Goal: Information Seeking & Learning: Learn about a topic

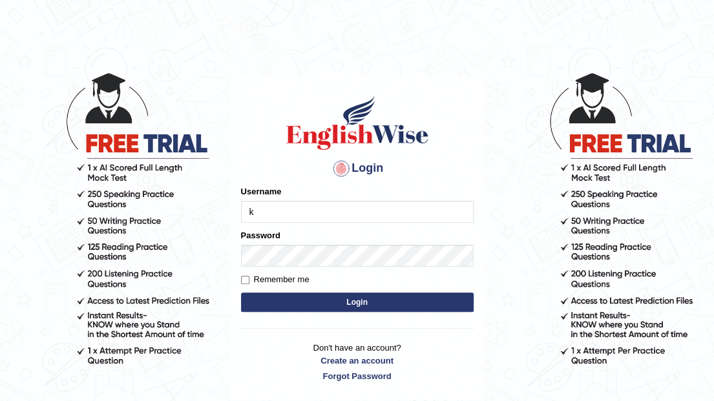
type input "Kelzang_Thinley"
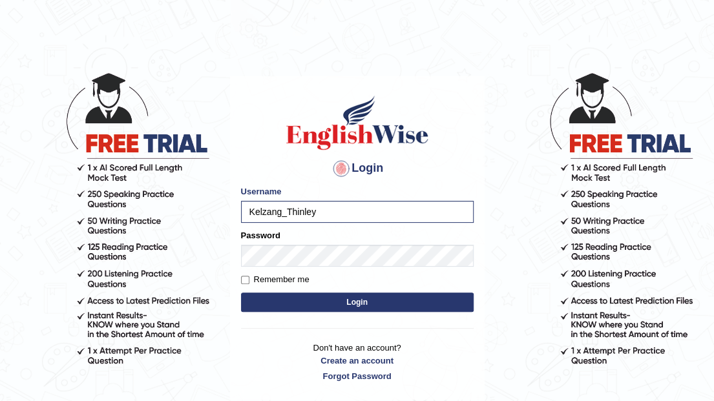
click at [418, 308] on button "Login" at bounding box center [357, 302] width 233 height 19
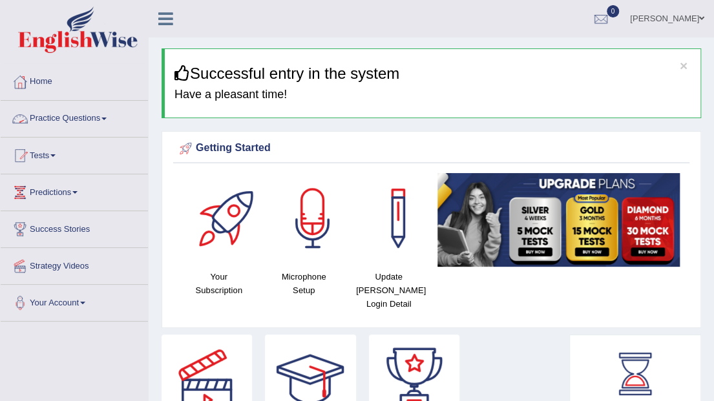
click at [111, 121] on link "Practice Questions" at bounding box center [74, 117] width 147 height 32
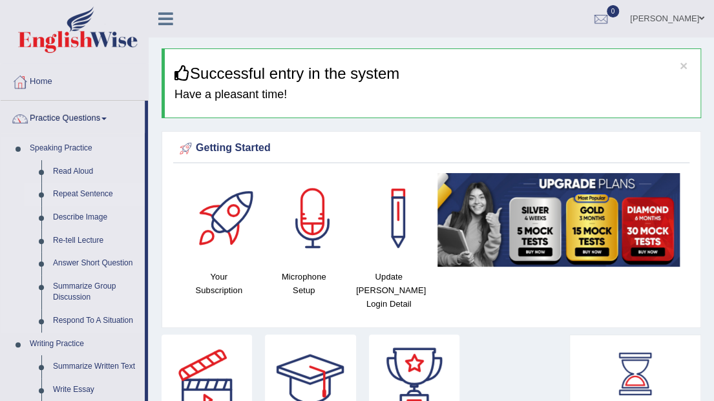
click at [96, 197] on link "Repeat Sentence" at bounding box center [96, 194] width 98 height 23
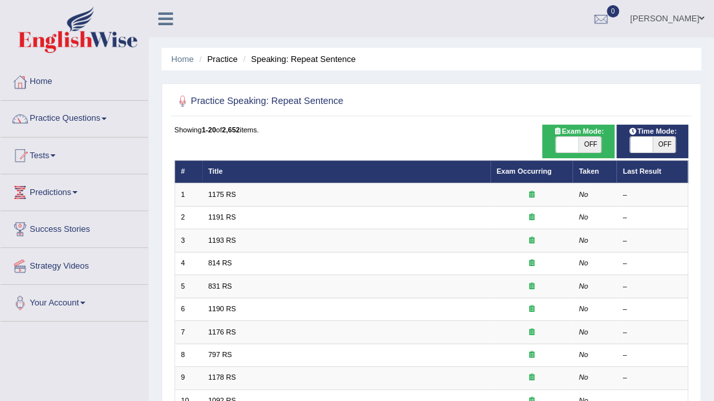
click at [224, 196] on link "1175 RS" at bounding box center [222, 195] width 28 height 8
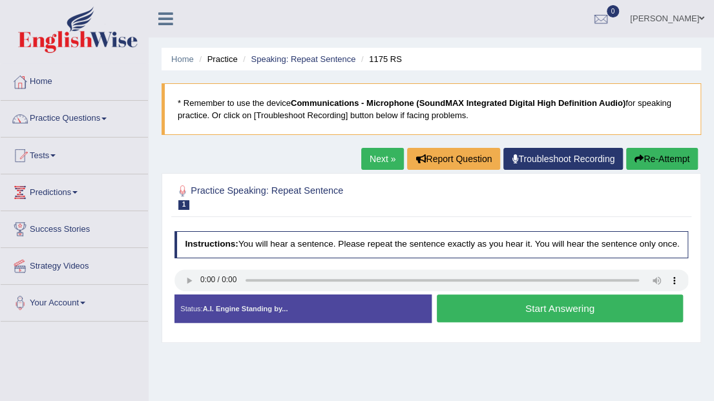
click at [531, 314] on button "Start Answering" at bounding box center [560, 309] width 246 height 28
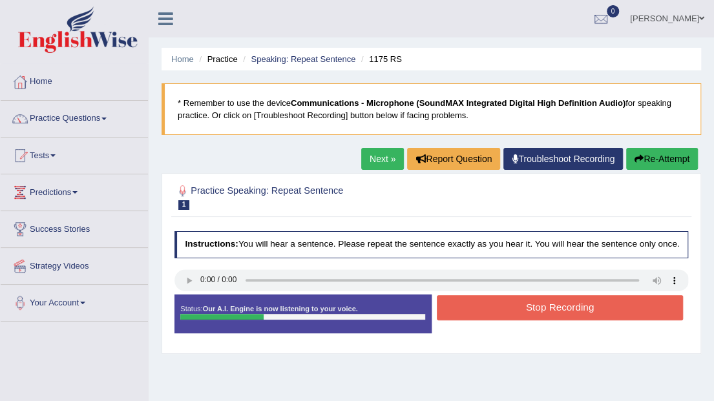
click at [531, 314] on button "Stop Recording" at bounding box center [560, 307] width 246 height 25
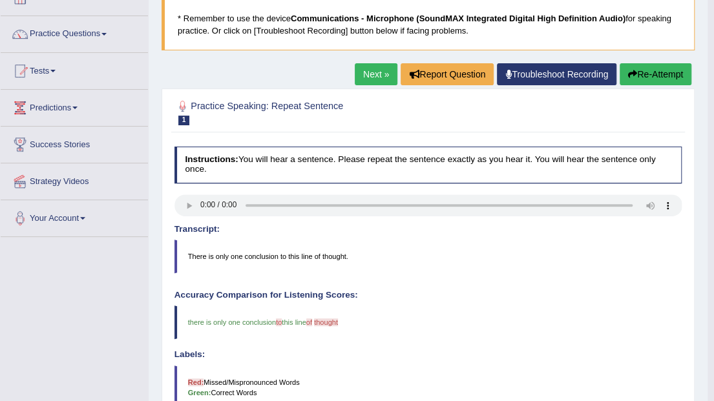
scroll to position [43, 0]
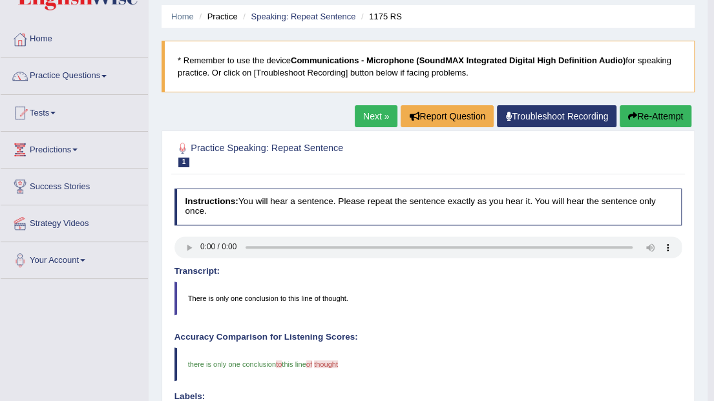
click at [379, 118] on link "Next »" at bounding box center [376, 116] width 43 height 22
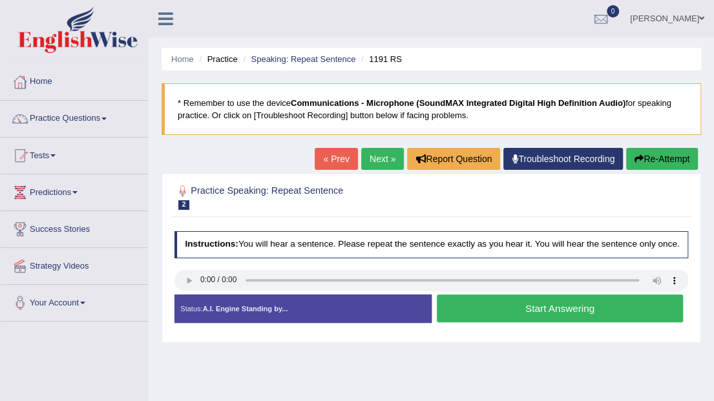
click at [553, 317] on button "Start Answering" at bounding box center [560, 309] width 246 height 28
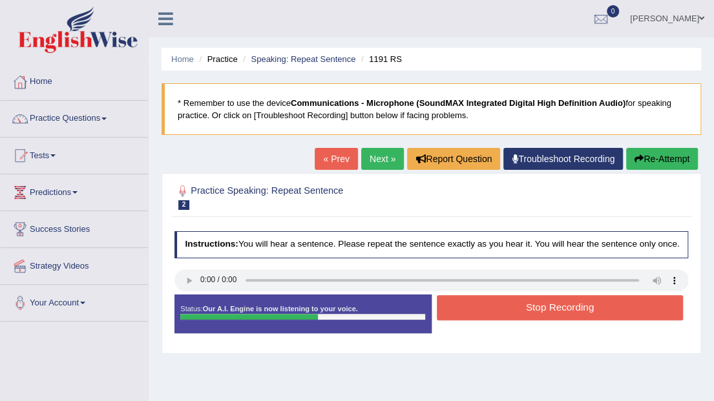
click at [552, 316] on button "Stop Recording" at bounding box center [560, 307] width 246 height 25
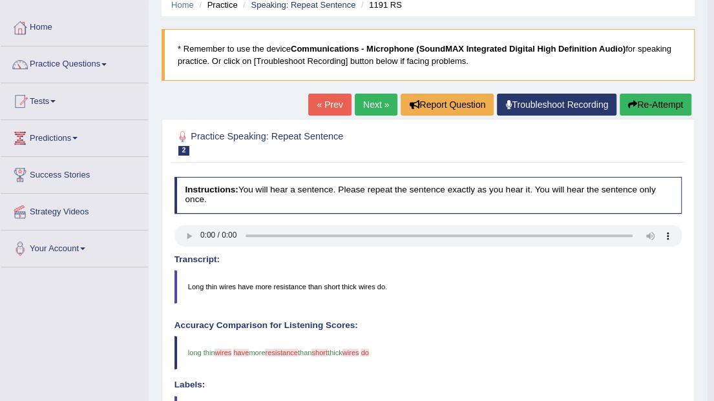
scroll to position [43, 0]
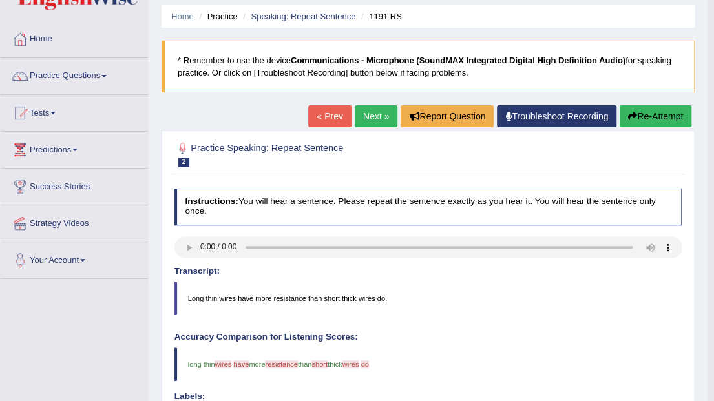
click at [364, 122] on link "Next »" at bounding box center [376, 116] width 43 height 22
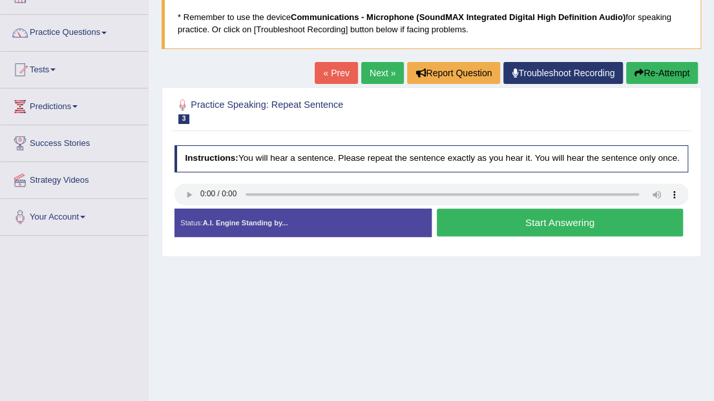
click at [568, 231] on button "Start Answering" at bounding box center [560, 223] width 246 height 28
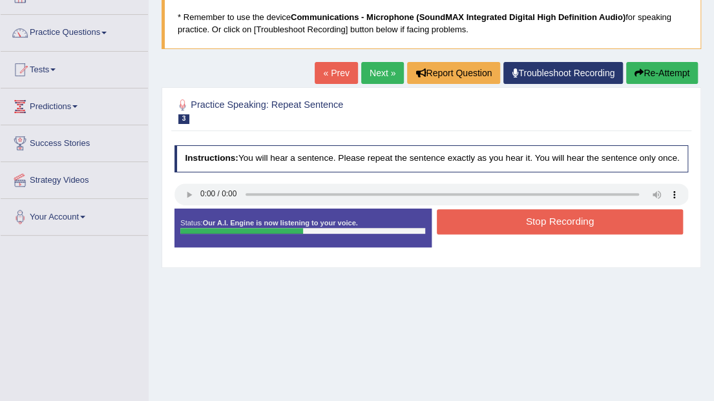
click at [568, 229] on button "Stop Recording" at bounding box center [560, 221] width 246 height 25
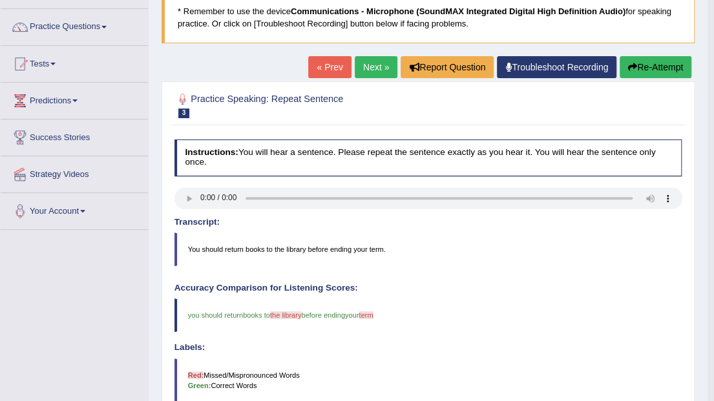
scroll to position [88, 0]
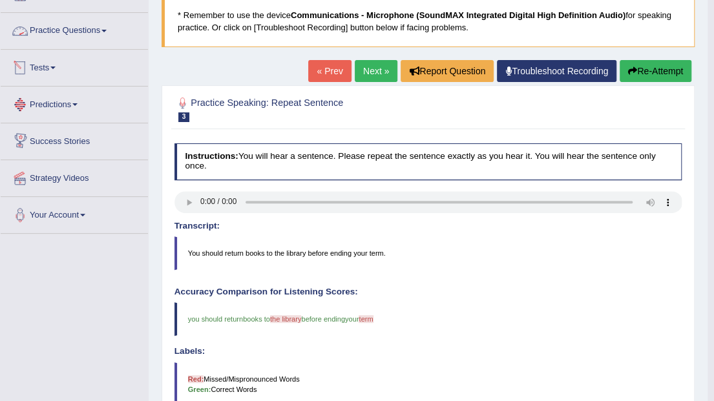
click at [107, 32] on link "Practice Questions" at bounding box center [74, 29] width 147 height 32
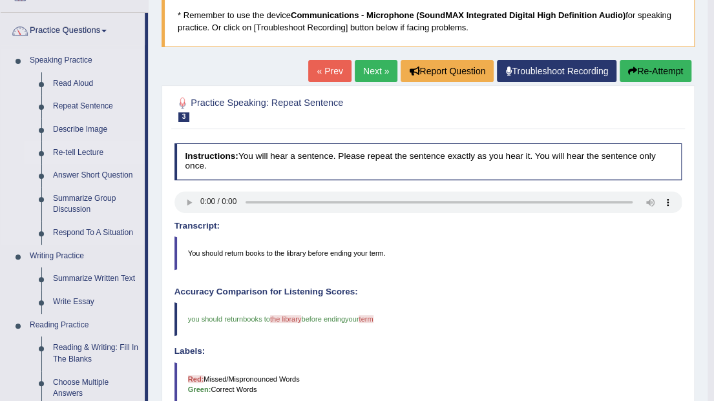
click at [89, 151] on link "Re-tell Lecture" at bounding box center [96, 153] width 98 height 23
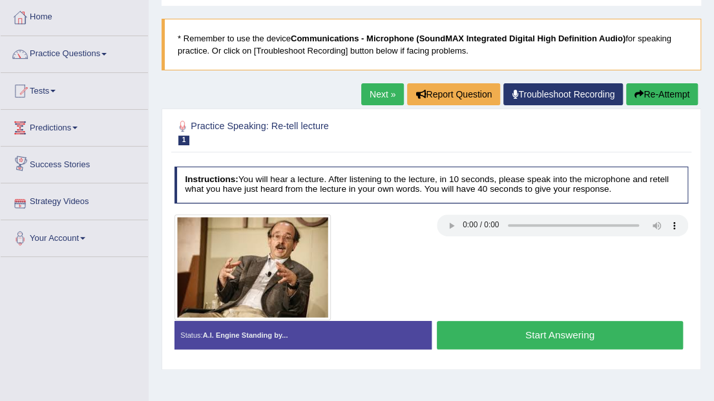
scroll to position [86, 0]
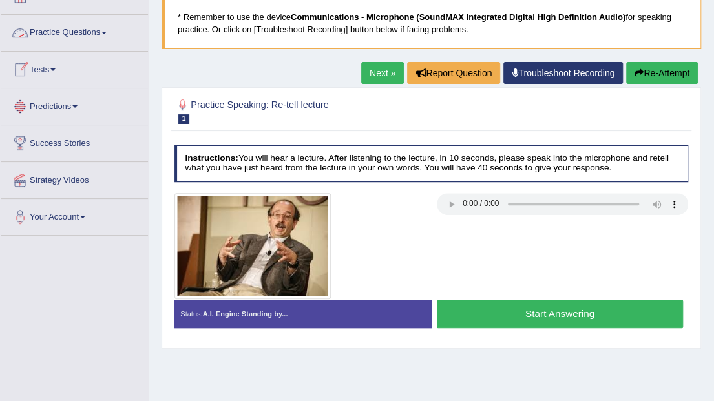
click at [107, 32] on span at bounding box center [103, 33] width 5 height 3
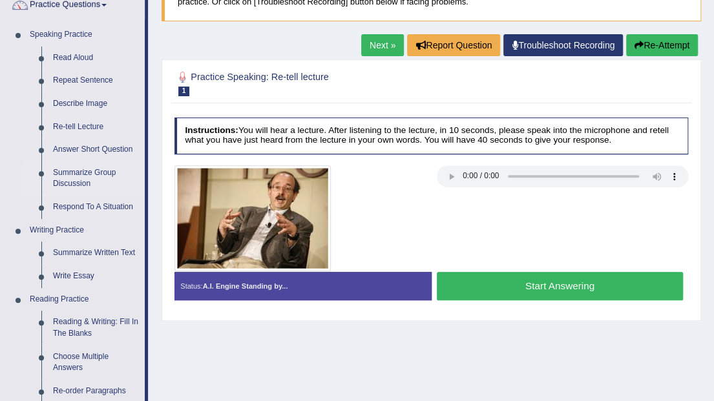
scroll to position [129, 0]
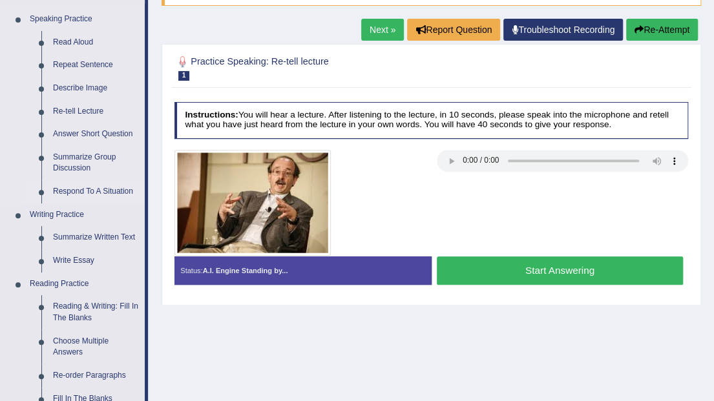
click at [85, 192] on link "Respond To A Situation" at bounding box center [96, 191] width 98 height 23
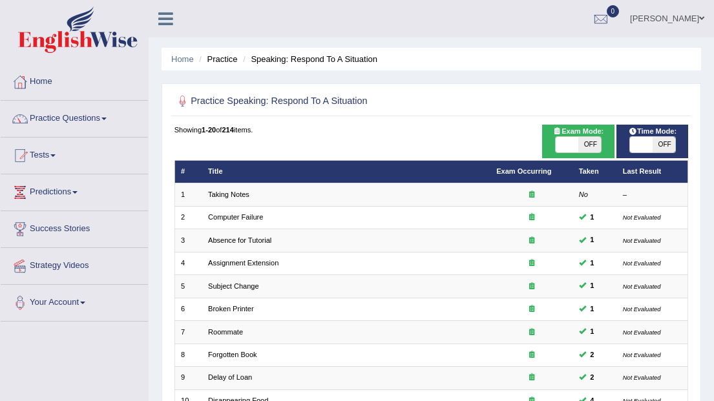
click at [235, 191] on link "Taking Notes" at bounding box center [228, 195] width 41 height 8
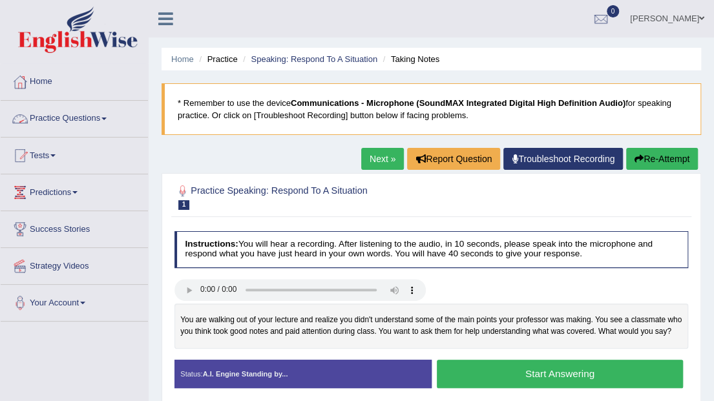
click at [107, 119] on span at bounding box center [103, 119] width 5 height 3
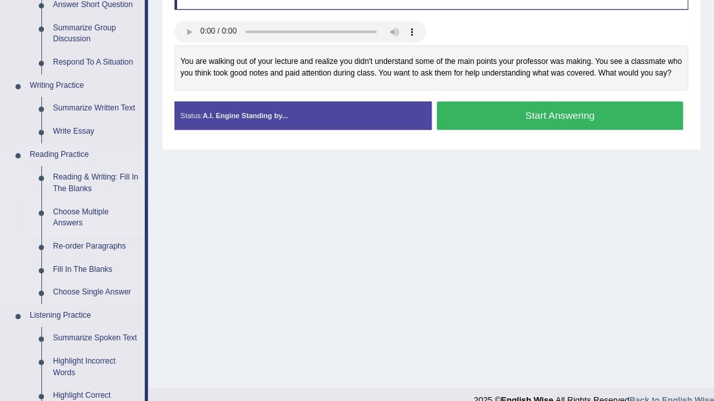
scroll to position [301, 0]
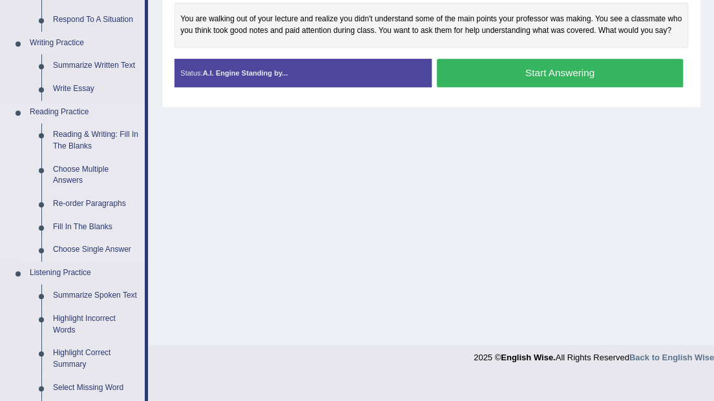
click at [118, 247] on link "Choose Single Answer" at bounding box center [96, 250] width 98 height 23
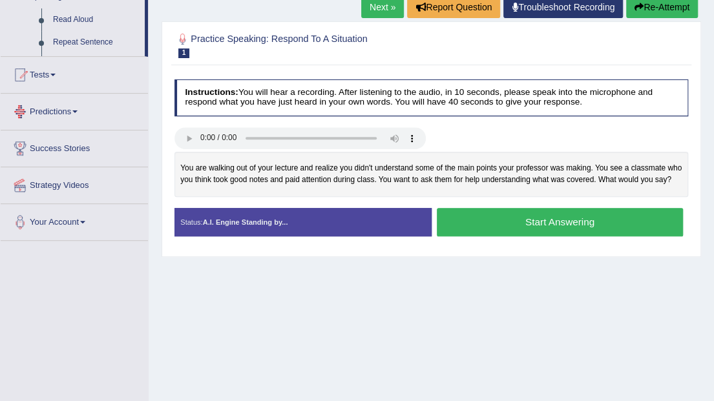
scroll to position [272, 0]
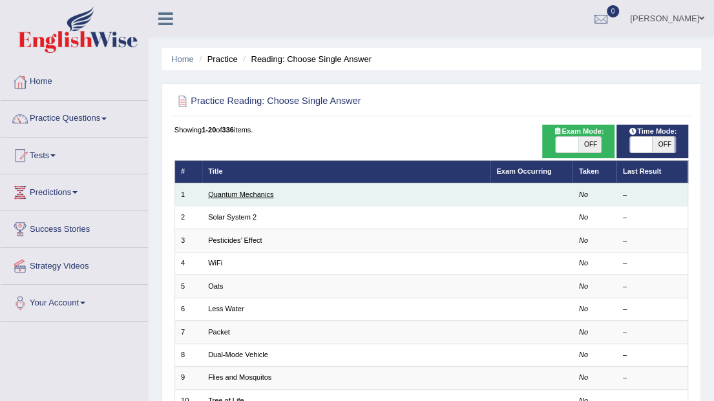
click at [231, 196] on link "Quantum Mechanics" at bounding box center [240, 195] width 65 height 8
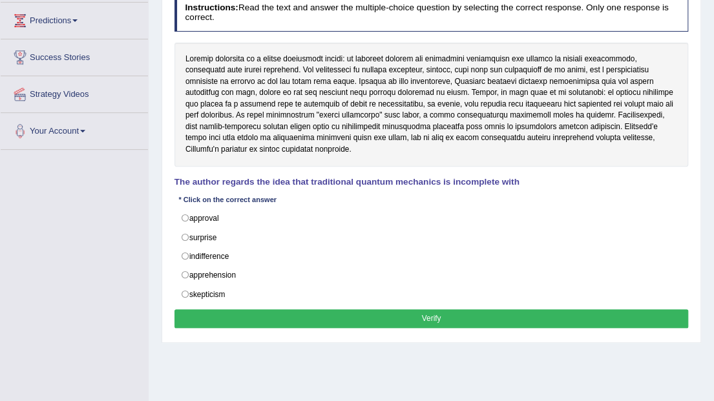
scroll to position [129, 0]
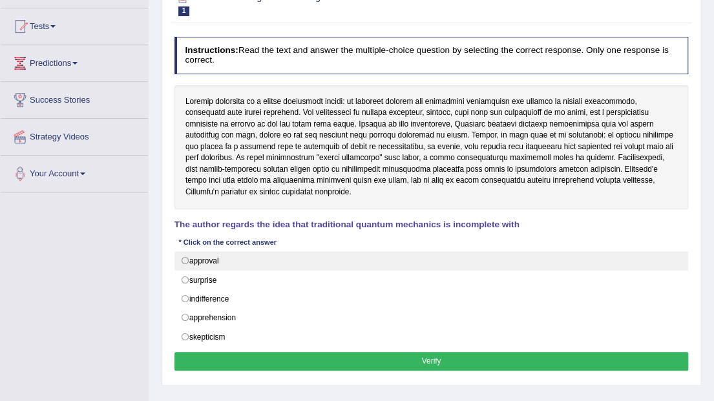
click at [218, 260] on label "approval" at bounding box center [432, 260] width 515 height 19
radio input "true"
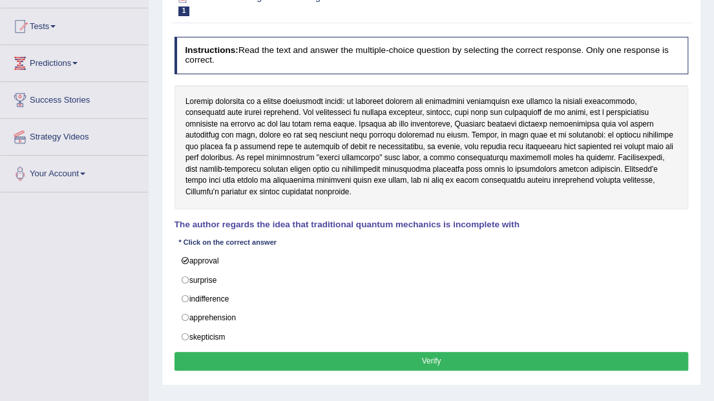
click at [402, 358] on button "Verify" at bounding box center [432, 361] width 515 height 19
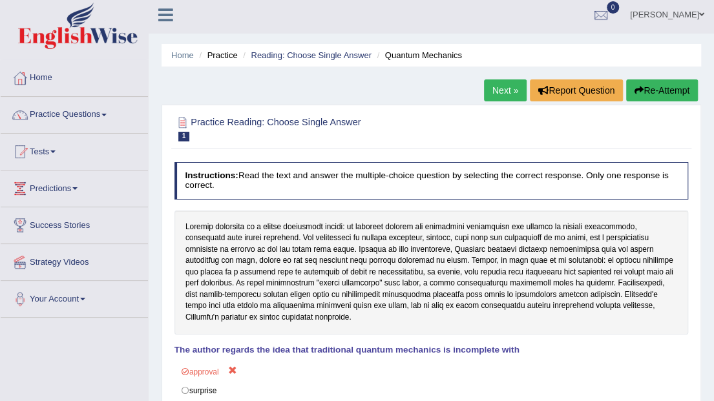
scroll to position [0, 0]
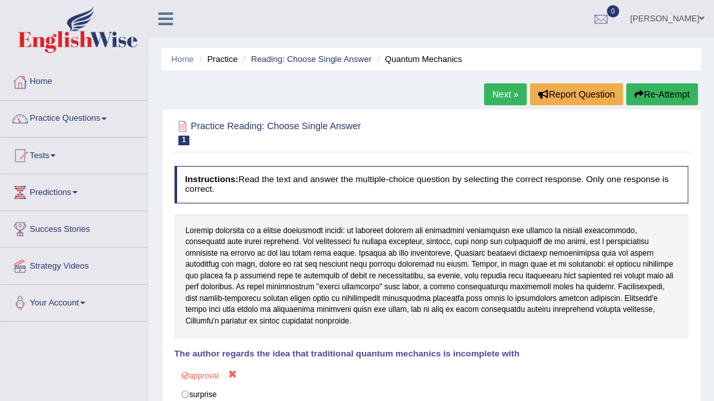
click at [506, 99] on link "Next »" at bounding box center [505, 94] width 43 height 22
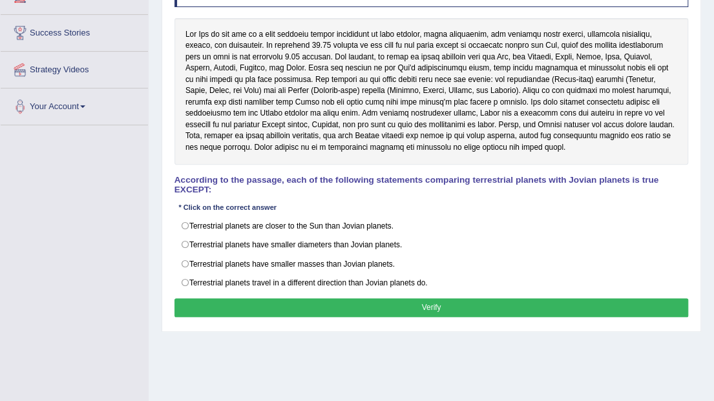
scroll to position [215, 0]
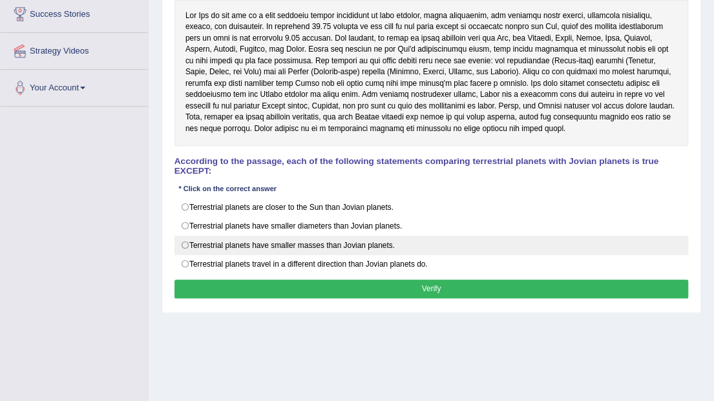
click at [339, 236] on label "Terrestrial planets have smaller masses than Jovian planets." at bounding box center [432, 245] width 515 height 19
radio input "true"
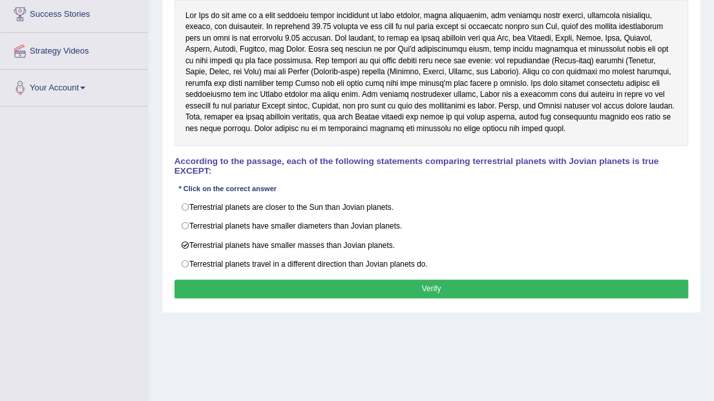
click at [376, 280] on button "Verify" at bounding box center [432, 289] width 515 height 19
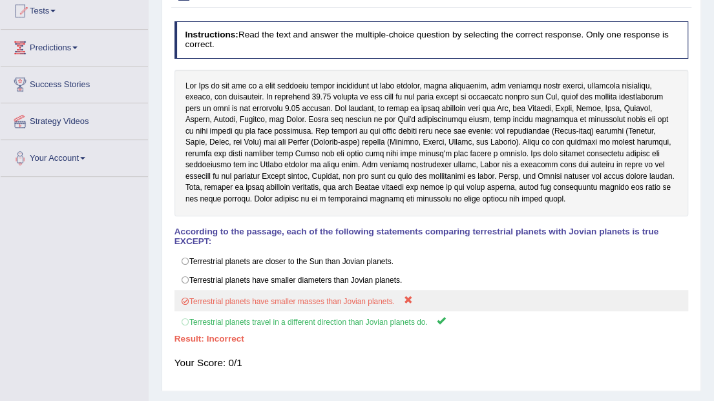
scroll to position [129, 0]
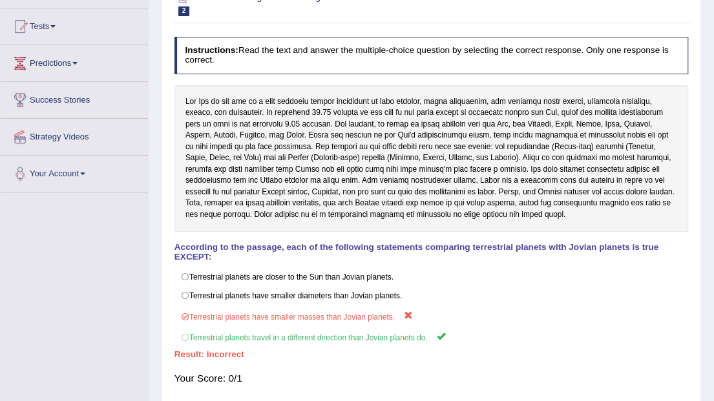
click at [83, 61] on link "Predictions" at bounding box center [74, 61] width 147 height 32
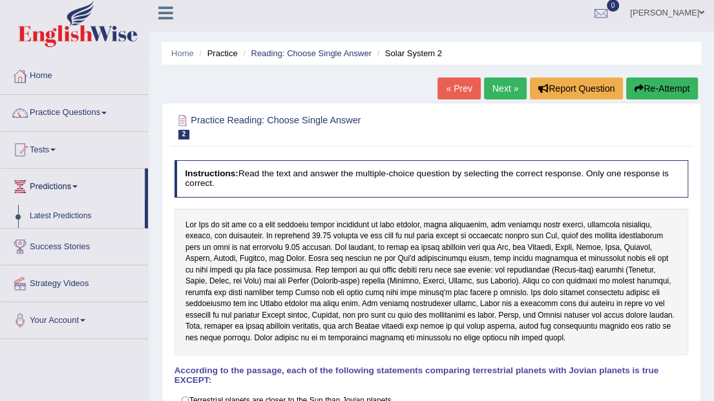
scroll to position [0, 0]
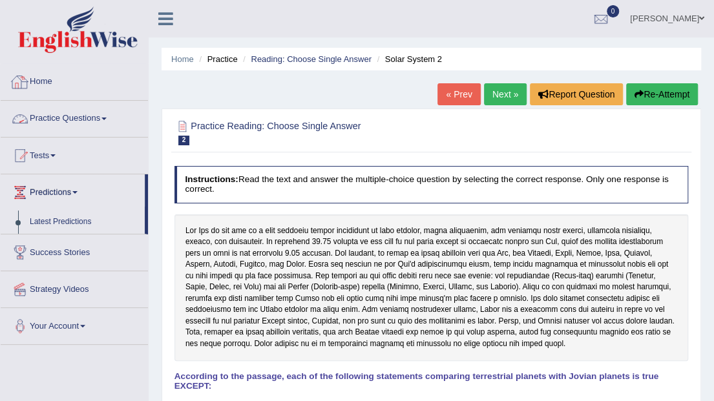
click at [107, 118] on span at bounding box center [103, 119] width 5 height 3
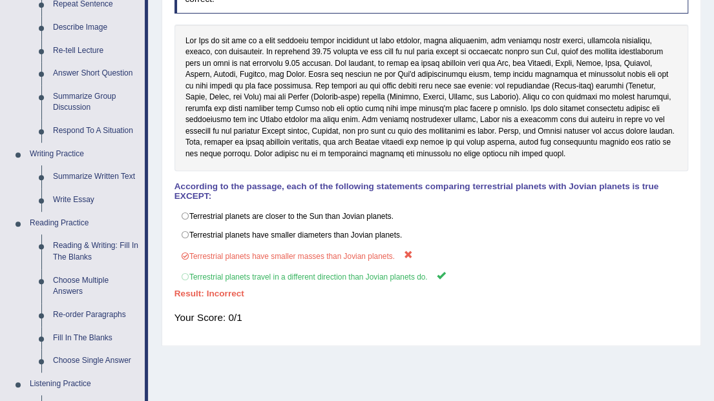
scroll to position [215, 0]
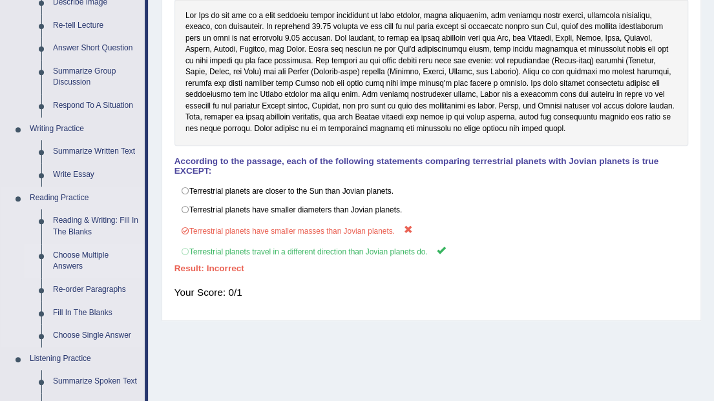
click at [80, 259] on link "Choose Multiple Answers" at bounding box center [96, 261] width 98 height 34
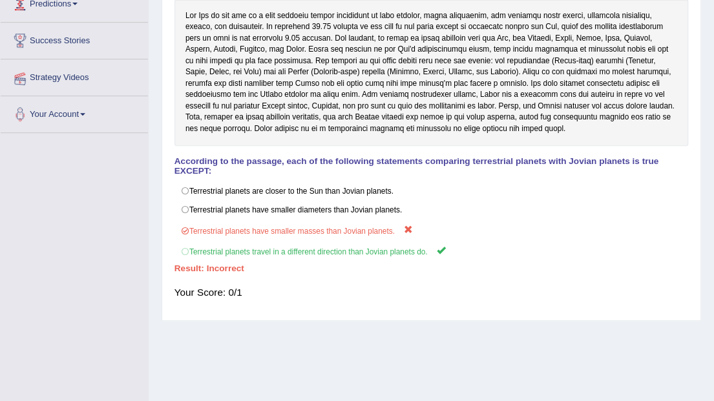
scroll to position [215, 0]
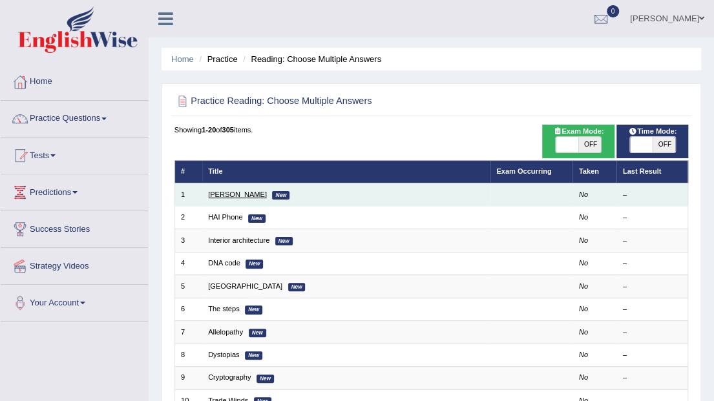
click at [218, 198] on link "[PERSON_NAME]" at bounding box center [237, 195] width 59 height 8
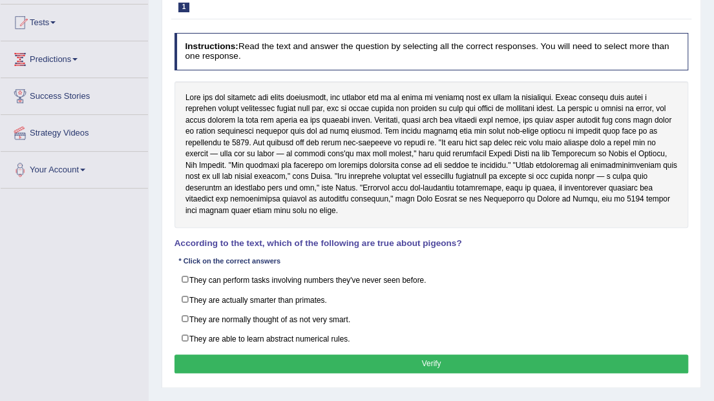
scroll to position [172, 0]
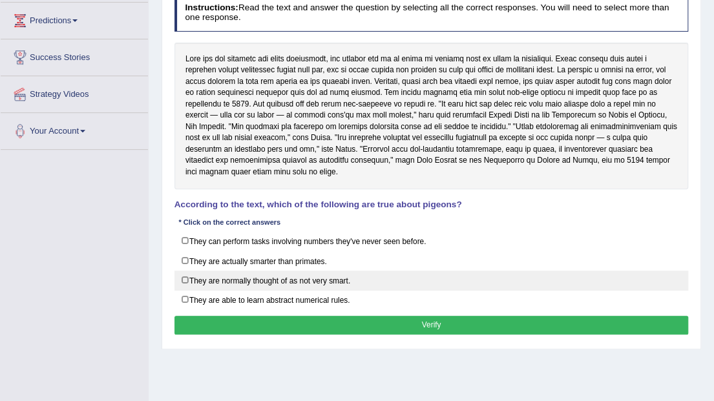
click at [306, 273] on label "They are normally thought of as not very smart." at bounding box center [432, 281] width 515 height 20
checkbox input "true"
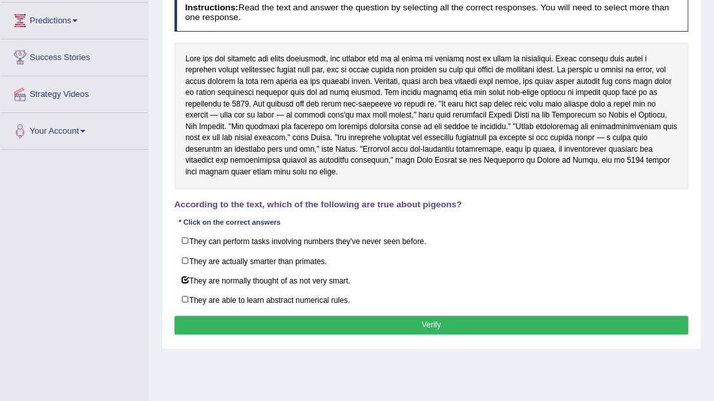
click at [377, 320] on button "Verify" at bounding box center [432, 325] width 515 height 19
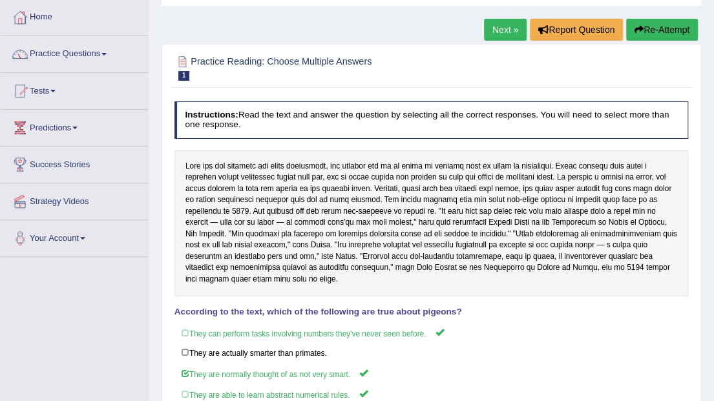
scroll to position [43, 0]
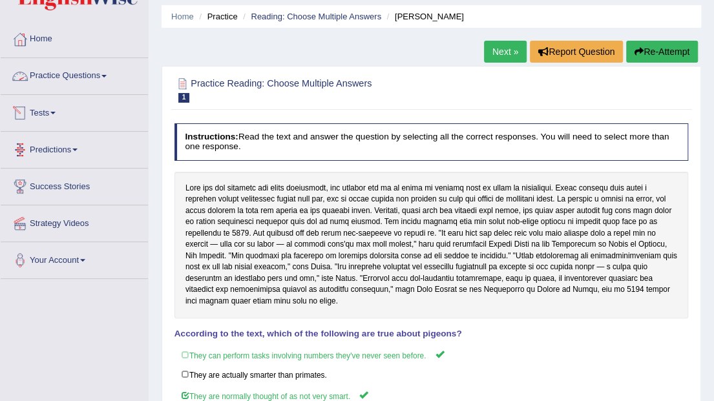
click at [107, 76] on link "Practice Questions" at bounding box center [74, 74] width 147 height 32
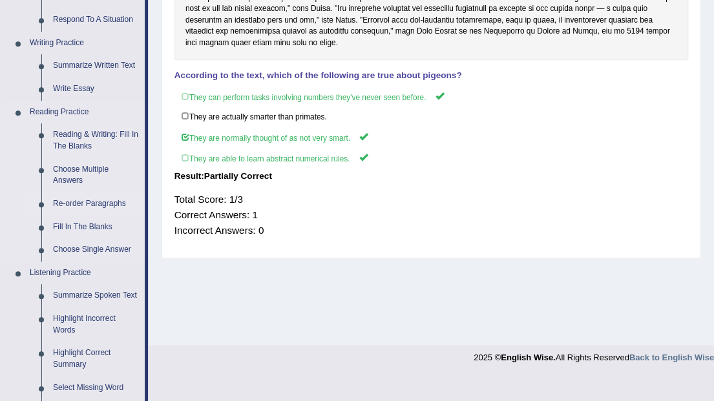
scroll to position [345, 0]
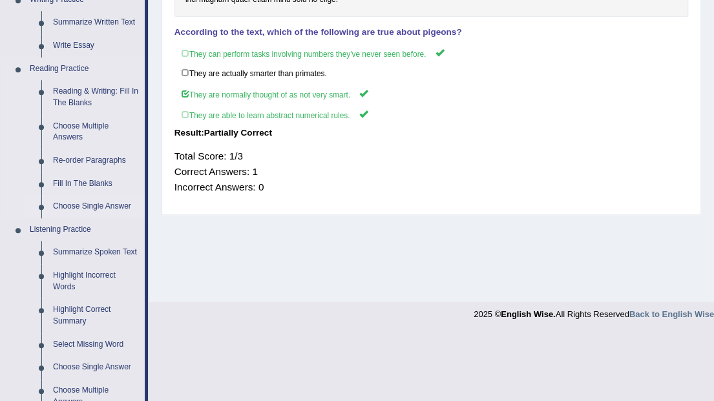
click at [120, 207] on link "Choose Single Answer" at bounding box center [96, 206] width 98 height 23
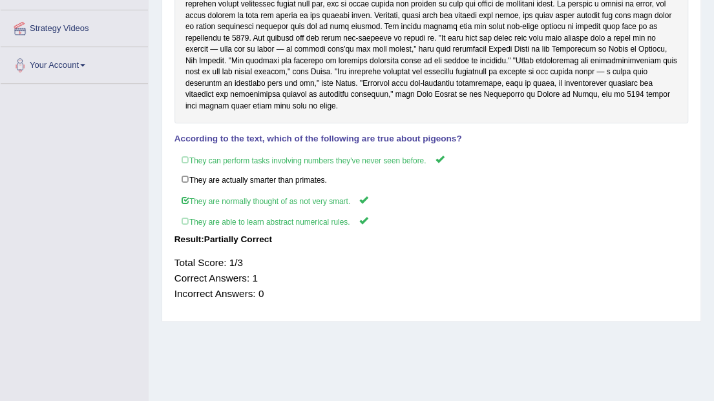
scroll to position [233, 0]
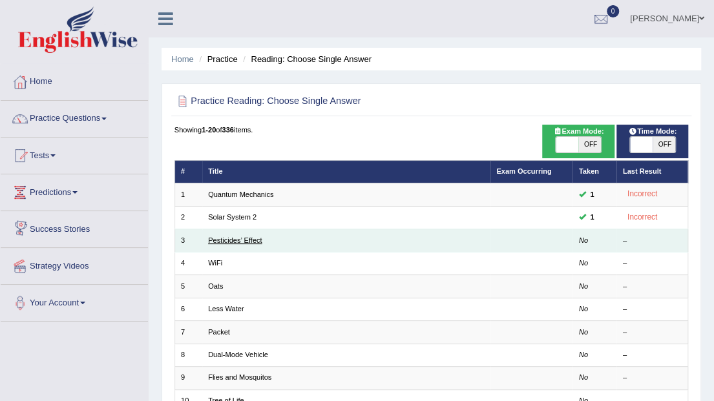
click at [241, 240] on link "Pesticides’ Effect" at bounding box center [235, 241] width 54 height 8
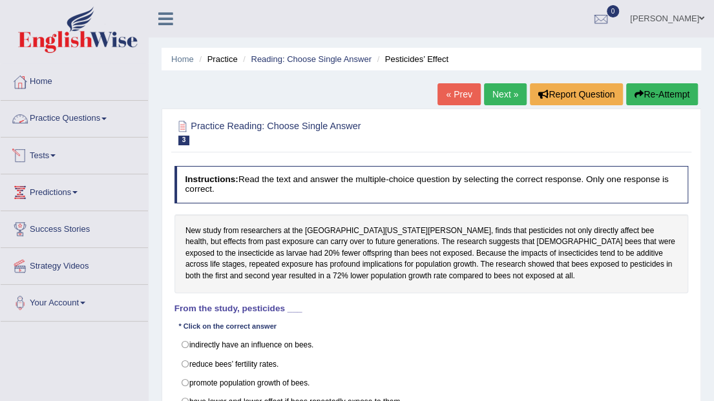
click at [107, 114] on link "Practice Questions" at bounding box center [74, 117] width 147 height 32
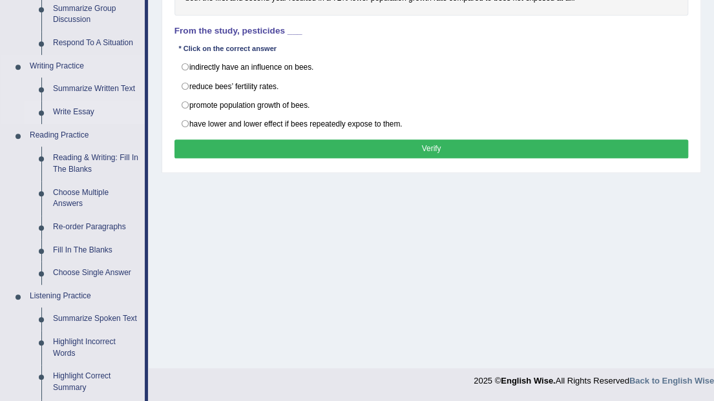
scroll to position [301, 0]
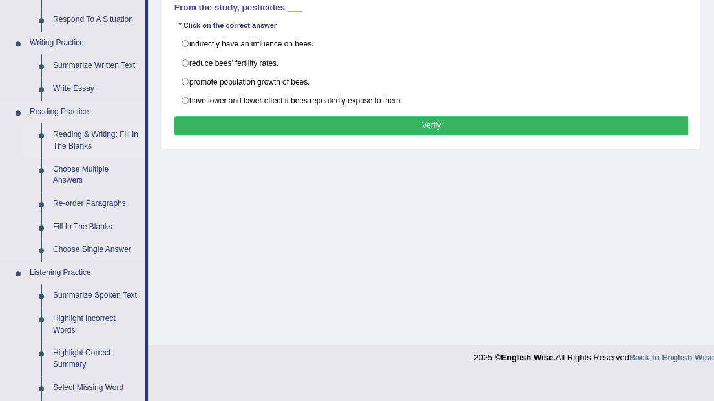
click at [85, 140] on link "Reading & Writing: Fill In The Blanks" at bounding box center [96, 140] width 98 height 34
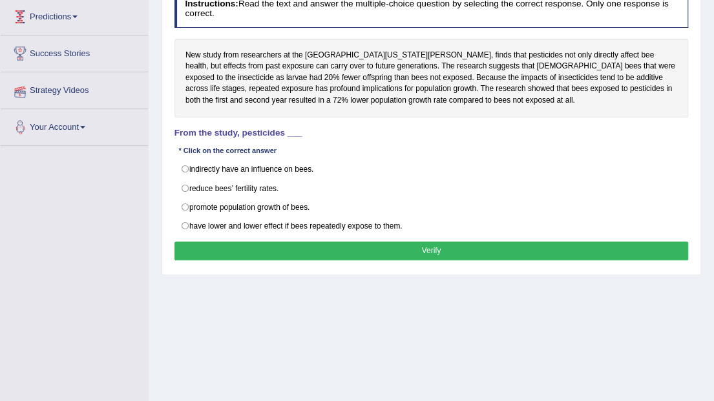
scroll to position [277, 0]
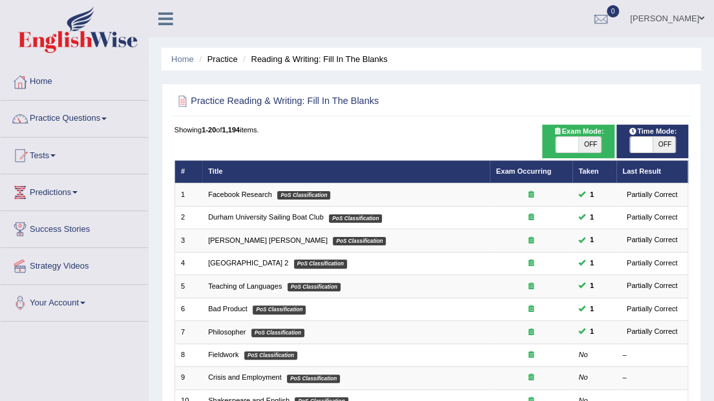
scroll to position [43, 0]
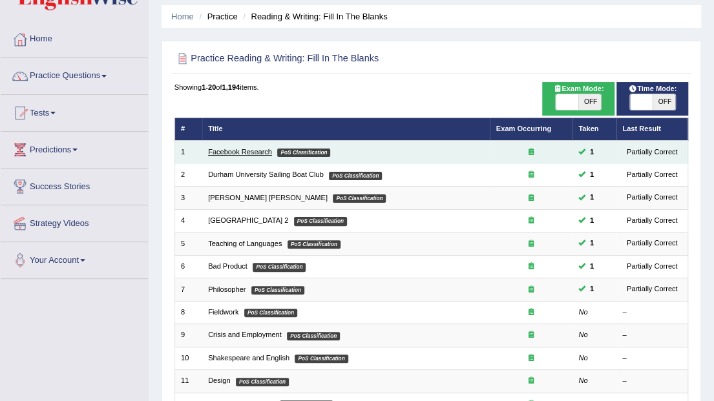
click at [238, 154] on link "Facebook Research" at bounding box center [240, 152] width 64 height 8
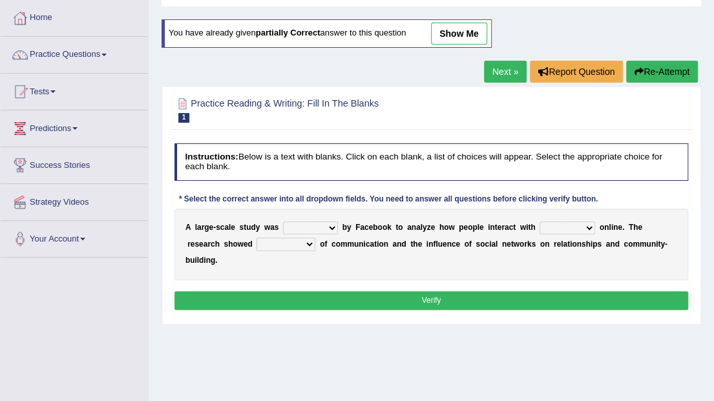
scroll to position [43, 0]
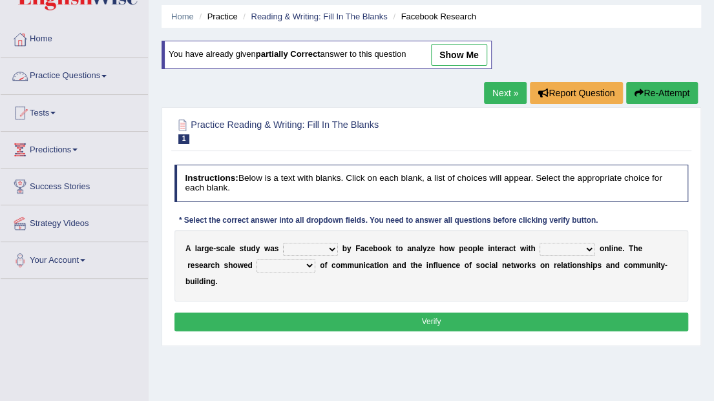
click at [109, 73] on link "Practice Questions" at bounding box center [74, 74] width 147 height 32
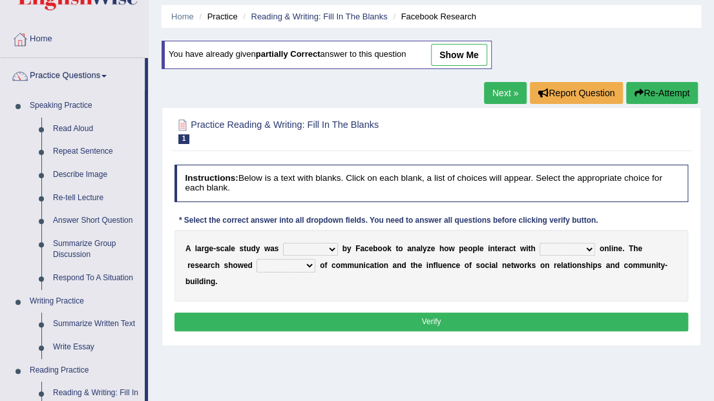
click at [365, 100] on div "Home Practice Reading & Writing: Fill In The Blanks Facebook Research You have …" at bounding box center [432, 280] width 566 height 646
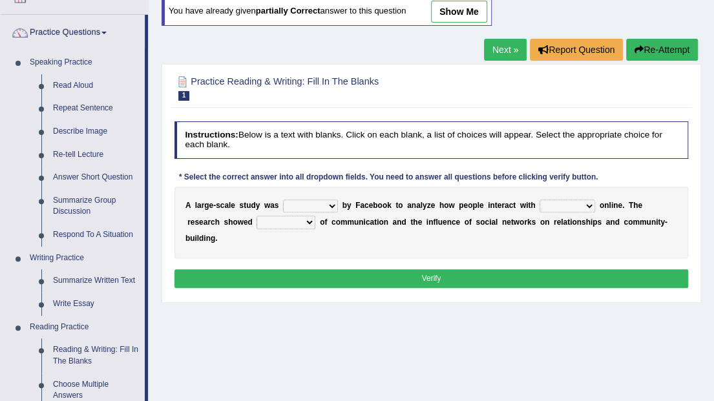
scroll to position [129, 0]
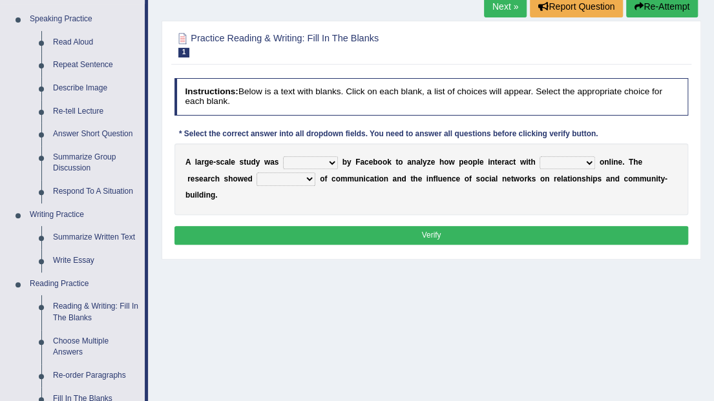
click at [326, 161] on select "surveyed had asked made" at bounding box center [310, 162] width 55 height 13
select select "made"
click at [283, 156] on select "surveyed had asked made" at bounding box center [310, 162] width 55 height 13
click at [572, 163] on select "together all each other another" at bounding box center [568, 162] width 56 height 13
select select "each other"
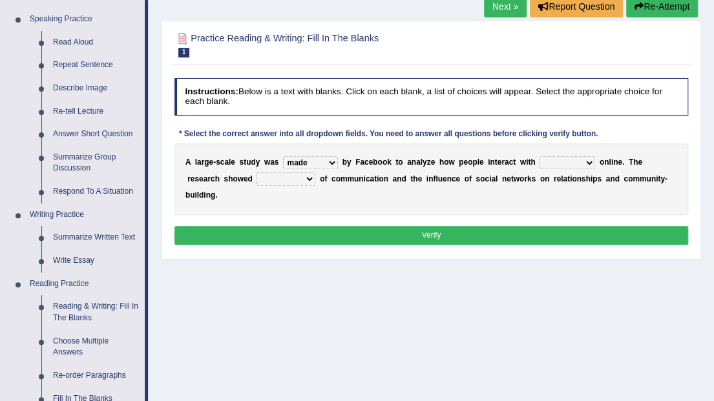
click at [540, 156] on select "together all each other another" at bounding box center [568, 162] width 56 height 13
click at [266, 180] on select "advantages standards fellowships patterns" at bounding box center [286, 179] width 59 height 13
select select "patterns"
click at [257, 173] on select "advantages standards fellowships patterns" at bounding box center [286, 179] width 59 height 13
click at [420, 226] on button "Verify" at bounding box center [432, 235] width 515 height 19
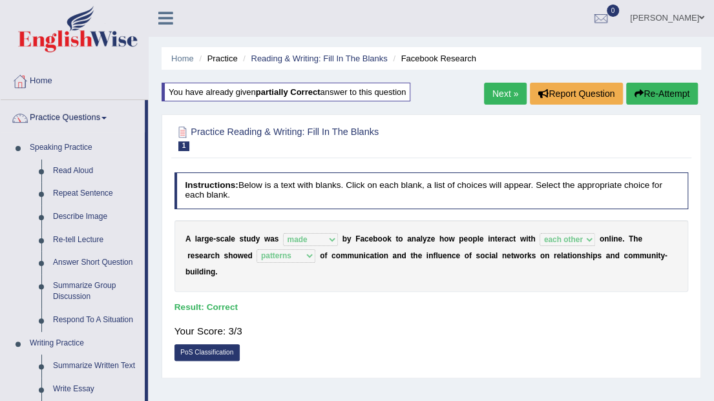
scroll to position [0, 0]
click at [500, 94] on link "Next »" at bounding box center [505, 94] width 43 height 22
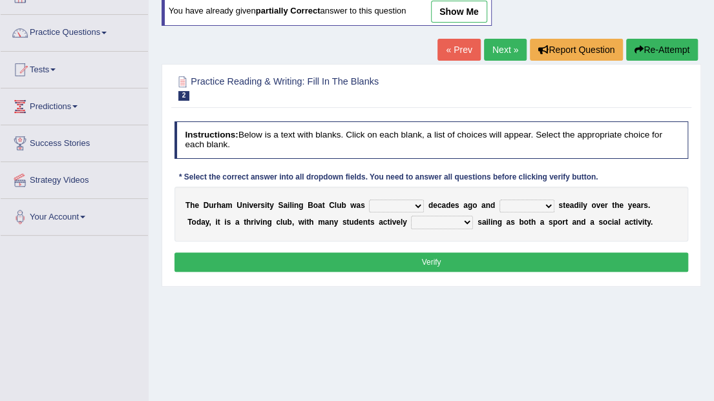
scroll to position [86, 0]
click at [409, 202] on select "found fund founded find" at bounding box center [396, 206] width 55 height 13
select select "founded"
click at [369, 200] on select "found fund founded find" at bounding box center [396, 206] width 55 height 13
click at [533, 206] on select "grow growing has grown grown" at bounding box center [527, 206] width 55 height 13
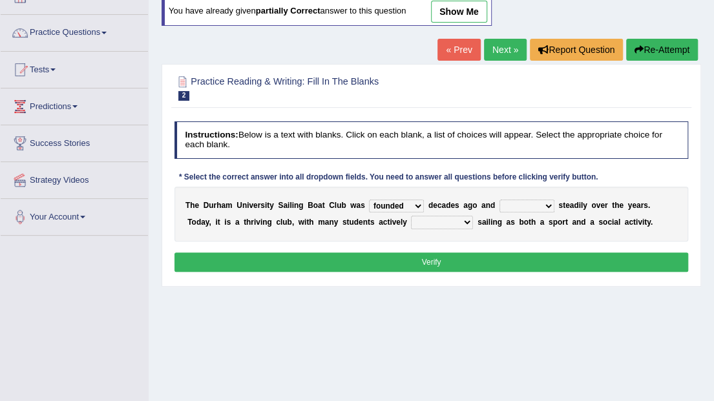
select select "grown"
click at [500, 200] on select "grow growing has grown grown" at bounding box center [527, 206] width 55 height 13
click at [411, 222] on select "enjoy enjoyed are enjoying enjoying" at bounding box center [442, 222] width 62 height 13
select select "enjoying"
click at [411, 216] on select "enjoy enjoyed are enjoying enjoying" at bounding box center [442, 222] width 62 height 13
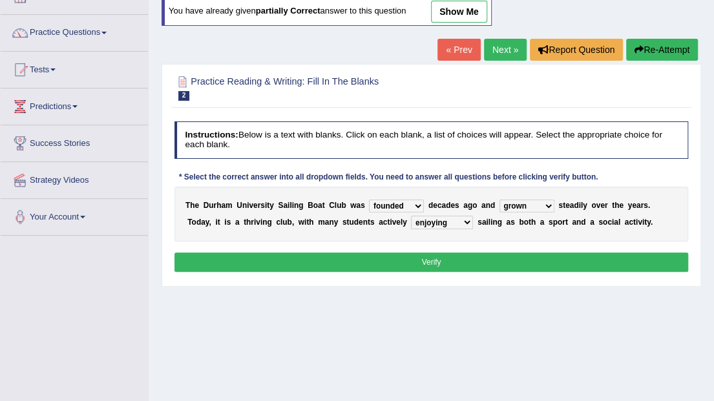
click at [429, 255] on button "Verify" at bounding box center [432, 262] width 515 height 19
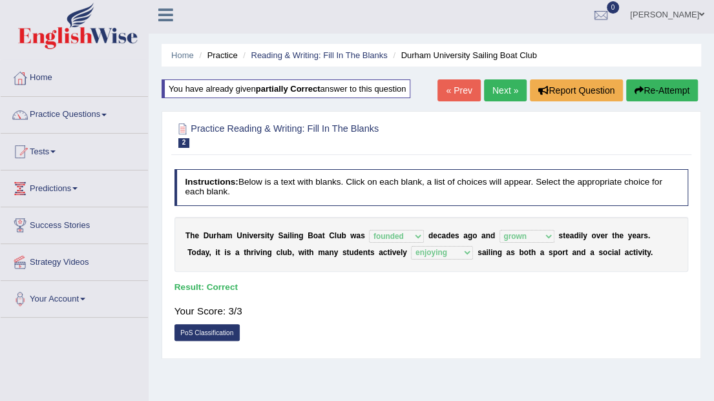
scroll to position [0, 0]
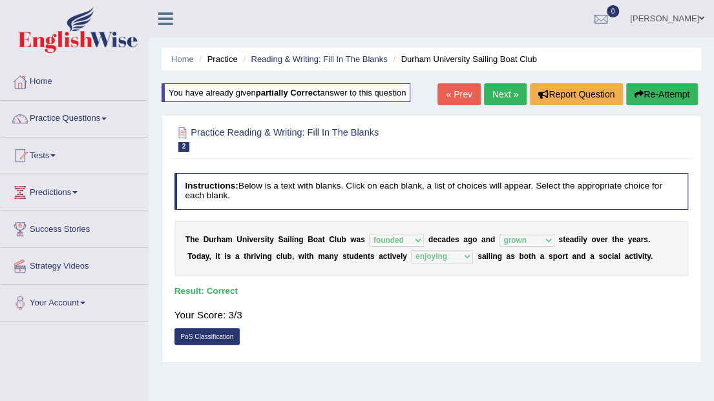
click at [509, 96] on link "Next »" at bounding box center [505, 94] width 43 height 22
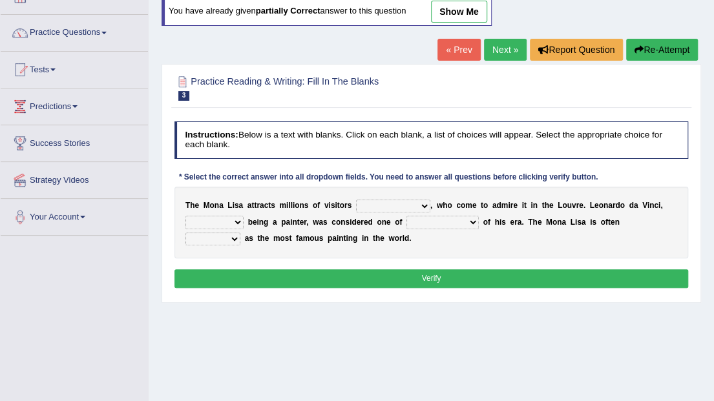
click at [410, 204] on select "around the year the all year all year round per year" at bounding box center [393, 206] width 74 height 13
select select "per year"
click at [356, 200] on select "around the year the all year all year round per year" at bounding box center [393, 206] width 74 height 13
click at [233, 222] on select "rather than as much as as well as as long as" at bounding box center [215, 222] width 58 height 13
select select "as well as"
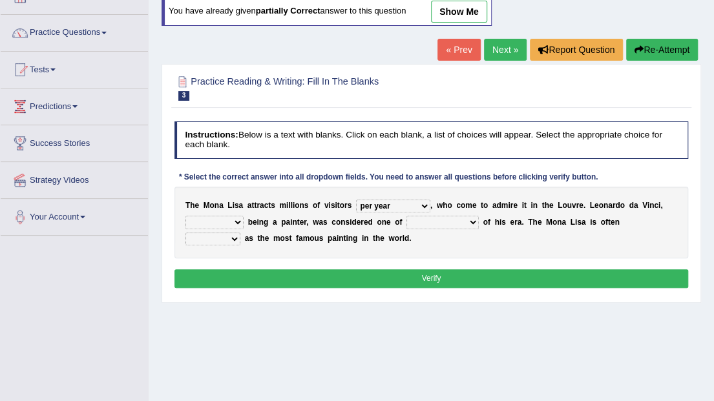
click at [186, 216] on select "rather than as much as as well as as long as" at bounding box center [215, 222] width 58 height 13
click at [454, 222] on select "better artists artist the better artist the best artists" at bounding box center [443, 222] width 72 height 13
select select "the best artists"
click at [407, 216] on select "better artists artist the better artist the best artists" at bounding box center [443, 222] width 72 height 13
click at [240, 233] on select "classified suggested predicted described" at bounding box center [213, 239] width 55 height 13
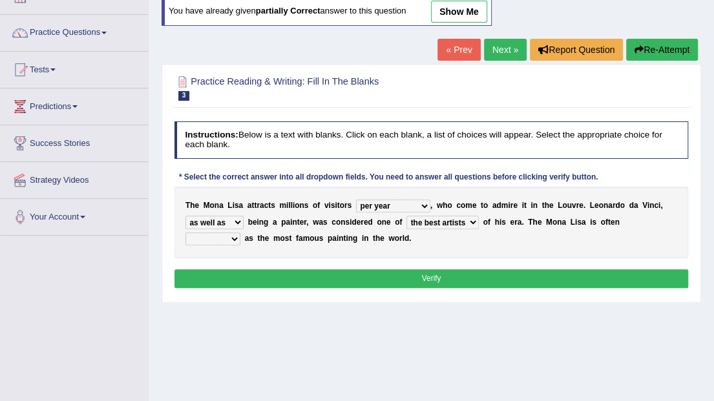
click at [240, 233] on select "classified suggested predicted described" at bounding box center [213, 239] width 55 height 13
select select "described"
click at [240, 233] on select "classified suggested predicted described" at bounding box center [213, 239] width 55 height 13
click at [433, 274] on button "Verify" at bounding box center [432, 279] width 515 height 19
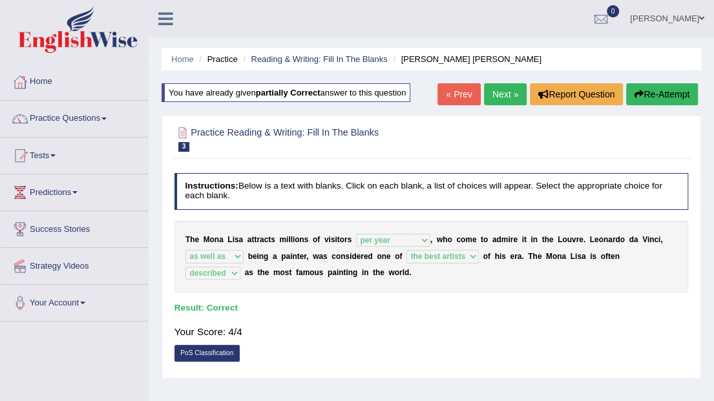
click at [496, 97] on link "Next »" at bounding box center [505, 94] width 43 height 22
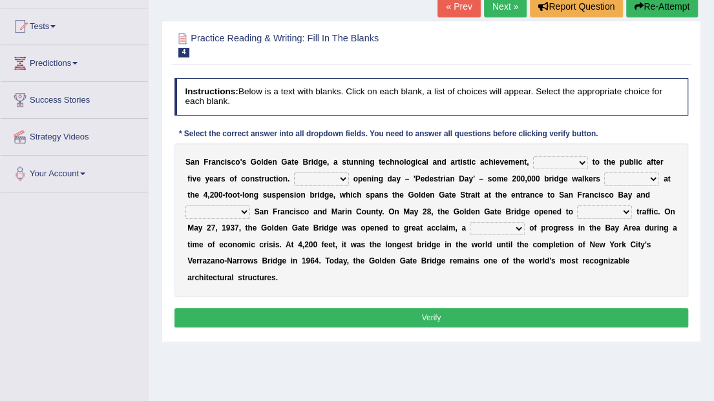
scroll to position [146, 0]
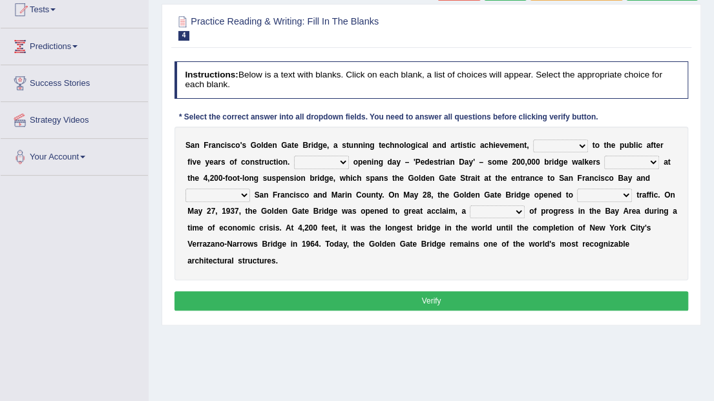
click at [556, 143] on select "opens closes appears equals" at bounding box center [560, 146] width 55 height 13
select select "opens"
click at [533, 140] on select "opens closes appears equals" at bounding box center [560, 146] width 55 height 13
click at [296, 162] on select "On During Since When" at bounding box center [321, 162] width 55 height 13
select select "On"
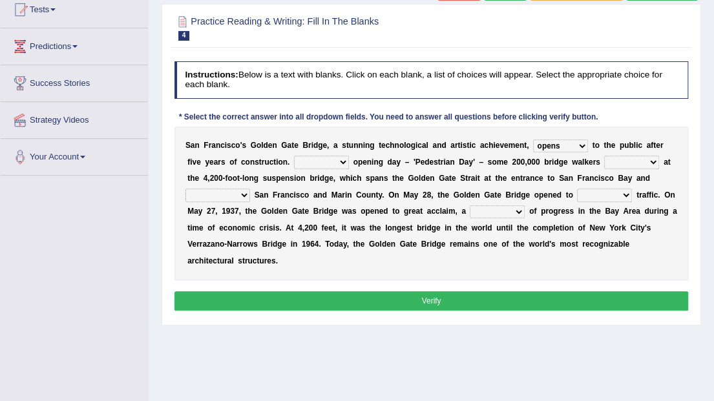
click at [294, 156] on select "On During Since When" at bounding box center [321, 162] width 55 height 13
click at [604, 163] on select "stationed looked marveled laughed" at bounding box center [631, 162] width 55 height 13
select select "marveled"
click at [604, 156] on select "stationed looked marveled laughed" at bounding box center [631, 162] width 55 height 13
click at [250, 189] on select "separates connects channels differentiates" at bounding box center [218, 195] width 65 height 13
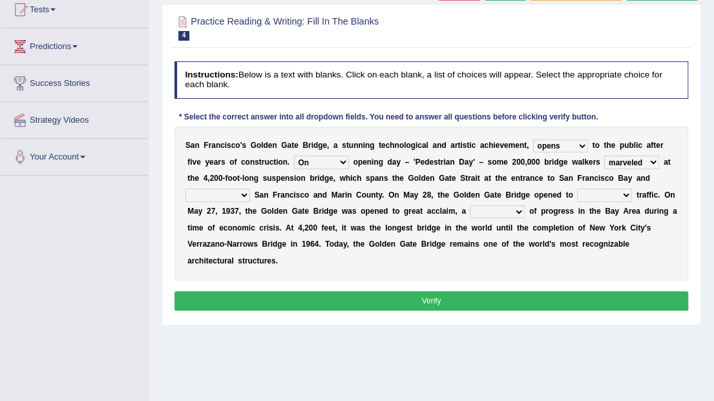
select select "connects"
click at [250, 189] on select "separates connects channels differentiates" at bounding box center [218, 195] width 65 height 13
click at [577, 194] on select "aquatic vehicular airborne watertight" at bounding box center [604, 195] width 55 height 13
select select "vehicular"
click at [577, 189] on select "aquatic vehicular airborne watertight" at bounding box center [604, 195] width 55 height 13
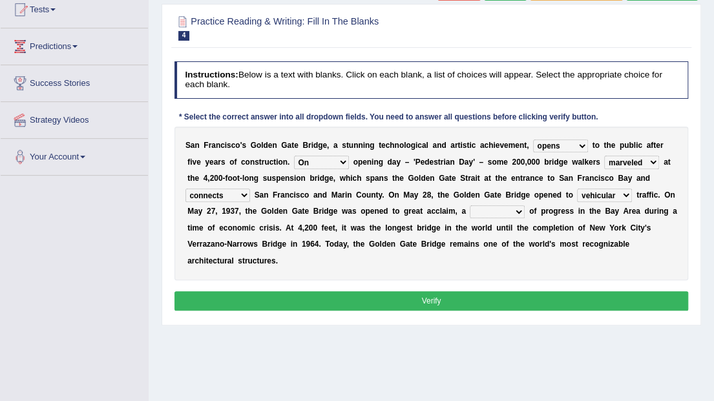
click at [470, 213] on select "denial symbol technique yield" at bounding box center [497, 212] width 55 height 13
select select "symbol"
click at [470, 206] on select "denial symbol technique yield" at bounding box center [497, 212] width 55 height 13
click at [447, 292] on button "Verify" at bounding box center [432, 301] width 515 height 19
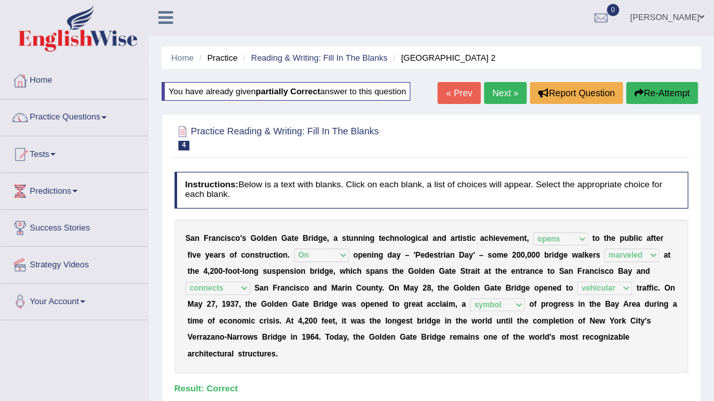
scroll to position [0, 0]
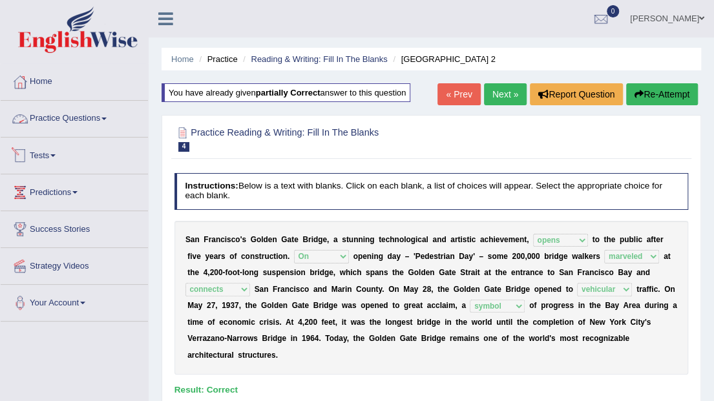
click at [107, 118] on span at bounding box center [103, 119] width 5 height 3
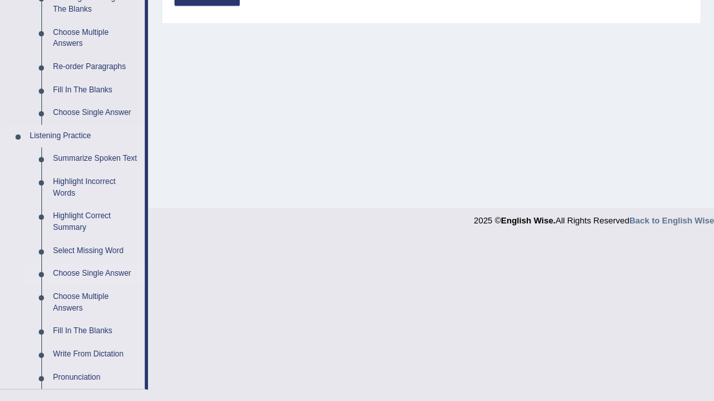
scroll to position [430, 0]
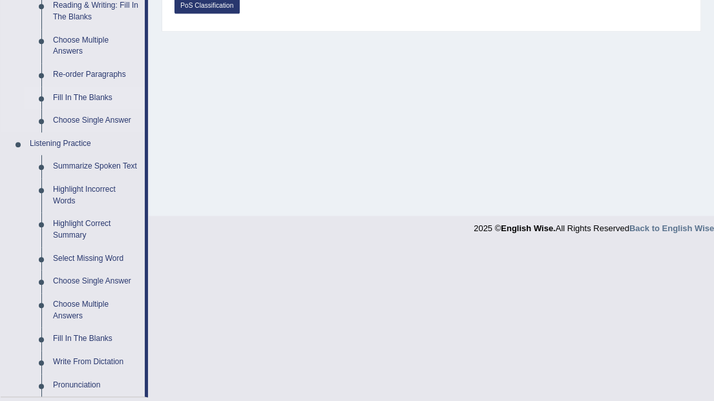
click at [90, 94] on link "Fill In The Blanks" at bounding box center [96, 98] width 98 height 23
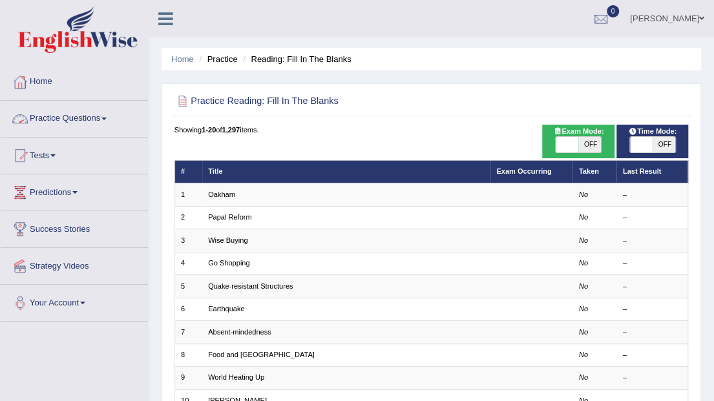
click at [225, 191] on link "Oakham" at bounding box center [221, 195] width 27 height 8
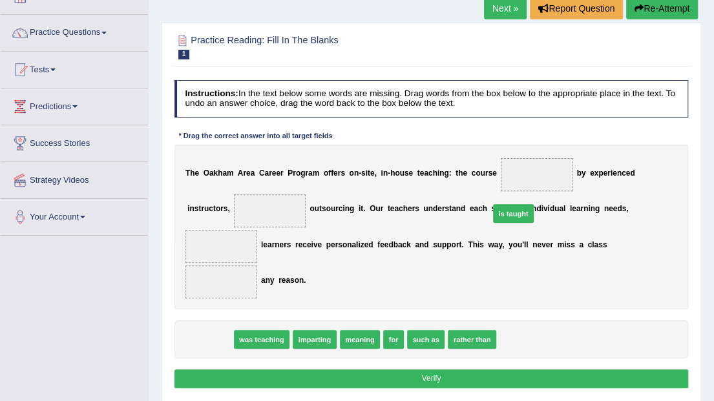
drag, startPoint x: 211, startPoint y: 299, endPoint x: 568, endPoint y: 150, distance: 387.1
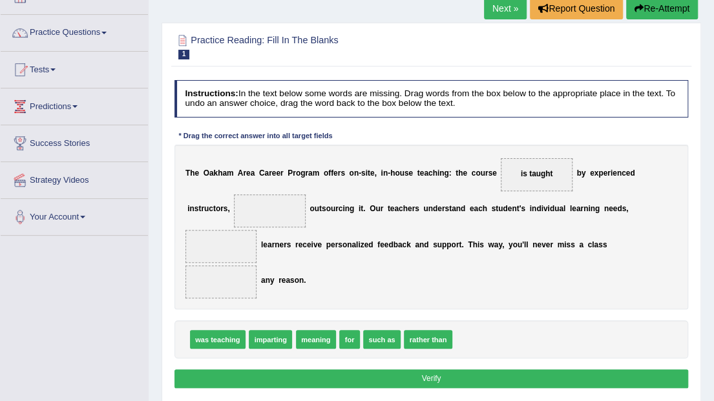
click at [277, 330] on span "imparting" at bounding box center [270, 339] width 43 height 19
drag, startPoint x: 419, startPoint y: 306, endPoint x: 197, endPoint y: 195, distance: 248.0
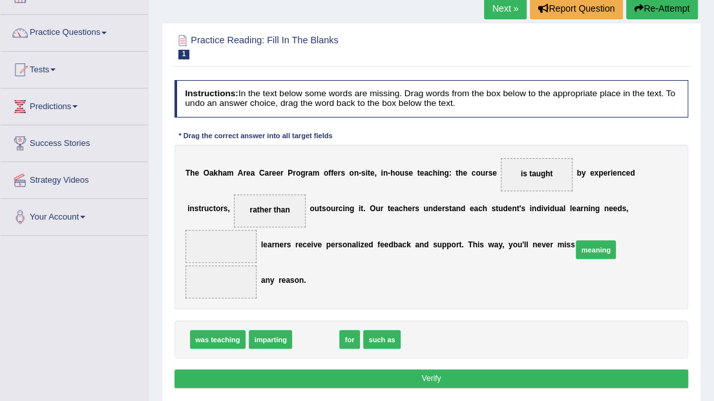
drag, startPoint x: 311, startPoint y: 305, endPoint x: 641, endPoint y: 200, distance: 345.9
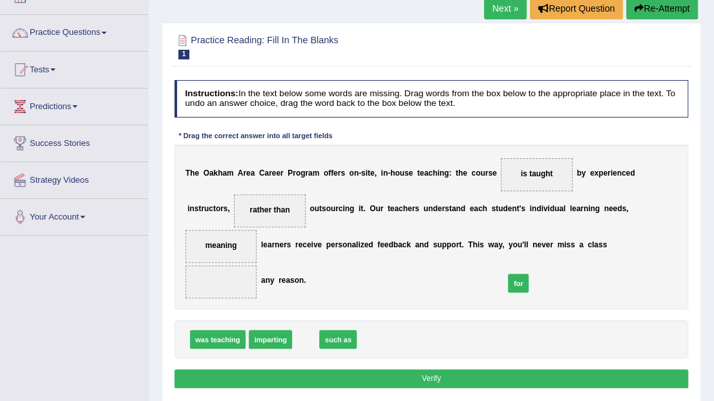
drag, startPoint x: 304, startPoint y: 305, endPoint x: 555, endPoint y: 239, distance: 258.7
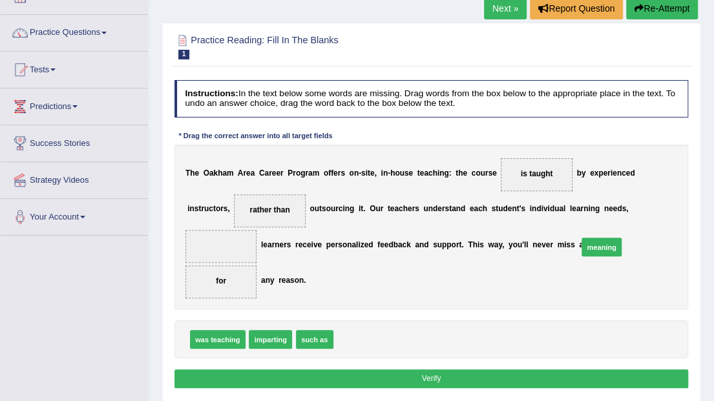
drag, startPoint x: 354, startPoint y: 304, endPoint x: 643, endPoint y: 196, distance: 308.1
click at [434, 370] on button "Verify" at bounding box center [432, 379] width 515 height 19
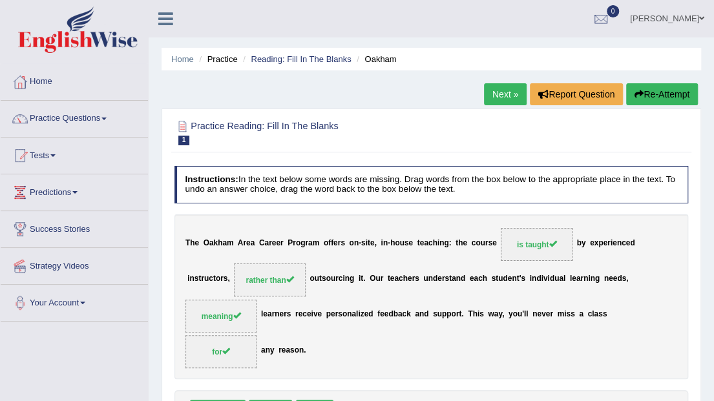
click at [498, 93] on link "Next »" at bounding box center [505, 94] width 43 height 22
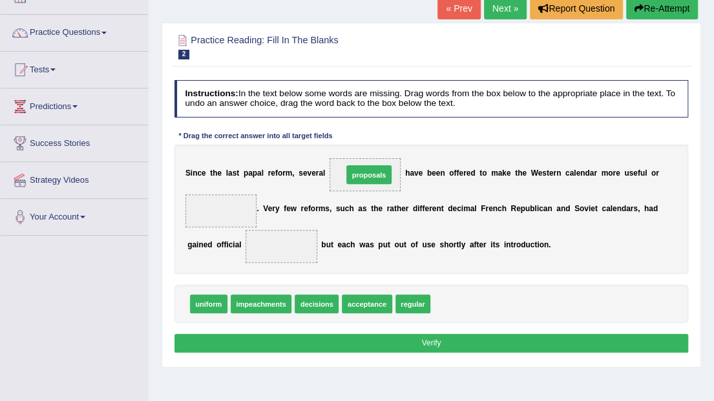
drag, startPoint x: 444, startPoint y: 305, endPoint x: 341, endPoint y: 154, distance: 182.9
drag, startPoint x: 408, startPoint y: 305, endPoint x: 199, endPoint y: 191, distance: 237.8
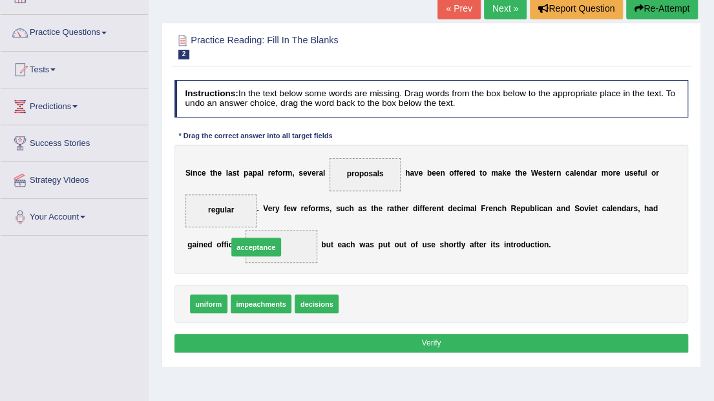
drag, startPoint x: 361, startPoint y: 308, endPoint x: 230, endPoint y: 240, distance: 146.9
drag, startPoint x: 357, startPoint y: 303, endPoint x: 200, endPoint y: 190, distance: 192.7
click at [405, 303] on div "uniform impeachments decisions" at bounding box center [432, 304] width 515 height 38
click at [438, 344] on button "Verify" at bounding box center [432, 343] width 515 height 19
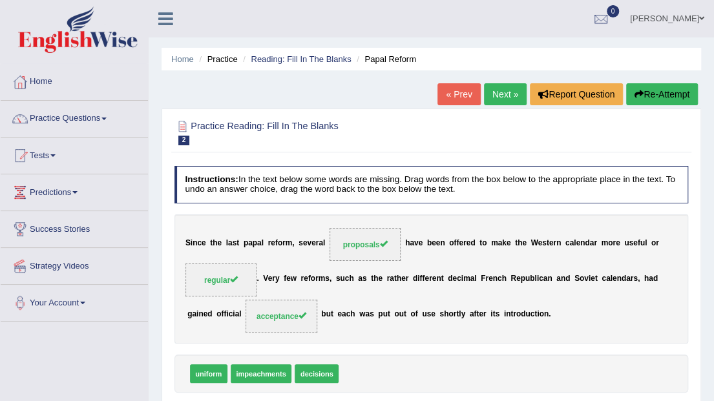
click at [503, 103] on link "Next »" at bounding box center [505, 94] width 43 height 22
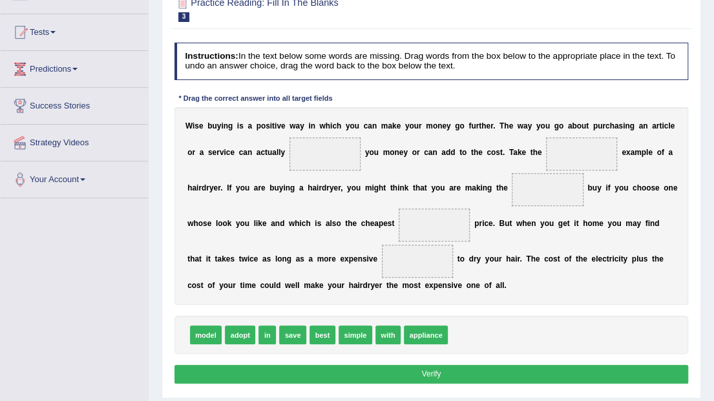
scroll to position [129, 0]
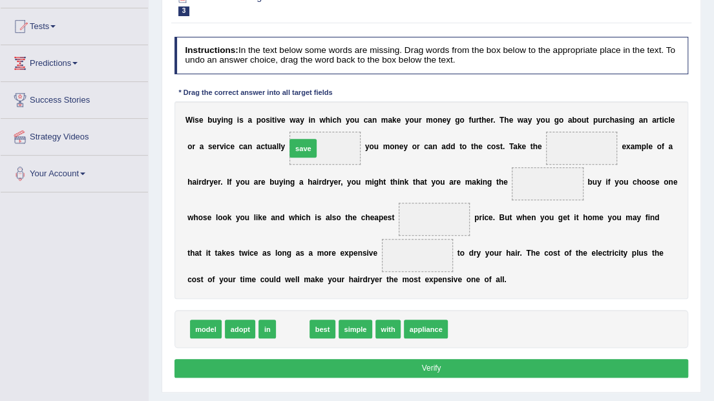
drag, startPoint x: 291, startPoint y: 328, endPoint x: 303, endPoint y: 116, distance: 213.0
click at [303, 116] on div "Instructions: In the text below some words are missing. Drag words from the box…" at bounding box center [431, 210] width 520 height 356
drag, startPoint x: 287, startPoint y: 330, endPoint x: 301, endPoint y: 114, distance: 215.7
click at [301, 114] on div "Instructions: In the text below some words are missing. Drag words from the box…" at bounding box center [431, 210] width 520 height 356
drag, startPoint x: 286, startPoint y: 327, endPoint x: 297, endPoint y: 110, distance: 217.5
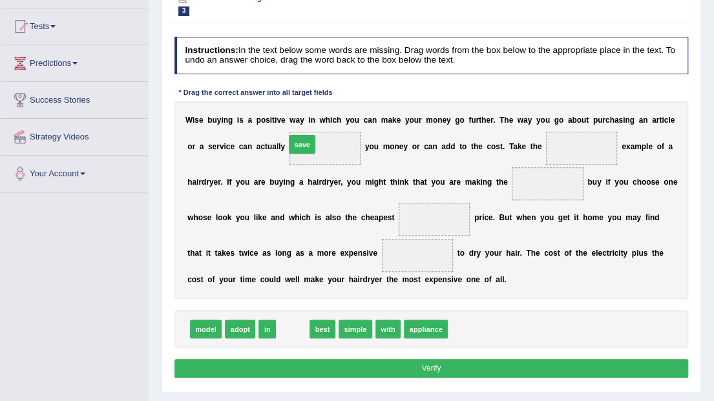
click at [297, 110] on div "Instructions: In the text below some words are missing. Drag words from the box…" at bounding box center [431, 210] width 520 height 356
drag, startPoint x: 284, startPoint y: 331, endPoint x: 293, endPoint y: 123, distance: 208.4
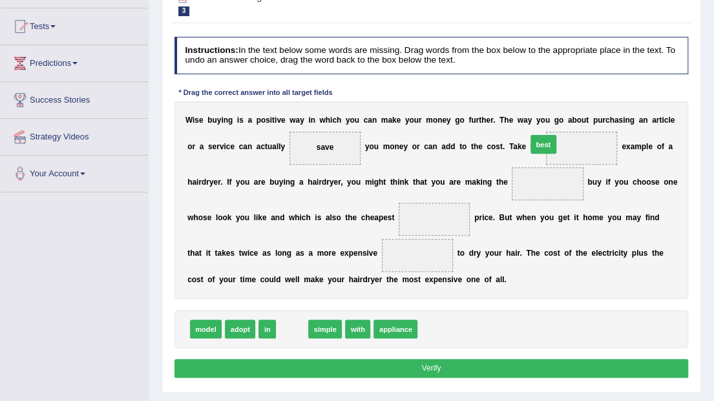
drag, startPoint x: 292, startPoint y: 328, endPoint x: 588, endPoint y: 111, distance: 366.6
click at [588, 111] on div "Instructions: In the text below some words are missing. Drag words from the box…" at bounding box center [431, 210] width 520 height 356
drag, startPoint x: 288, startPoint y: 328, endPoint x: 591, endPoint y: 109, distance: 374.4
click at [591, 109] on div "Instructions: In the text below some words are missing. Drag words from the box…" at bounding box center [431, 210] width 520 height 356
drag, startPoint x: 289, startPoint y: 331, endPoint x: 546, endPoint y: 147, distance: 315.5
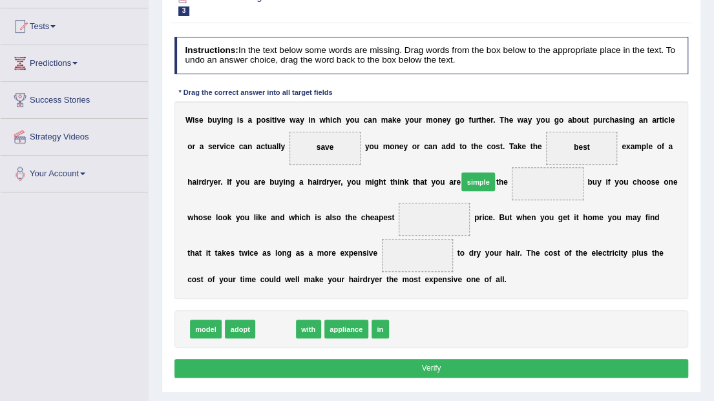
drag, startPoint x: 268, startPoint y: 328, endPoint x: 507, endPoint y: 155, distance: 294.8
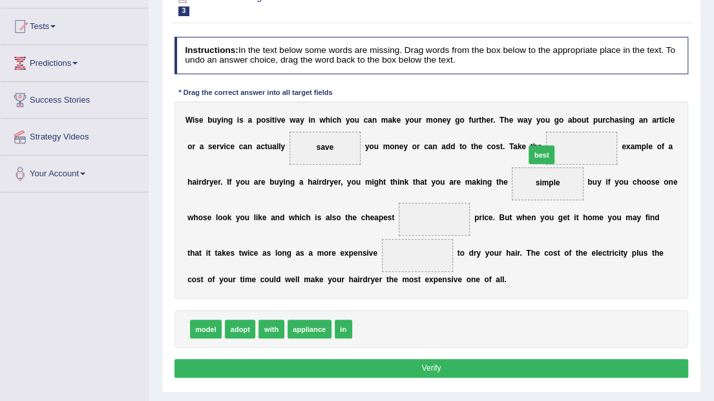
drag, startPoint x: 363, startPoint y: 328, endPoint x: 568, endPoint y: 123, distance: 289.8
drag, startPoint x: 339, startPoint y: 332, endPoint x: 364, endPoint y: 202, distance: 132.9
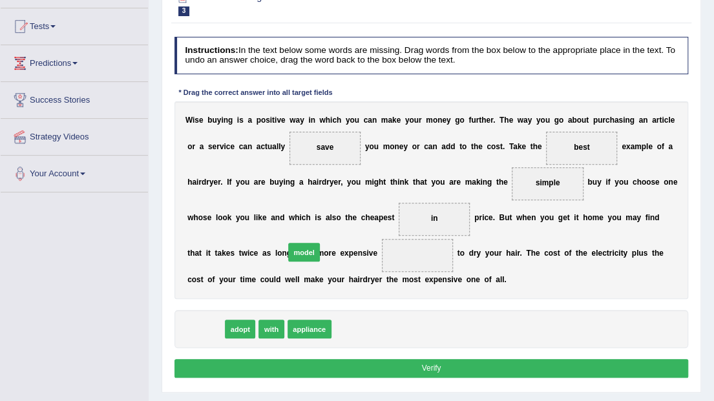
drag, startPoint x: 206, startPoint y: 332, endPoint x: 322, endPoint y: 242, distance: 146.9
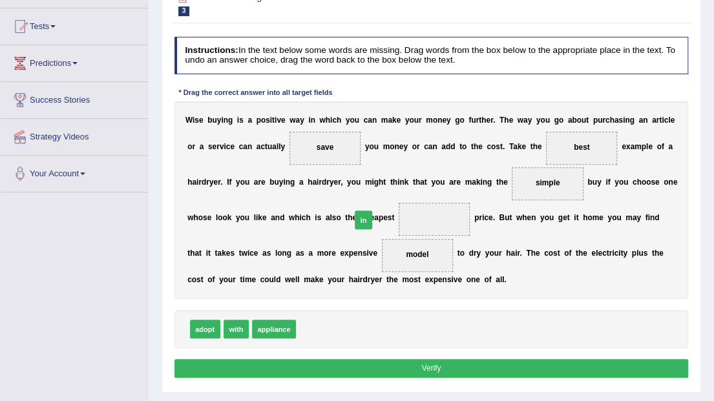
drag, startPoint x: 307, startPoint y: 332, endPoint x: 372, endPoint y: 203, distance: 144.2
click at [410, 282] on div "W i s e b u y i n g i s a p o s i t i v e w a y i n w h i c h y o u c a n m a k…" at bounding box center [432, 200] width 515 height 198
click at [436, 367] on button "Verify" at bounding box center [432, 368] width 515 height 19
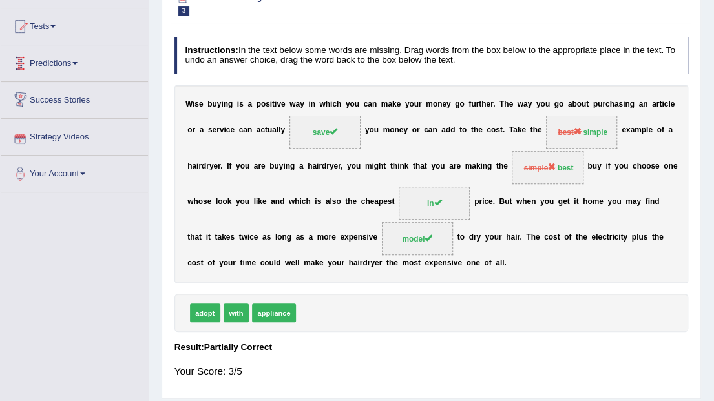
click at [78, 62] on span at bounding box center [74, 63] width 5 height 3
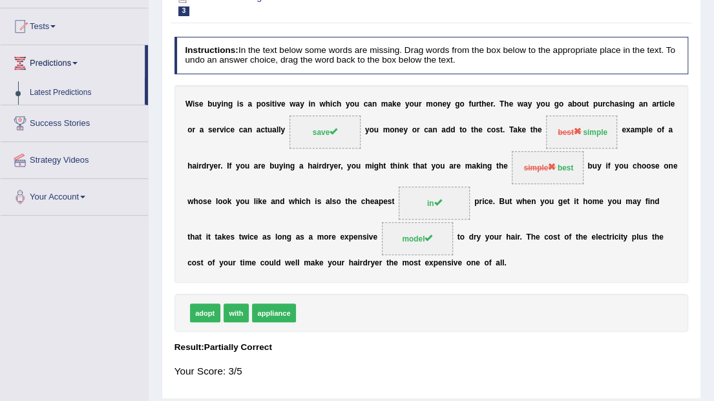
click at [78, 62] on span at bounding box center [74, 63] width 5 height 3
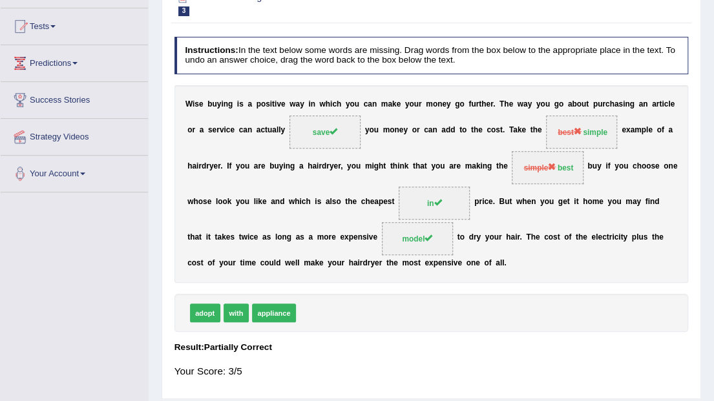
click at [78, 62] on span at bounding box center [74, 63] width 5 height 3
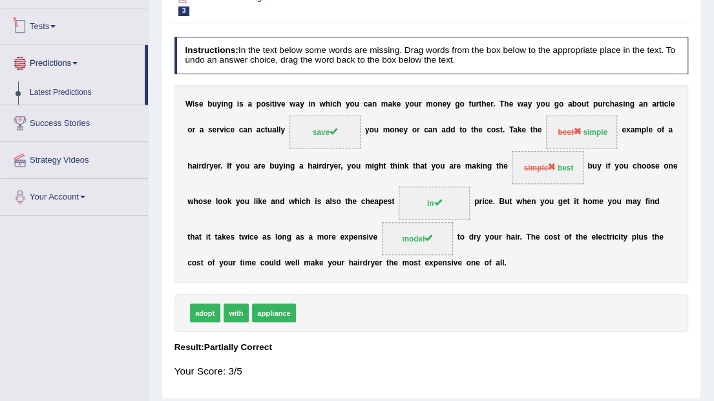
click at [56, 25] on span at bounding box center [52, 26] width 5 height 3
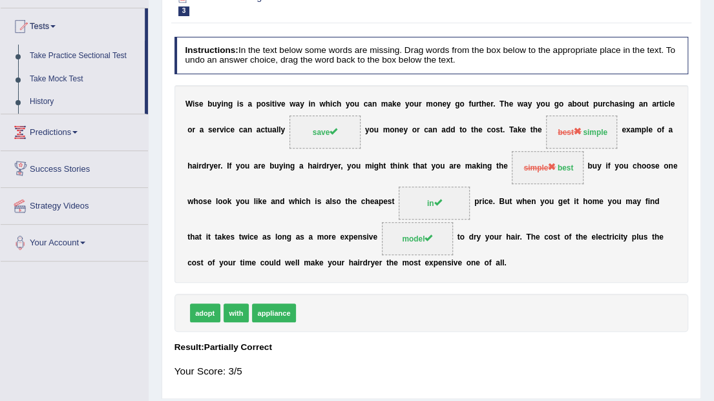
click at [74, 131] on link "Predictions" at bounding box center [74, 130] width 147 height 32
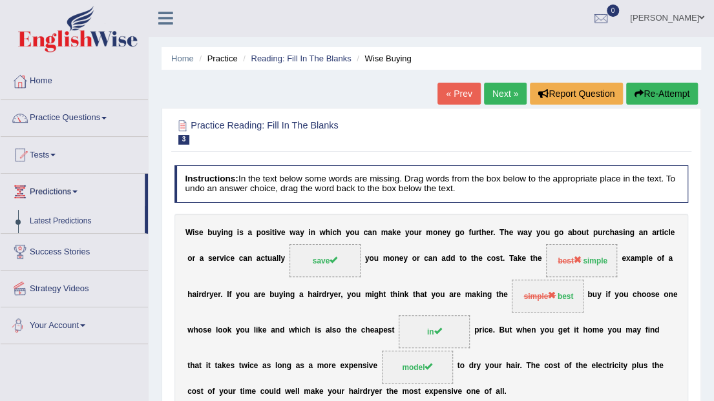
scroll to position [0, 0]
click at [100, 117] on link "Practice Questions" at bounding box center [74, 117] width 147 height 32
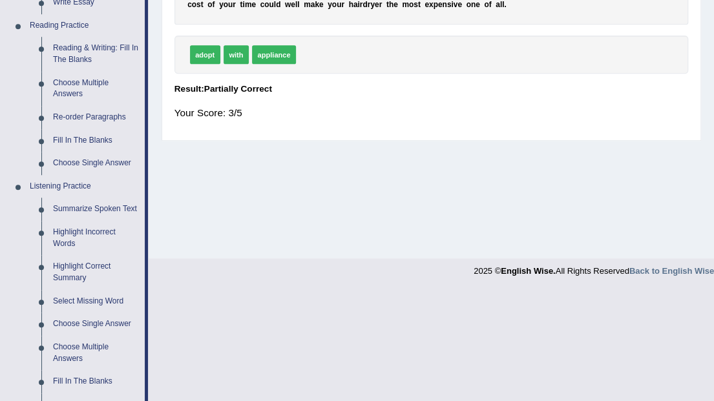
scroll to position [388, 0]
click at [99, 115] on link "Re-order Paragraphs" at bounding box center [96, 117] width 98 height 23
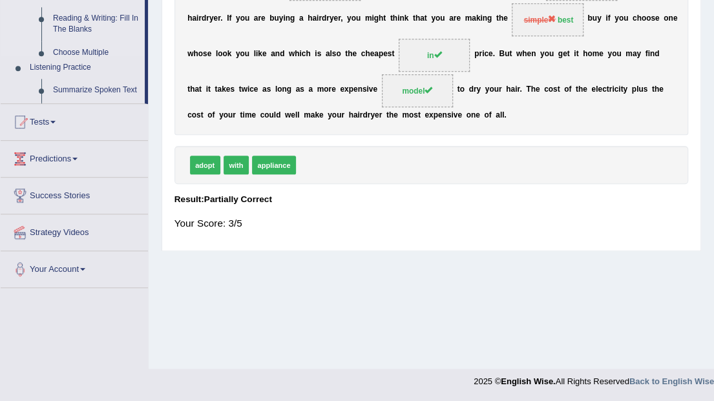
scroll to position [233, 0]
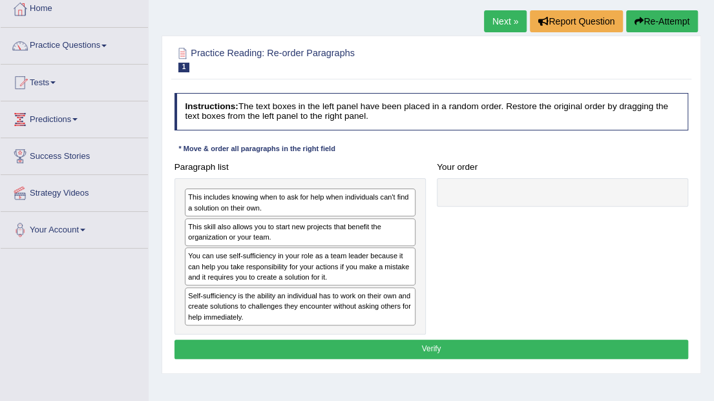
scroll to position [86, 0]
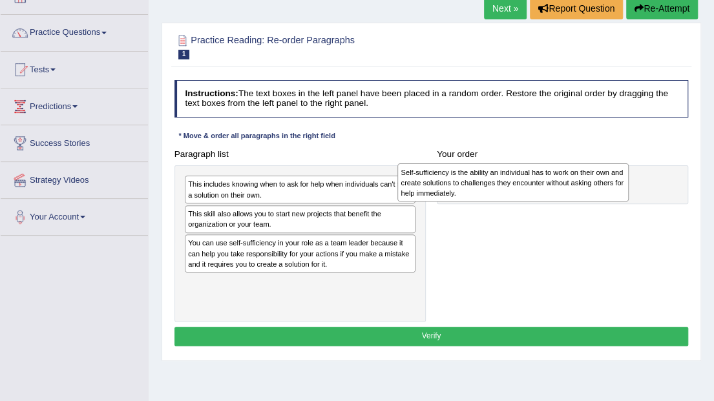
drag, startPoint x: 353, startPoint y: 292, endPoint x: 606, endPoint y: 186, distance: 274.7
click at [606, 186] on div "Self-sufficiency is the ability an individual has to work on their own and crea…" at bounding box center [513, 183] width 231 height 38
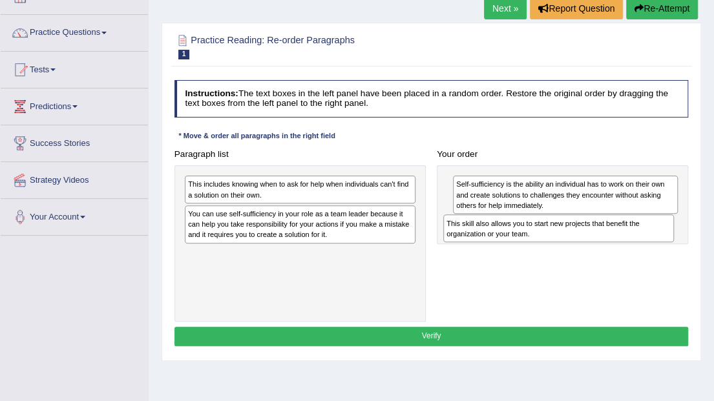
drag, startPoint x: 354, startPoint y: 218, endPoint x: 654, endPoint y: 242, distance: 300.8
click at [654, 242] on div "Paragraph list This includes knowing when to ask for help when individuals can'…" at bounding box center [432, 233] width 526 height 177
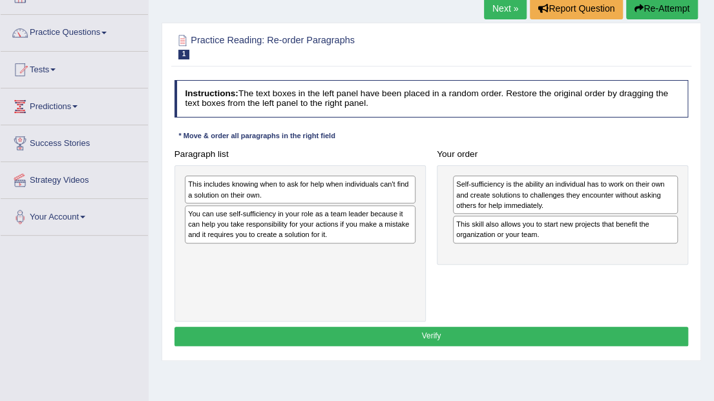
click at [291, 189] on div "This includes knowing when to ask for help when individuals can't find a soluti…" at bounding box center [300, 190] width 231 height 28
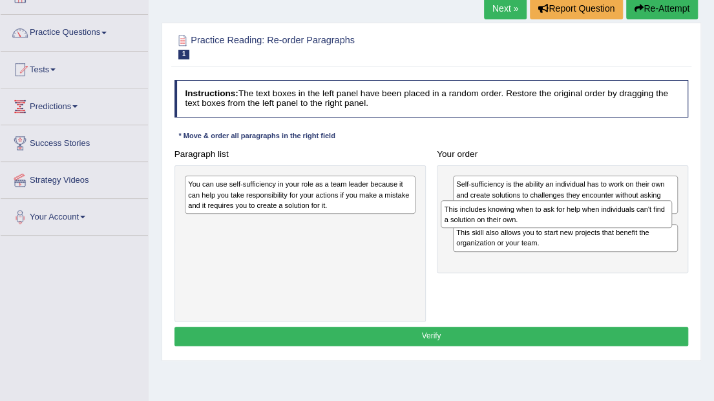
drag, startPoint x: 246, startPoint y: 185, endPoint x: 550, endPoint y: 220, distance: 306.5
click at [550, 220] on div "This includes knowing when to ask for help when individuals can't find a soluti…" at bounding box center [556, 213] width 231 height 27
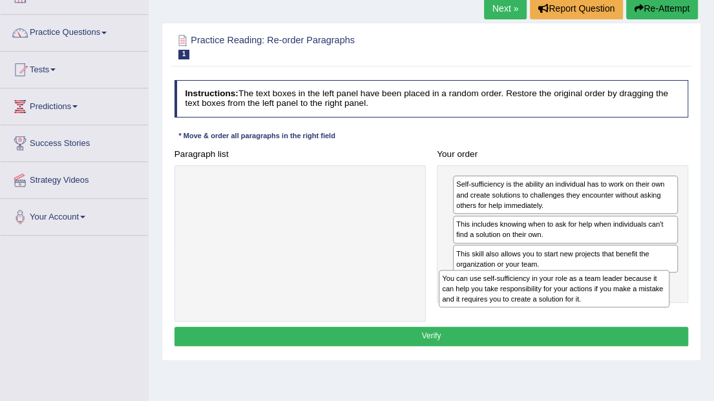
drag, startPoint x: 342, startPoint y: 204, endPoint x: 644, endPoint y: 319, distance: 323.3
click at [644, 319] on div "Paragraph list You can use self-sufficiency in your role as a team leader becau…" at bounding box center [432, 233] width 526 height 177
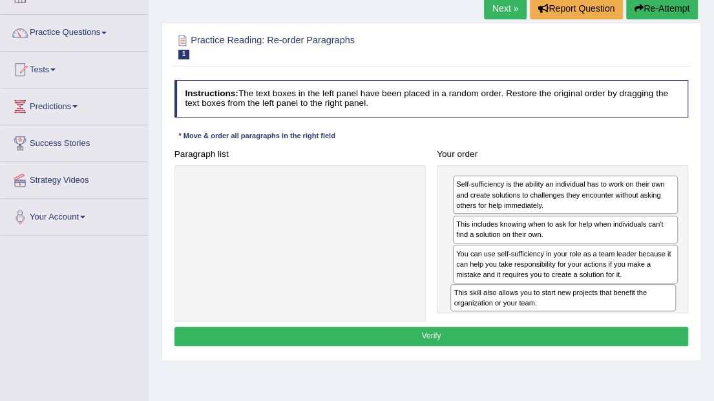
drag, startPoint x: 575, startPoint y: 260, endPoint x: 577, endPoint y: 324, distance: 64.0
click at [577, 324] on div "Instructions: The text boxes in the left panel have been placed in a random ord…" at bounding box center [431, 215] width 520 height 280
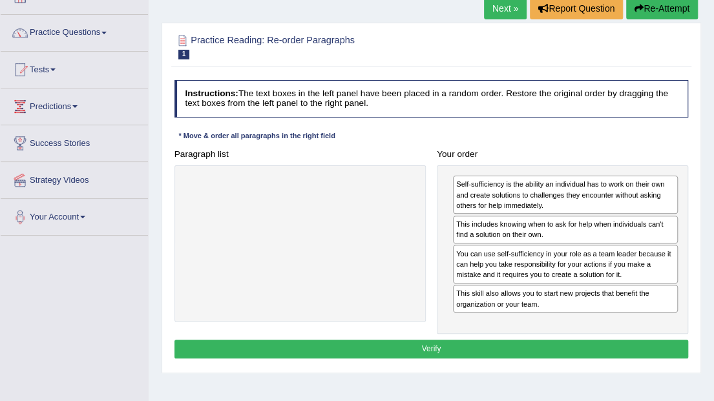
click at [496, 344] on button "Verify" at bounding box center [432, 349] width 515 height 19
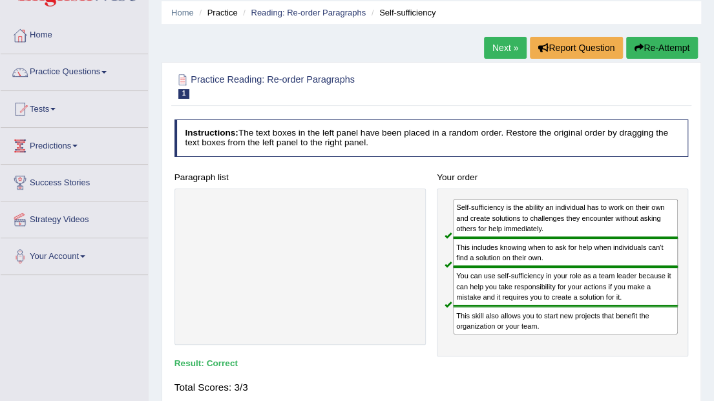
scroll to position [43, 0]
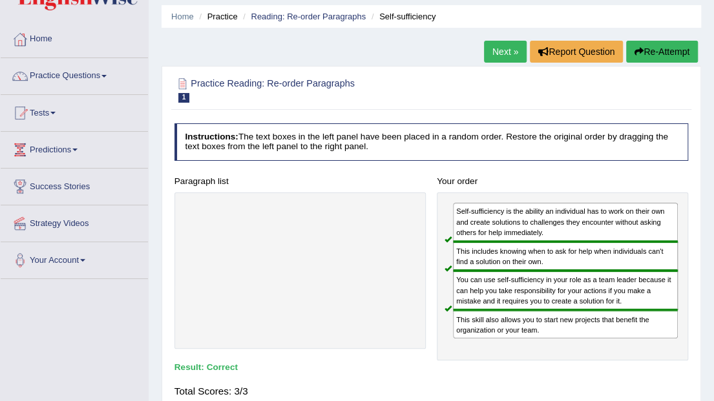
click at [508, 52] on link "Next »" at bounding box center [505, 52] width 43 height 22
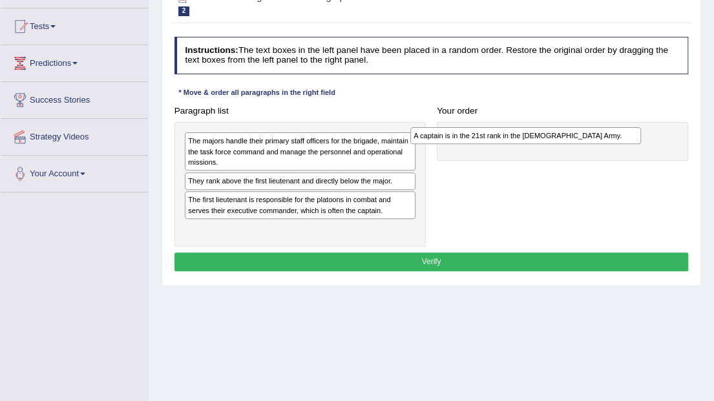
drag, startPoint x: 312, startPoint y: 180, endPoint x: 580, endPoint y: 140, distance: 271.2
click at [580, 140] on div "A captain is in the 21st rank in the US Army." at bounding box center [525, 135] width 231 height 17
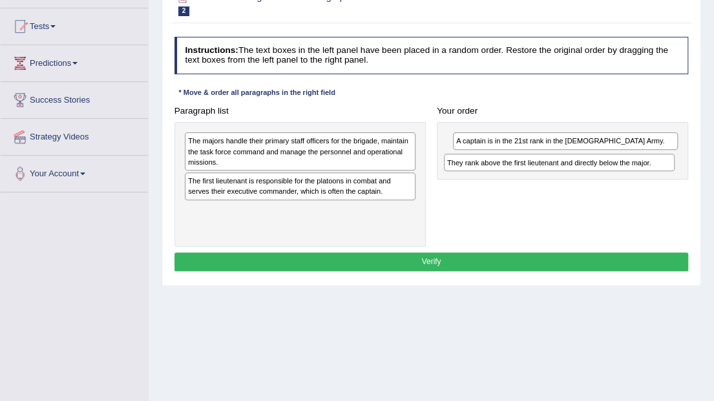
drag, startPoint x: 263, startPoint y: 180, endPoint x: 571, endPoint y: 172, distance: 307.8
click at [571, 172] on div "Paragraph list The majors handle their primary staff officers for the brigade, …" at bounding box center [432, 173] width 526 height 145
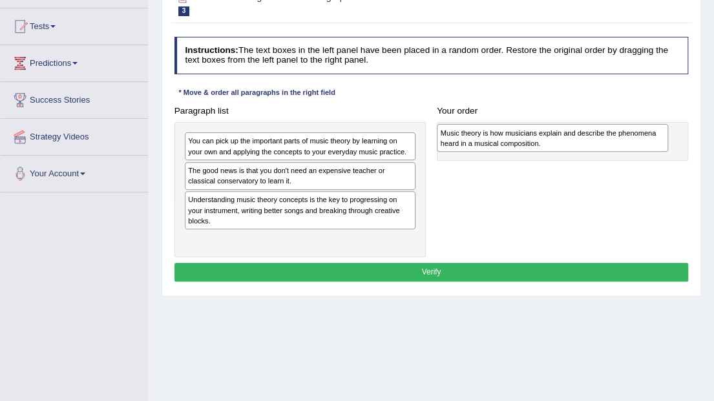
drag, startPoint x: 224, startPoint y: 208, endPoint x: 525, endPoint y: 146, distance: 306.9
click at [525, 146] on div "Music theory is how musicians explain and describe the phenomena heard in a mus…" at bounding box center [552, 137] width 231 height 27
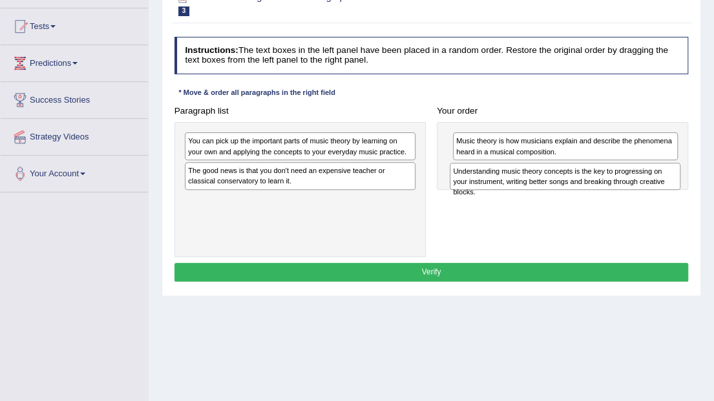
drag, startPoint x: 321, startPoint y: 206, endPoint x: 636, endPoint y: 189, distance: 315.2
click at [636, 189] on div "Understanding music theory concepts is the key to progressing on your instrumen…" at bounding box center [565, 176] width 231 height 27
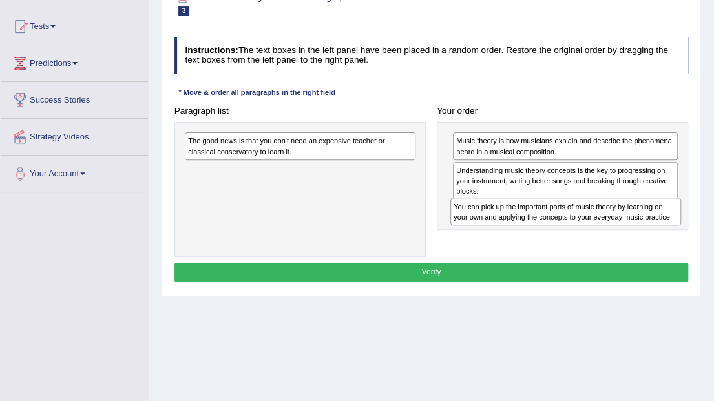
drag, startPoint x: 357, startPoint y: 147, endPoint x: 664, endPoint y: 222, distance: 316.8
click at [664, 222] on div "You can pick up the important parts of music theory by learning on your own and…" at bounding box center [566, 211] width 231 height 27
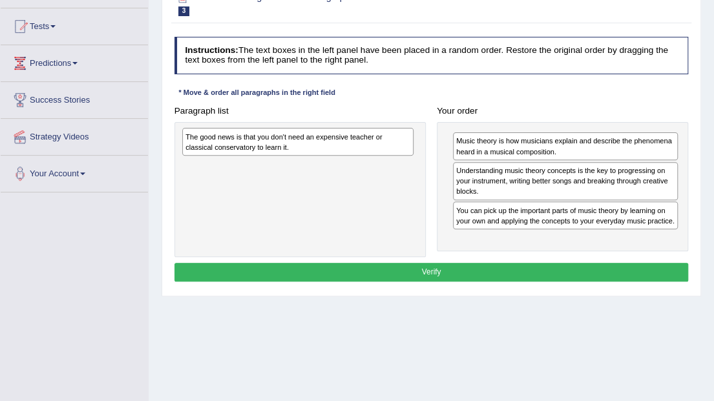
click at [312, 147] on div "The good news is that you don't need an expensive teacher or classical conserva…" at bounding box center [297, 141] width 231 height 27
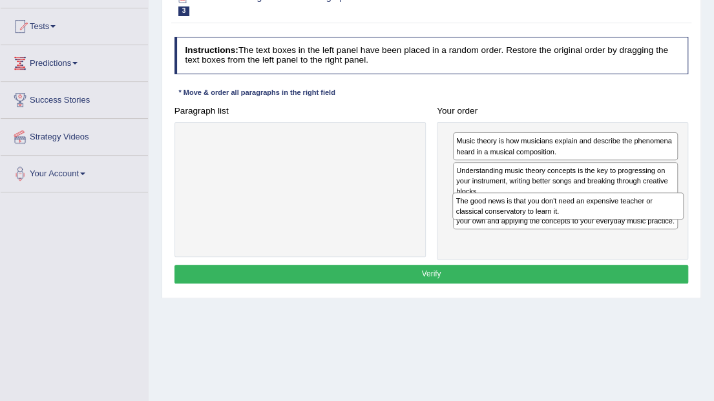
drag, startPoint x: 314, startPoint y: 146, endPoint x: 632, endPoint y: 220, distance: 325.8
click at [632, 220] on div "Paragraph list The good news is that you don't need an expensive teacher or cla…" at bounding box center [432, 180] width 526 height 158
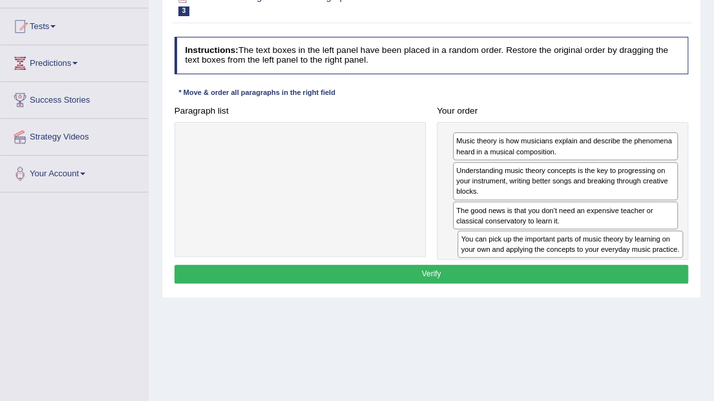
drag, startPoint x: 526, startPoint y: 211, endPoint x: 536, endPoint y: 264, distance: 53.2
click at [536, 264] on div "Instructions: The text boxes in the left panel have been placed in a random ord…" at bounding box center [431, 162] width 520 height 261
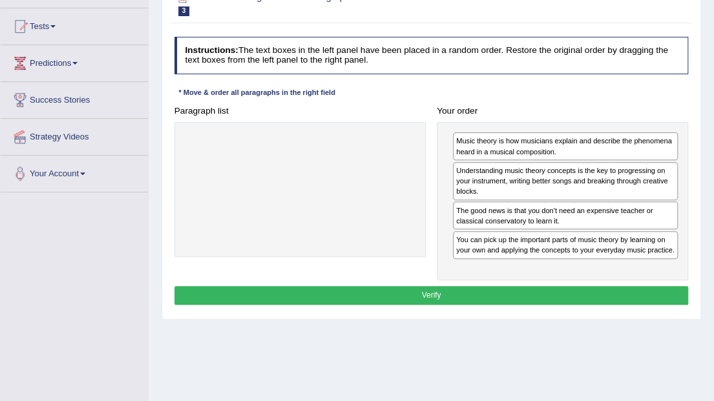
click at [477, 292] on button "Verify" at bounding box center [432, 295] width 515 height 19
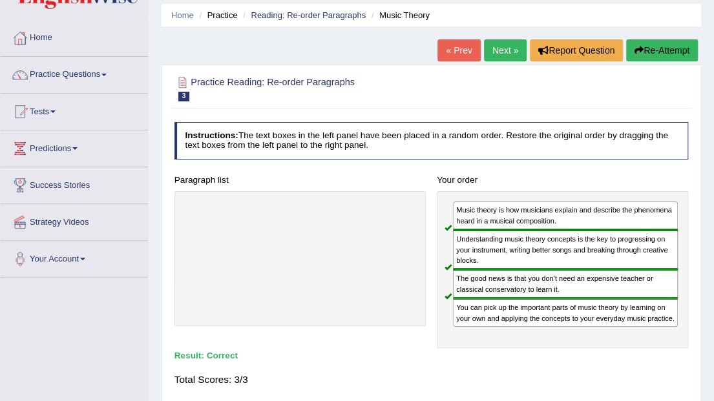
scroll to position [43, 0]
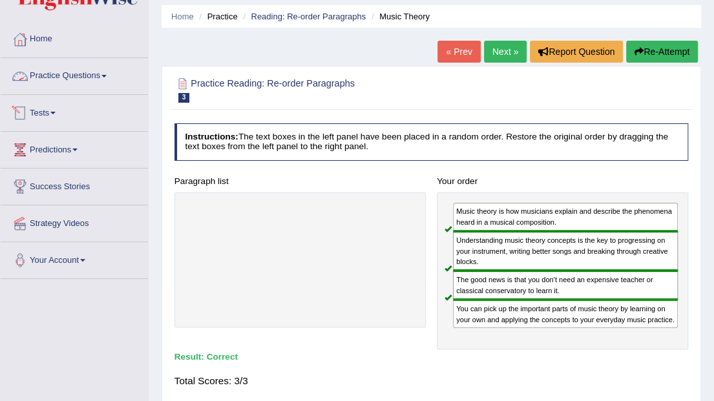
click at [105, 75] on span at bounding box center [103, 76] width 5 height 3
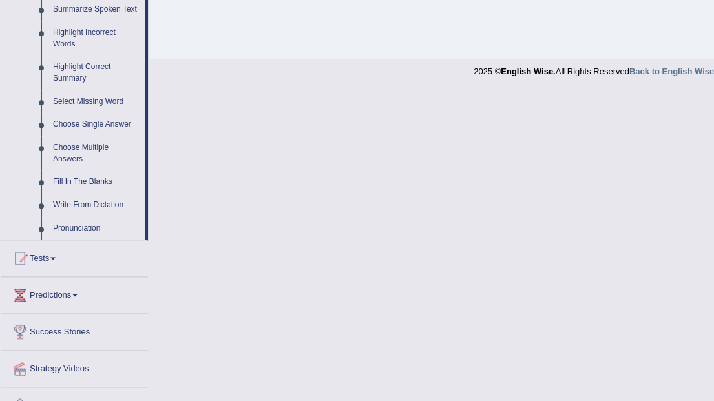
scroll to position [566, 0]
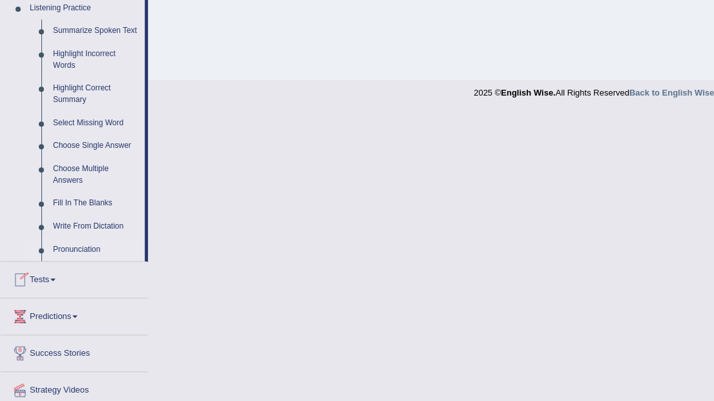
click at [79, 249] on link "Pronunciation" at bounding box center [96, 250] width 98 height 23
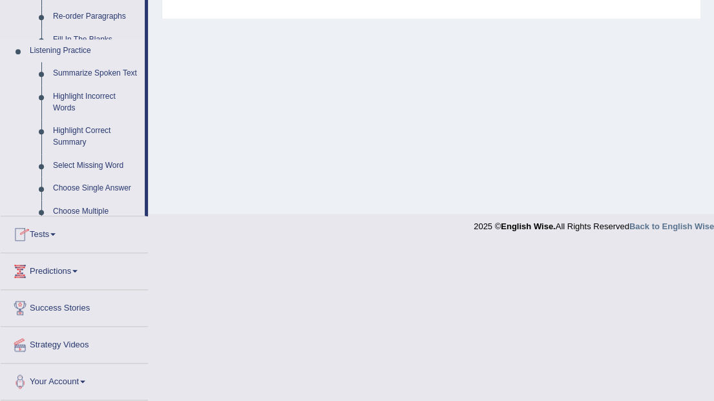
scroll to position [277, 0]
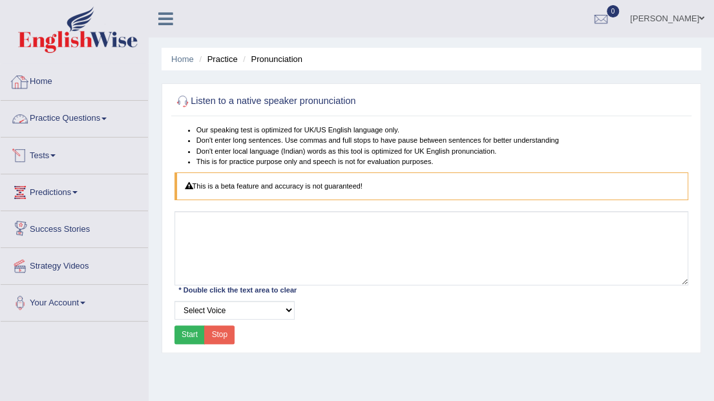
click at [107, 116] on link "Practice Questions" at bounding box center [74, 117] width 147 height 32
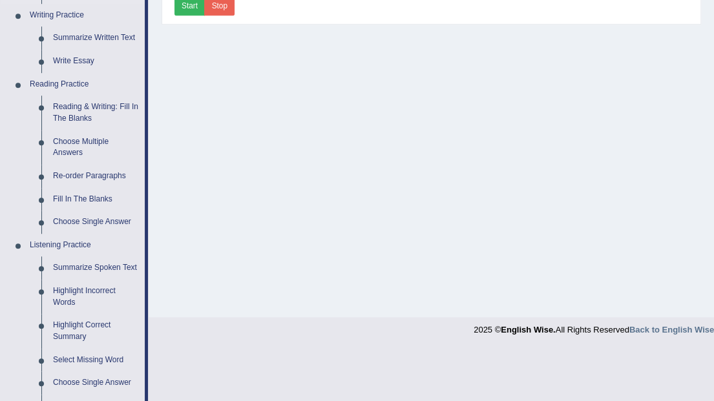
scroll to position [345, 0]
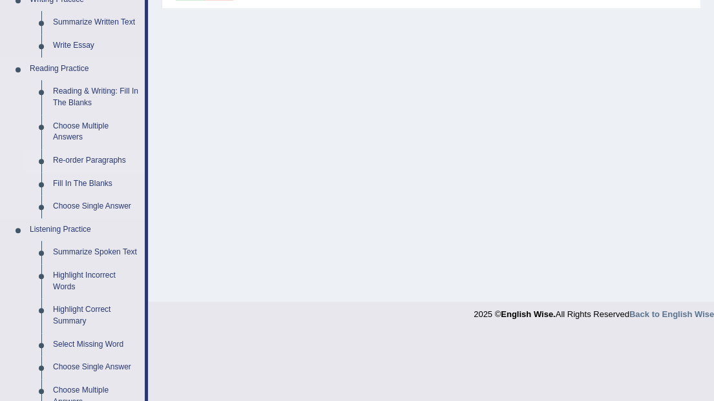
click at [84, 160] on link "Re-order Paragraphs" at bounding box center [96, 160] width 98 height 23
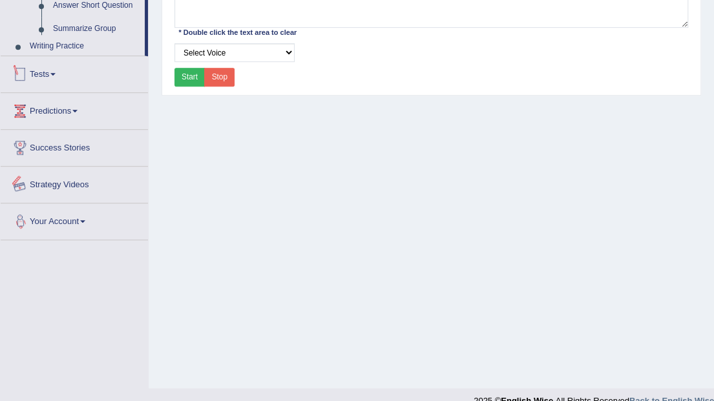
scroll to position [277, 0]
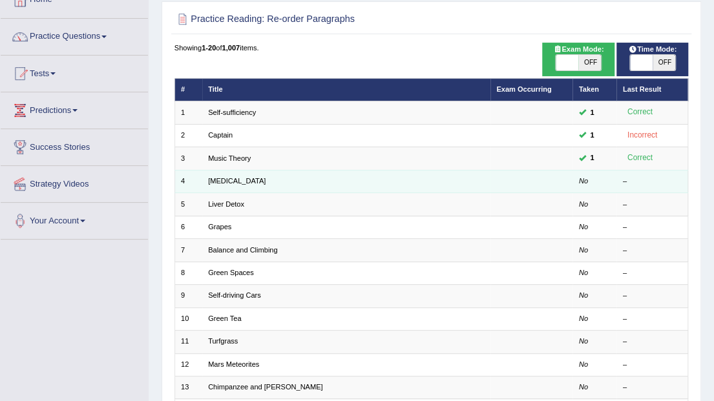
scroll to position [86, 0]
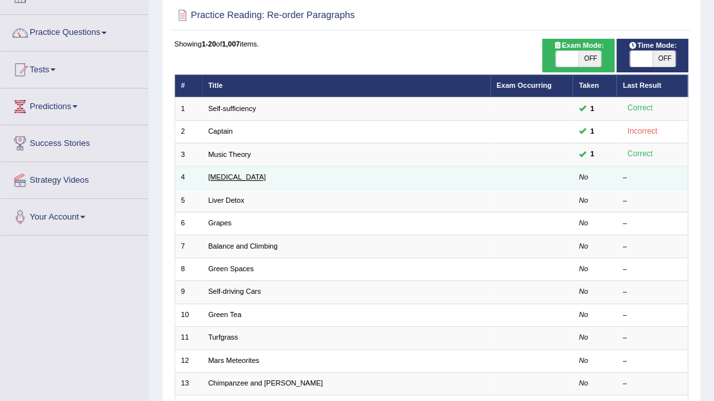
click at [225, 178] on link "Dry Skin" at bounding box center [237, 177] width 58 height 8
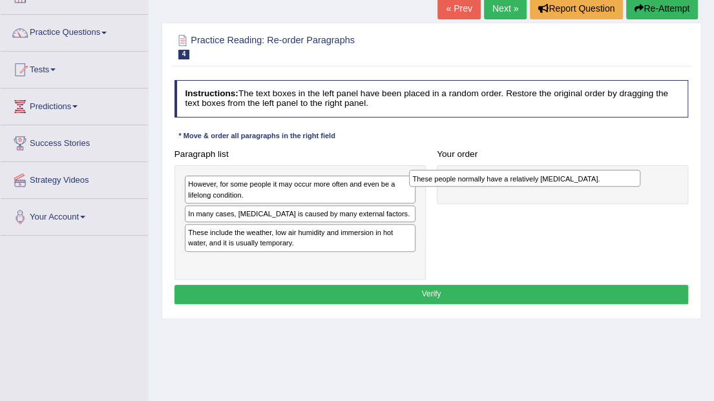
drag, startPoint x: 332, startPoint y: 230, endPoint x: 599, endPoint y: 182, distance: 271.2
click at [599, 182] on div "These people normally have a relatively [MEDICAL_DATA]." at bounding box center [524, 178] width 231 height 17
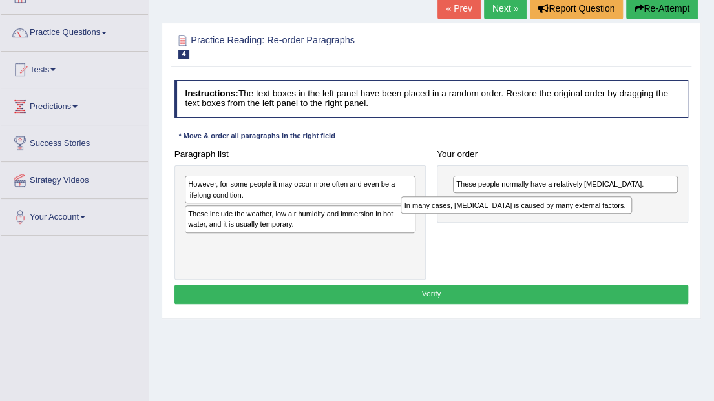
drag, startPoint x: 310, startPoint y: 213, endPoint x: 568, endPoint y: 213, distance: 257.3
click at [568, 213] on div "Paragraph list However, for some people it may occur more often and even be a l…" at bounding box center [432, 212] width 526 height 135
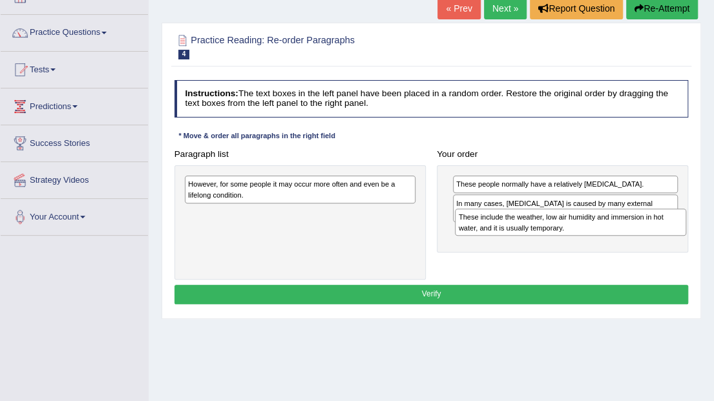
drag, startPoint x: 342, startPoint y: 220, endPoint x: 663, endPoint y: 235, distance: 321.6
click at [663, 235] on div "Paragraph list However, for some people it may occur more often and even be a l…" at bounding box center [432, 212] width 526 height 135
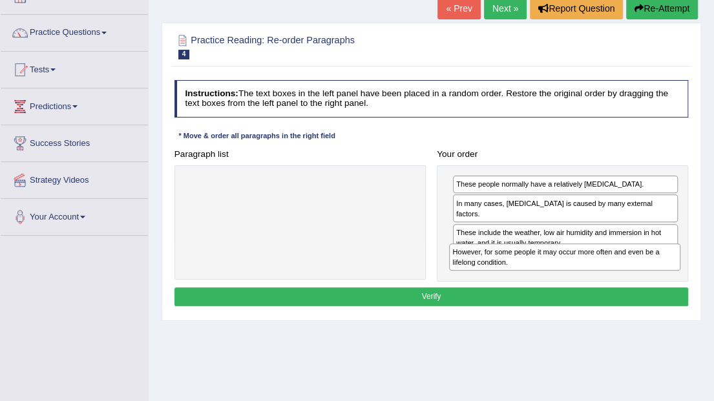
drag, startPoint x: 259, startPoint y: 182, endPoint x: 573, endPoint y: 268, distance: 325.7
click at [573, 268] on div "However, for some people it may occur more often and even be a lifelong conditi…" at bounding box center [564, 257] width 231 height 27
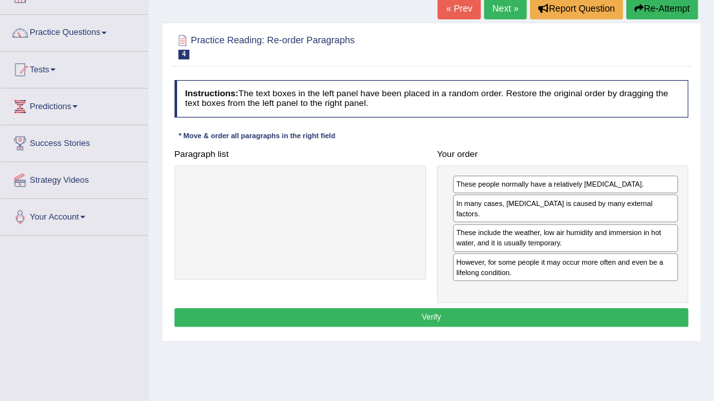
click at [451, 308] on button "Verify" at bounding box center [432, 317] width 515 height 19
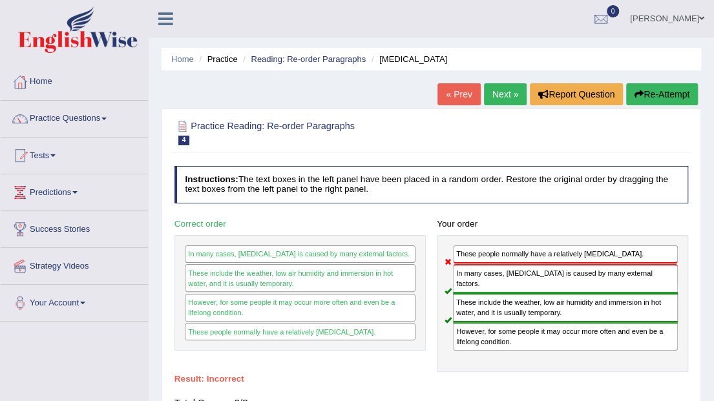
click at [667, 99] on button "Re-Attempt" at bounding box center [662, 94] width 72 height 22
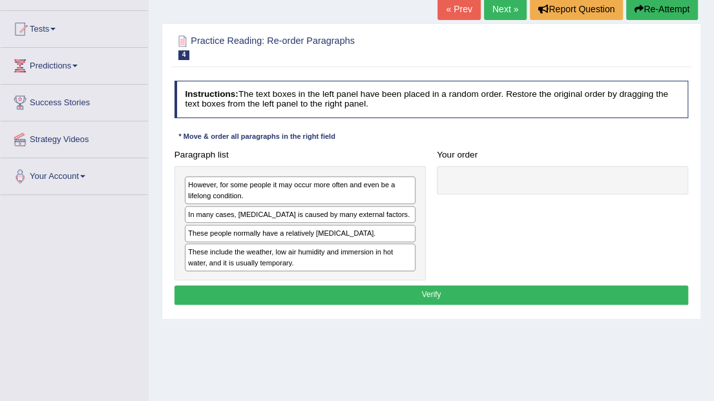
scroll to position [129, 0]
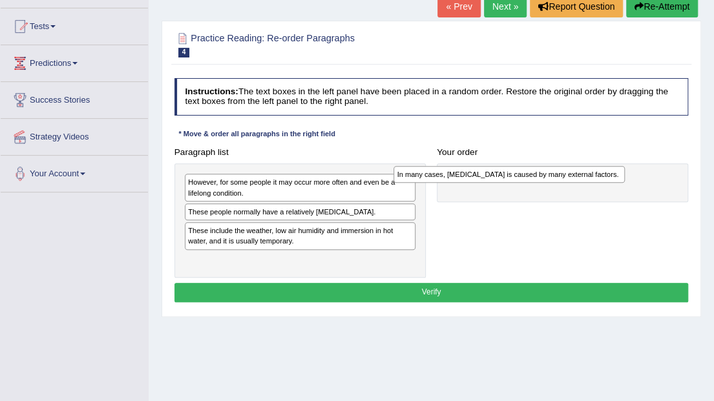
drag, startPoint x: 374, startPoint y: 211, endPoint x: 622, endPoint y: 179, distance: 250.9
click at [622, 179] on div "In many cases, dry skin is caused by many external factors." at bounding box center [509, 174] width 231 height 17
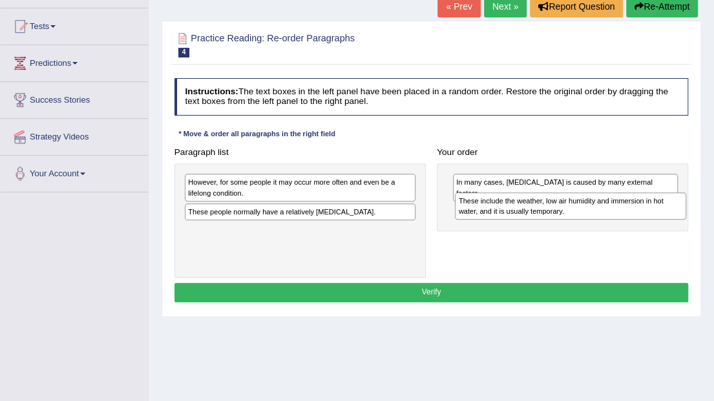
drag, startPoint x: 326, startPoint y: 236, endPoint x: 647, endPoint y: 216, distance: 321.9
click at [647, 216] on div "These include the weather, low air humidity and immersion in hot water, and it …" at bounding box center [570, 206] width 231 height 27
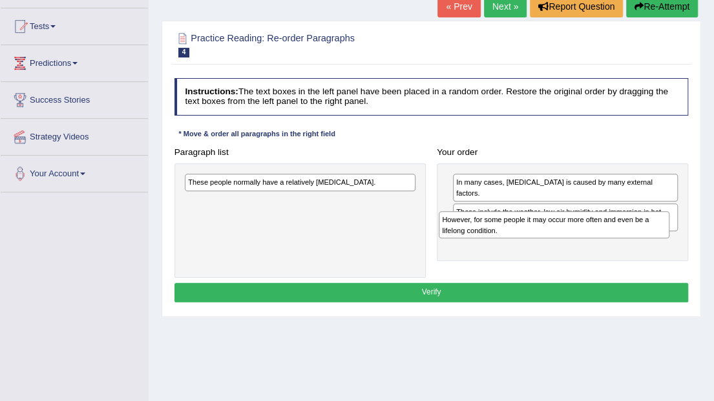
drag, startPoint x: 270, startPoint y: 180, endPoint x: 571, endPoint y: 230, distance: 305.4
click at [571, 230] on div "However, for some people it may occur more often and even be a lifelong conditi…" at bounding box center [554, 224] width 231 height 27
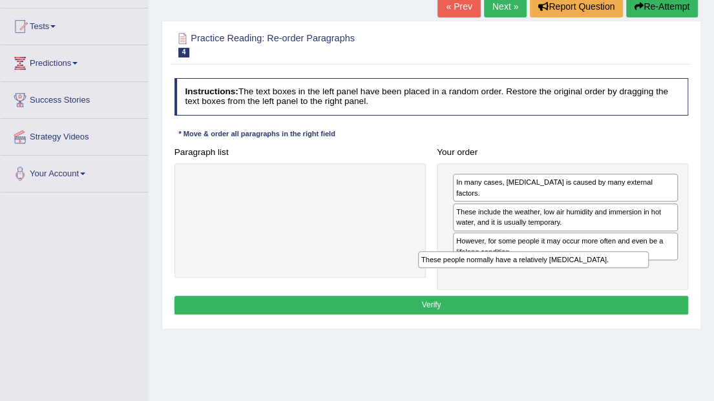
drag, startPoint x: 334, startPoint y: 182, endPoint x: 611, endPoint y: 279, distance: 293.8
click at [611, 279] on div "Instructions: The text boxes in the left panel have been placed in a random ord…" at bounding box center [431, 198] width 520 height 251
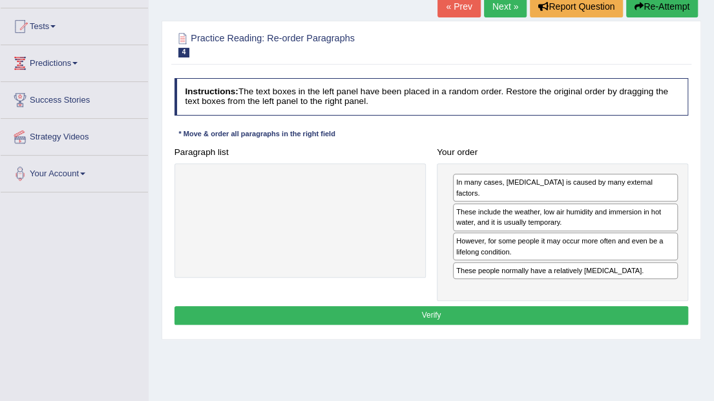
click at [416, 306] on button "Verify" at bounding box center [432, 315] width 515 height 19
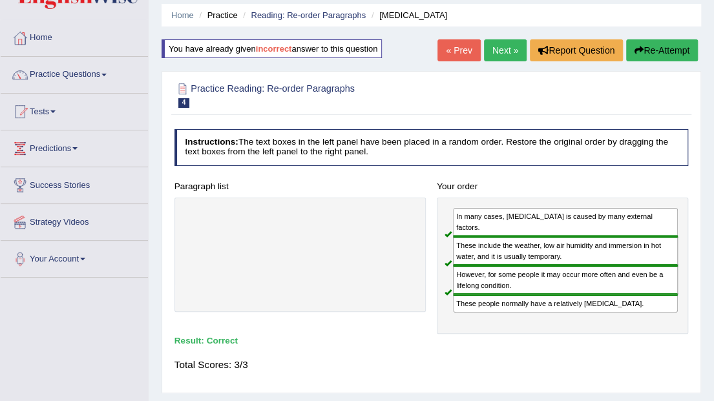
scroll to position [43, 0]
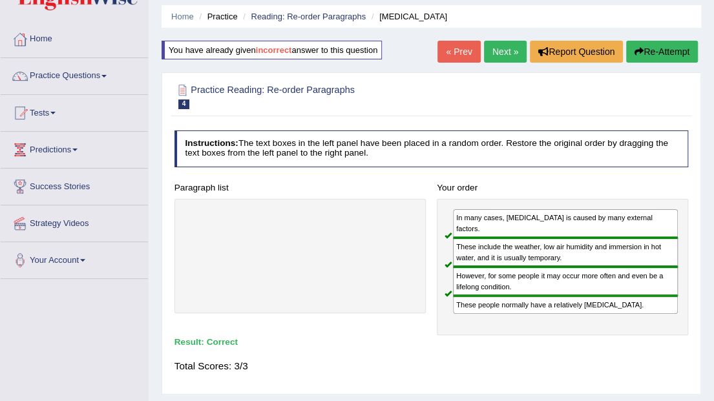
click at [504, 50] on link "Next »" at bounding box center [505, 52] width 43 height 22
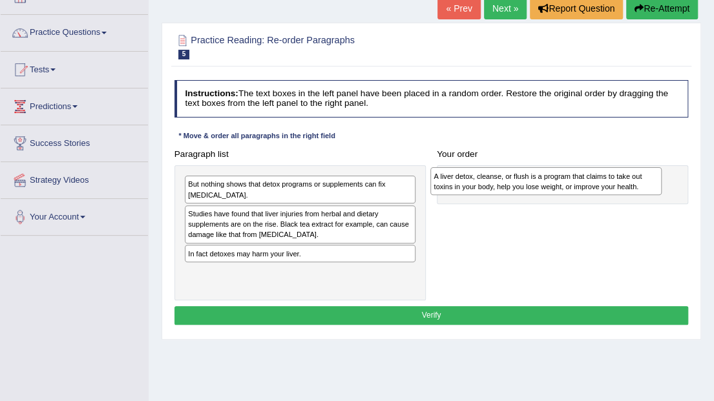
drag, startPoint x: 261, startPoint y: 220, endPoint x: 553, endPoint y: 187, distance: 293.9
click at [553, 187] on div "A liver detox, cleanse, or flush is a program that claims to take out toxins in…" at bounding box center [545, 180] width 231 height 27
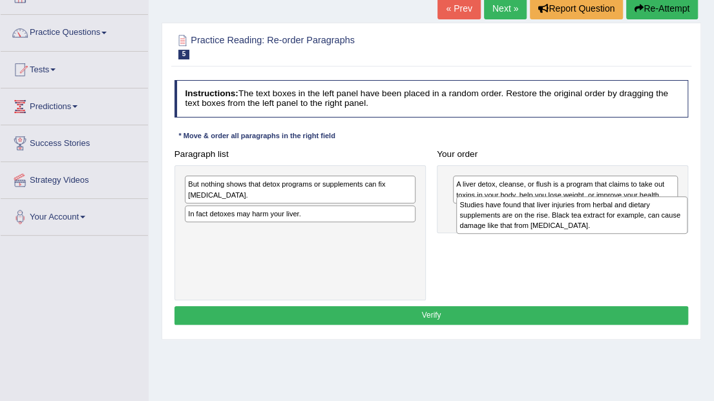
drag, startPoint x: 356, startPoint y: 223, endPoint x: 678, endPoint y: 224, distance: 322.5
click at [678, 224] on div "Studies have found that liver injuries from herbal and dietary supplements are …" at bounding box center [571, 215] width 231 height 38
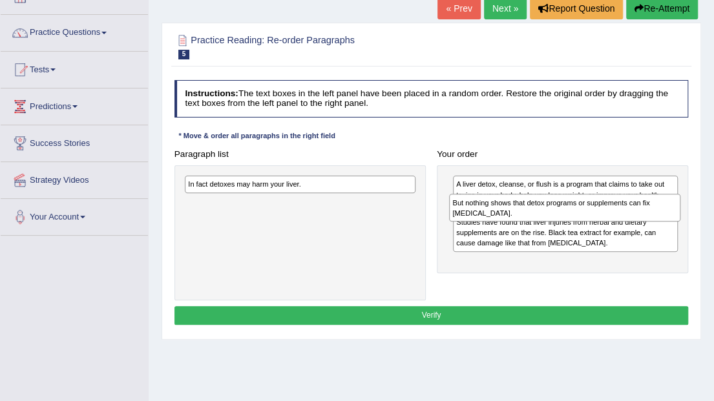
drag, startPoint x: 287, startPoint y: 194, endPoint x: 601, endPoint y: 222, distance: 315.4
click at [601, 222] on div "Paragraph list But nothing shows that detox programs or supplements can fix [ME…" at bounding box center [432, 223] width 526 height 156
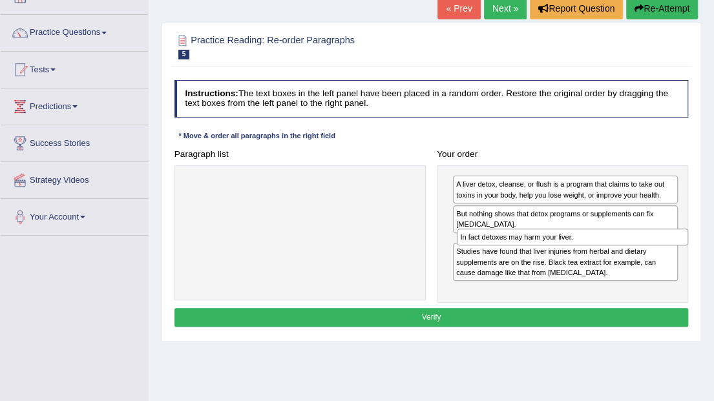
drag, startPoint x: 315, startPoint y: 185, endPoint x: 639, endPoint y: 252, distance: 330.1
click at [639, 252] on div "Paragraph list In fact detoxes may harm your liver. Correct order A liver detox…" at bounding box center [432, 224] width 526 height 158
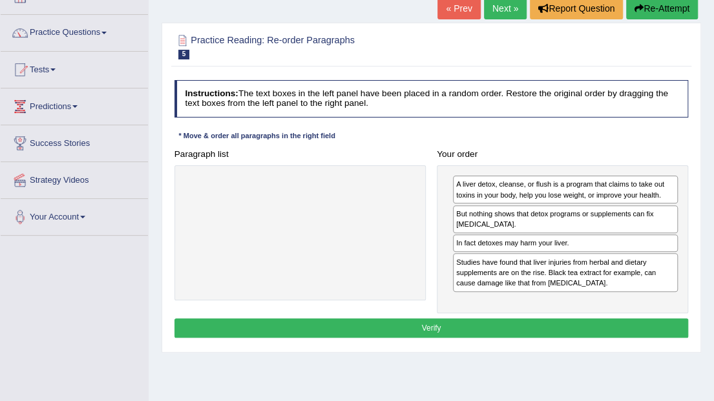
click at [543, 319] on button "Verify" at bounding box center [432, 328] width 515 height 19
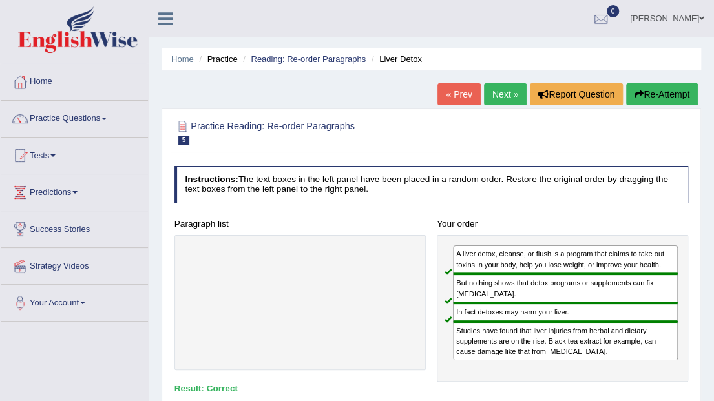
click at [505, 90] on link "Next »" at bounding box center [505, 94] width 43 height 22
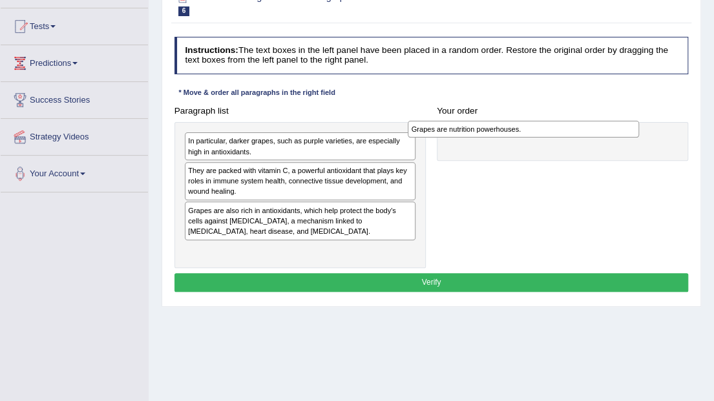
drag, startPoint x: 288, startPoint y: 140, endPoint x: 554, endPoint y: 132, distance: 265.8
click at [554, 132] on div "Grapes are nutrition powerhouses." at bounding box center [523, 129] width 231 height 17
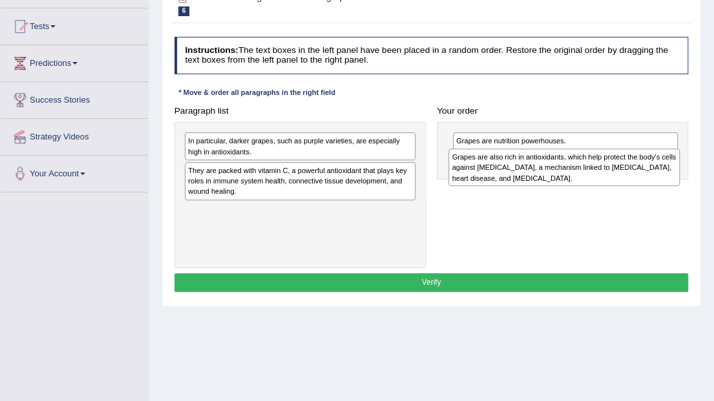
drag, startPoint x: 290, startPoint y: 222, endPoint x: 604, endPoint y: 178, distance: 316.6
click at [604, 178] on div "Grapes are also rich in antioxidants, which help protect the body's cells again…" at bounding box center [564, 168] width 231 height 38
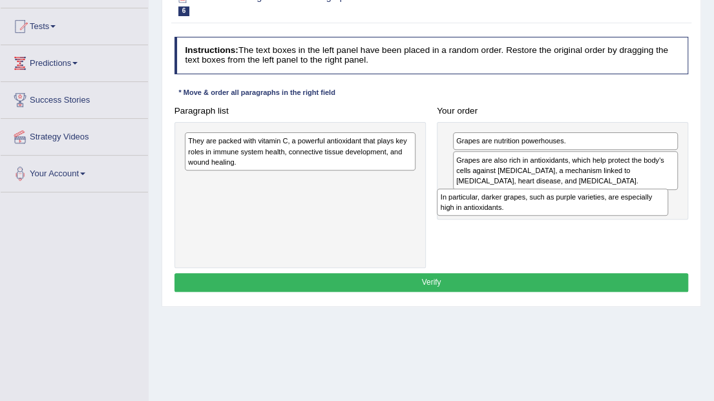
drag, startPoint x: 293, startPoint y: 145, endPoint x: 593, endPoint y: 217, distance: 308.4
click at [593, 217] on div "Paragraph list In particular, darker grapes, such as purple varieties, are espe…" at bounding box center [432, 184] width 526 height 167
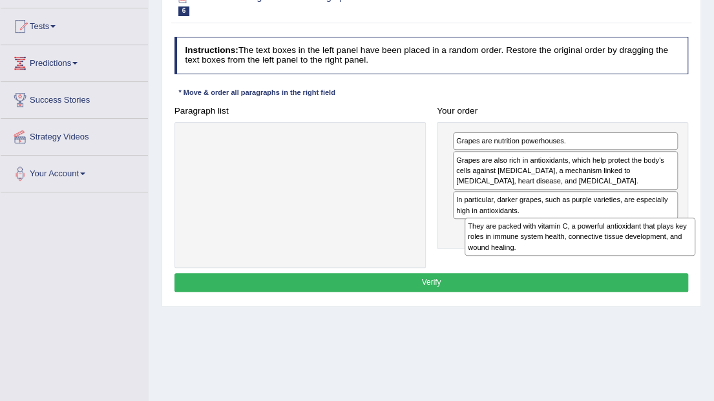
drag, startPoint x: 257, startPoint y: 159, endPoint x: 589, endPoint y: 265, distance: 348.7
click at [589, 265] on div "Paragraph list They are packed with vitamin C, a powerful antioxidant that play…" at bounding box center [432, 184] width 526 height 167
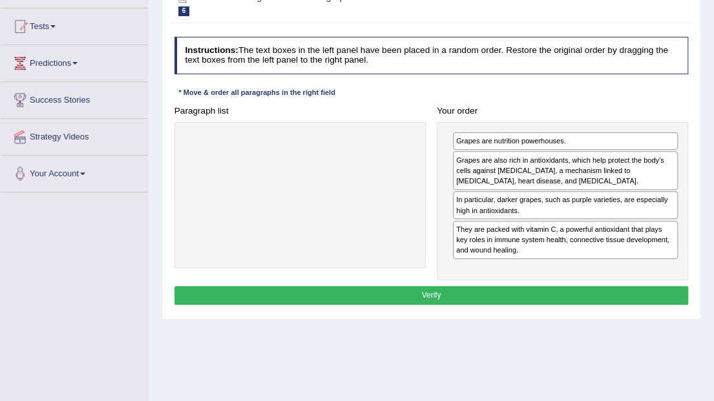
click at [452, 292] on button "Verify" at bounding box center [432, 295] width 515 height 19
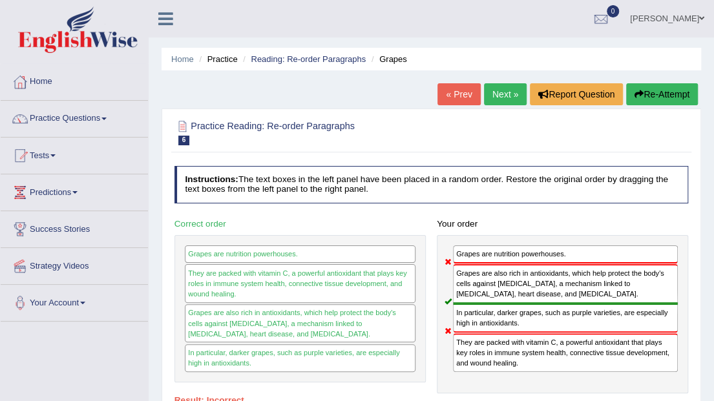
click at [672, 98] on button "Re-Attempt" at bounding box center [662, 94] width 72 height 22
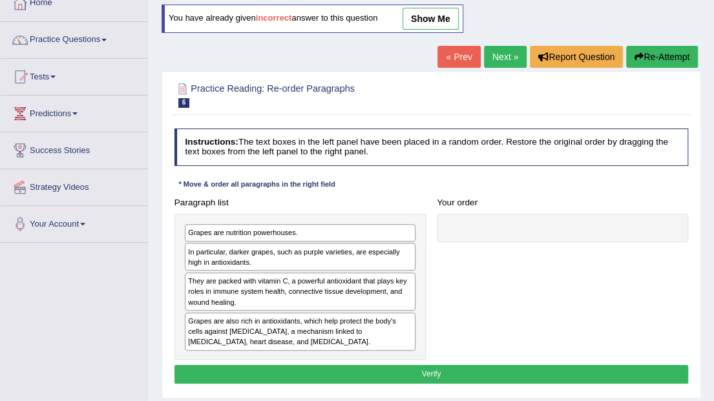
scroll to position [129, 0]
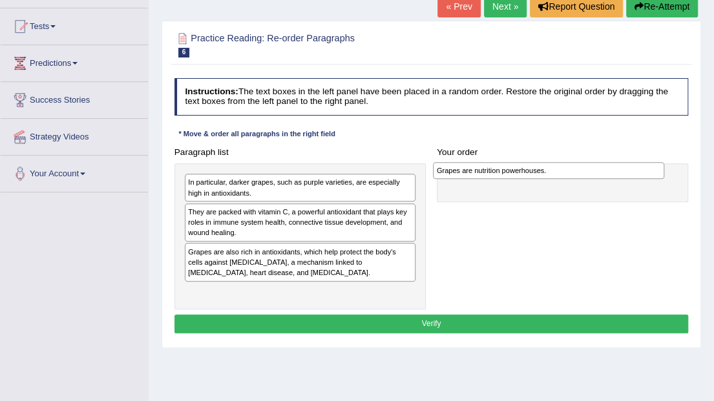
drag, startPoint x: 253, startPoint y: 183, endPoint x: 549, endPoint y: 175, distance: 295.5
click at [549, 175] on div "Grapes are nutrition powerhouses." at bounding box center [548, 170] width 231 height 17
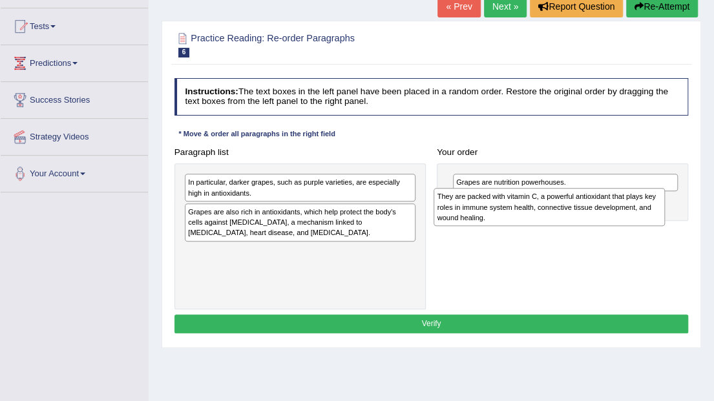
drag, startPoint x: 264, startPoint y: 217, endPoint x: 560, endPoint y: 211, distance: 296.1
click at [560, 211] on div "They are packed with vitamin C, a powerful antioxidant that plays key roles in …" at bounding box center [549, 207] width 231 height 38
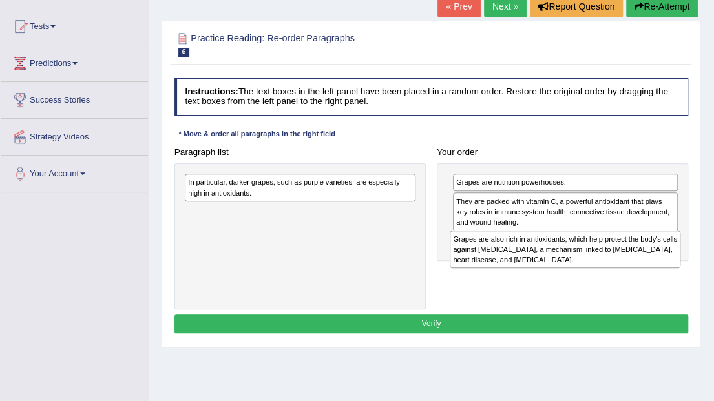
drag, startPoint x: 303, startPoint y: 215, endPoint x: 617, endPoint y: 258, distance: 317.8
click at [617, 258] on div "Grapes are also rich in antioxidants, which help protect the body's cells again…" at bounding box center [565, 250] width 231 height 38
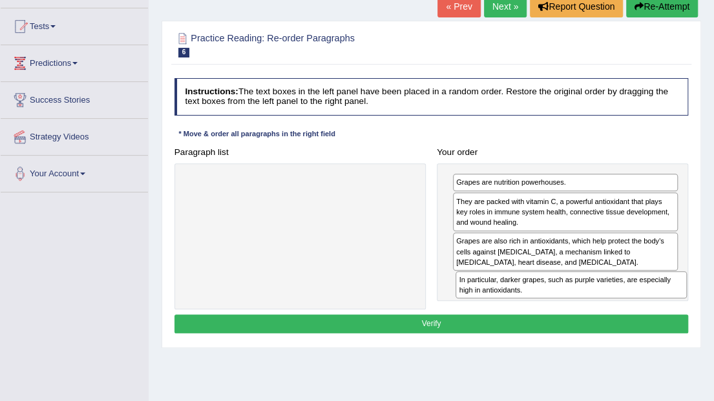
drag, startPoint x: 221, startPoint y: 182, endPoint x: 539, endPoint y: 301, distance: 339.8
click at [542, 301] on div "Paragraph list In particular, darker grapes, such as purple varieties, are espe…" at bounding box center [432, 226] width 526 height 167
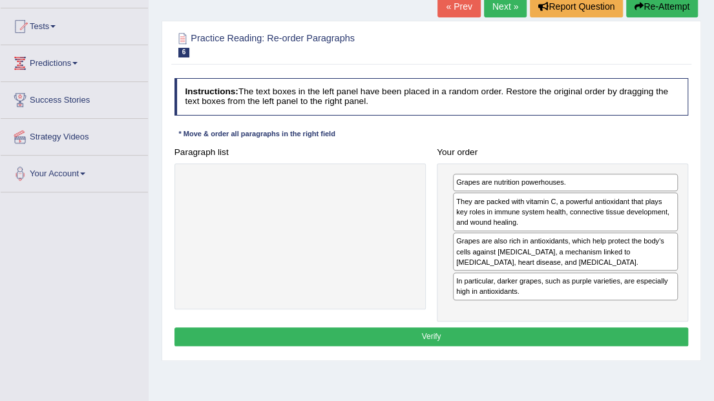
click at [469, 328] on button "Verify" at bounding box center [432, 337] width 515 height 19
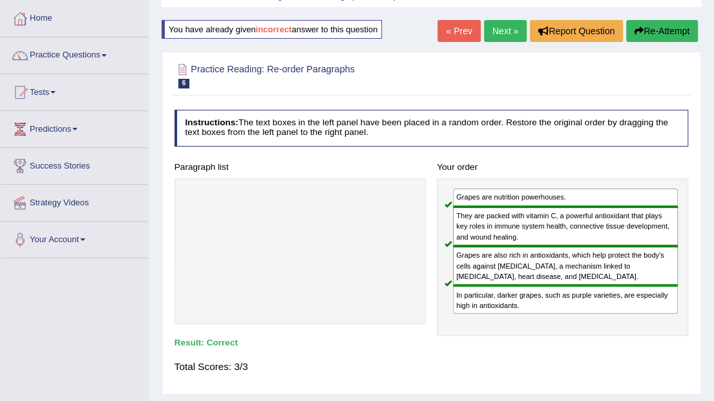
scroll to position [43, 0]
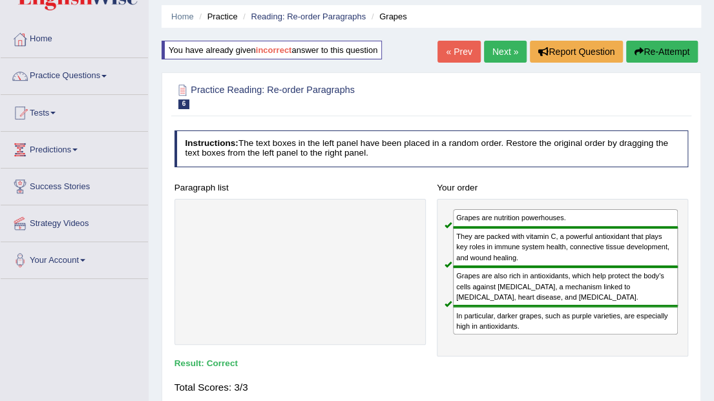
click at [504, 56] on link "Next »" at bounding box center [505, 52] width 43 height 22
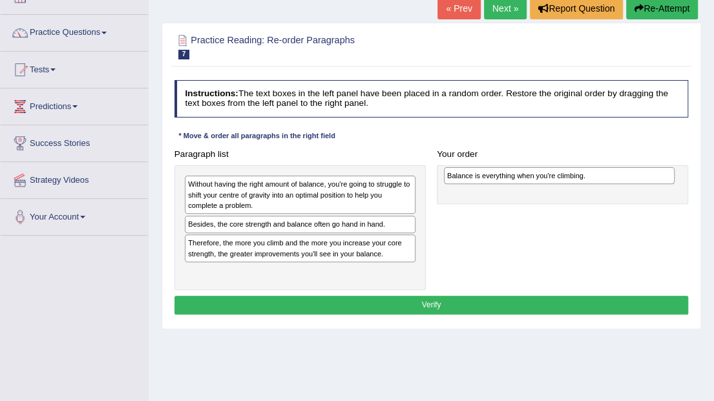
drag, startPoint x: 278, startPoint y: 228, endPoint x: 586, endPoint y: 184, distance: 310.8
click at [586, 184] on div "Paragraph list Without having the right amount of balance, you're going to stru…" at bounding box center [432, 217] width 526 height 145
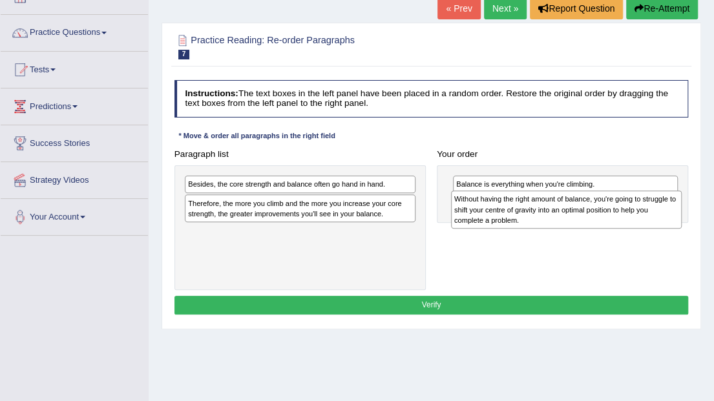
drag, startPoint x: 284, startPoint y: 193, endPoint x: 600, endPoint y: 216, distance: 316.9
click at [600, 216] on div "Without having the right amount of balance, you're going to struggle to shift y…" at bounding box center [566, 210] width 231 height 38
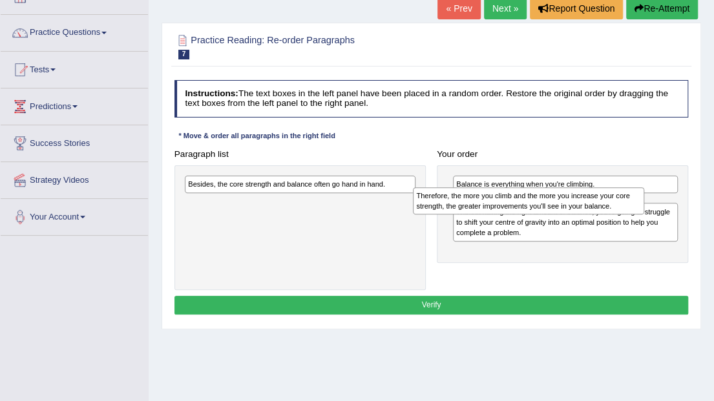
drag, startPoint x: 332, startPoint y: 207, endPoint x: 604, endPoint y: 207, distance: 271.5
click at [604, 207] on div "Therefore, the more you climb and the more you increase your core strength, the…" at bounding box center [528, 200] width 231 height 27
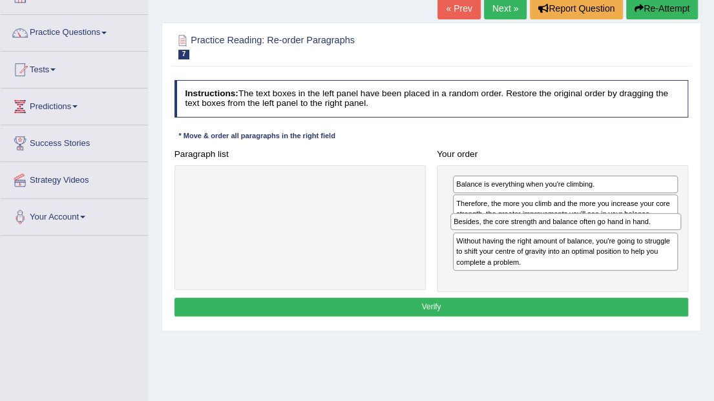
drag, startPoint x: 354, startPoint y: 181, endPoint x: 669, endPoint y: 230, distance: 319.2
click at [669, 230] on div "Paragraph list Besides, the core strength and balance often go hand in hand. Co…" at bounding box center [432, 219] width 526 height 148
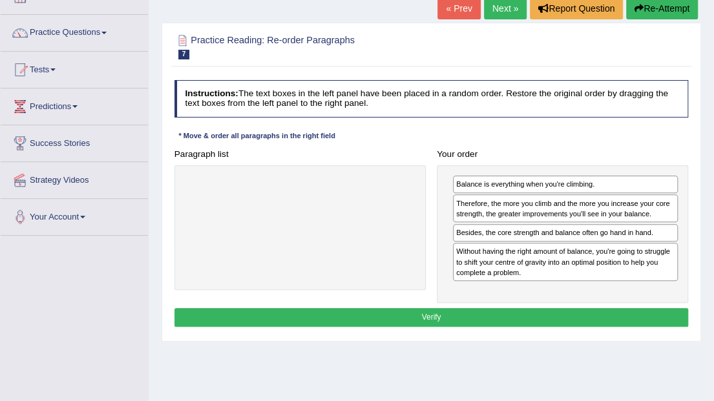
click at [490, 315] on button "Verify" at bounding box center [432, 317] width 515 height 19
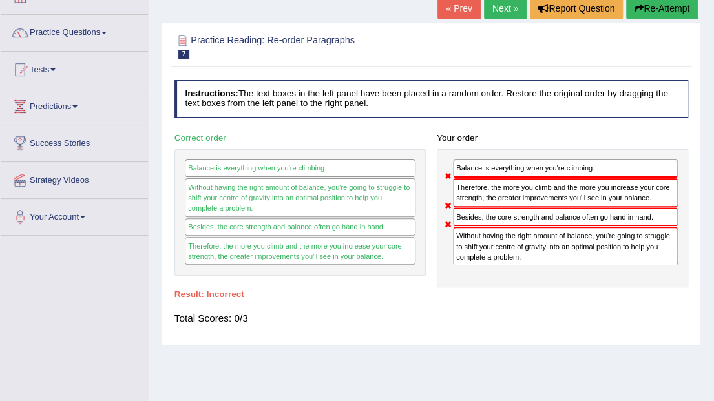
click at [664, 15] on button "Re-Attempt" at bounding box center [662, 8] width 72 height 22
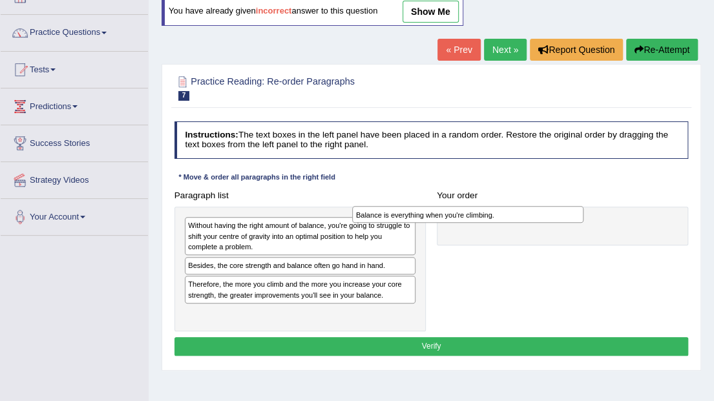
drag, startPoint x: 340, startPoint y: 264, endPoint x: 540, endPoint y: 217, distance: 205.9
click at [540, 217] on div "Balance is everything when you're climbing." at bounding box center [467, 214] width 231 height 17
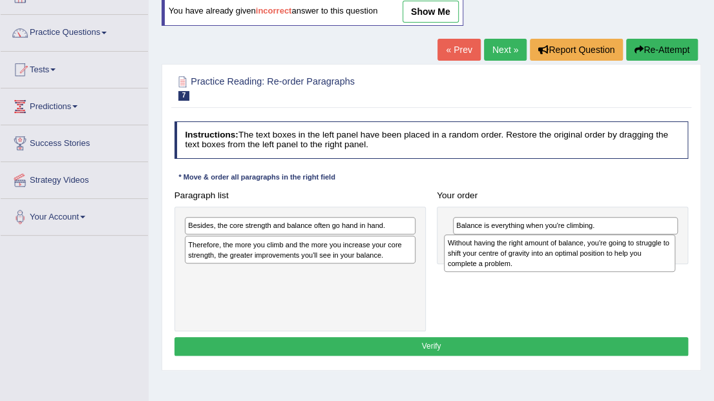
drag, startPoint x: 306, startPoint y: 235, endPoint x: 615, endPoint y: 262, distance: 309.5
click at [615, 262] on div "Without having the right amount of balance, you're going to struggle to shift y…" at bounding box center [559, 254] width 231 height 38
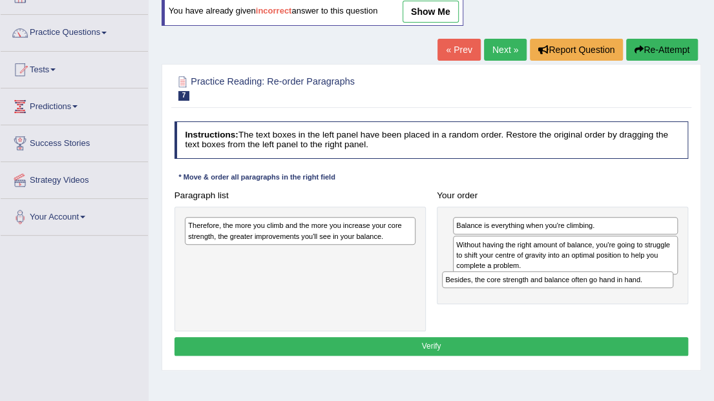
drag, startPoint x: 260, startPoint y: 222, endPoint x: 566, endPoint y: 291, distance: 313.3
click at [566, 291] on div "Paragraph list Besides, the core strength and balance often go hand in hand. Th…" at bounding box center [432, 258] width 526 height 145
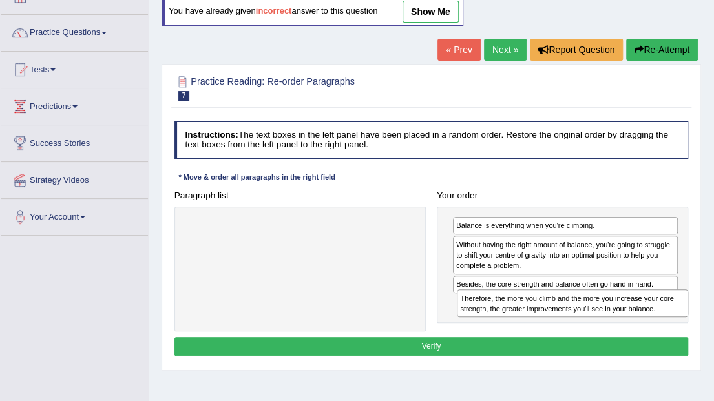
drag, startPoint x: 267, startPoint y: 233, endPoint x: 590, endPoint y: 323, distance: 335.6
click at [590, 323] on div "Paragraph list Therefore, the more you climb and the more you increase your cor…" at bounding box center [432, 258] width 526 height 145
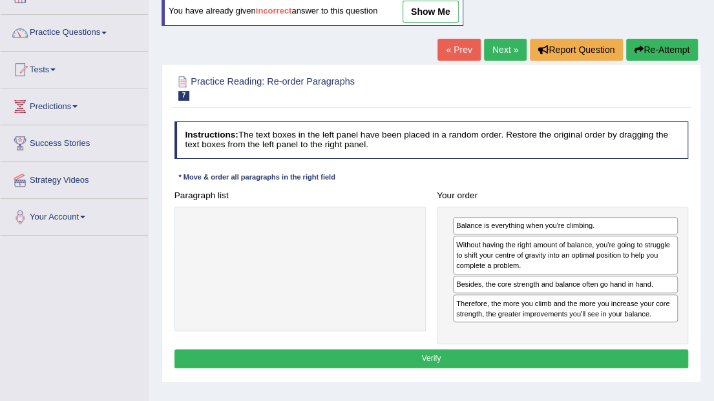
click at [520, 352] on button "Verify" at bounding box center [432, 359] width 515 height 19
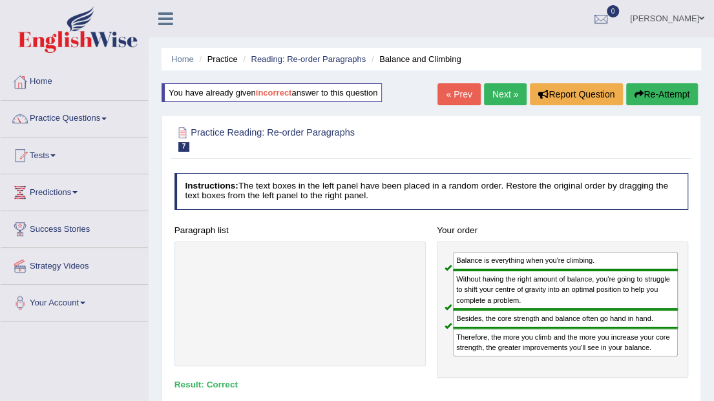
click at [504, 100] on link "Next »" at bounding box center [505, 94] width 43 height 22
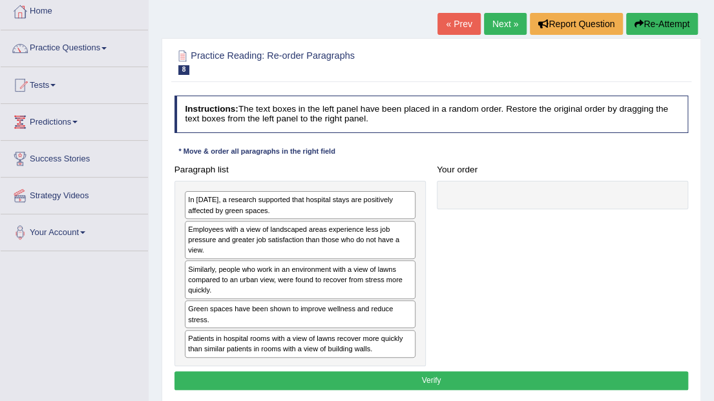
scroll to position [86, 0]
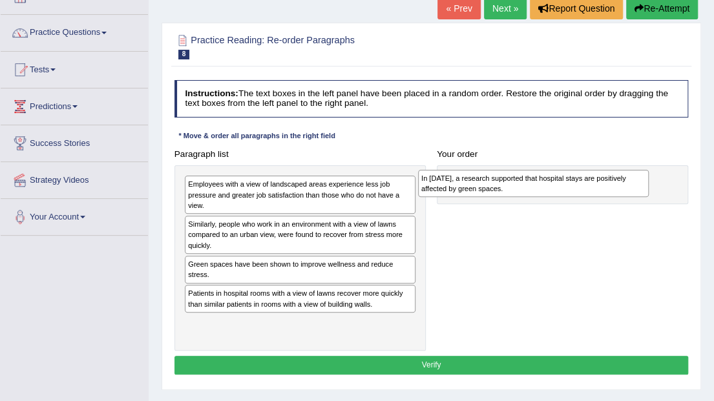
drag, startPoint x: 272, startPoint y: 191, endPoint x: 549, endPoint y: 190, distance: 277.3
click at [549, 190] on div "In [DATE], a research supported that hospital stays are positively affected by …" at bounding box center [533, 183] width 231 height 27
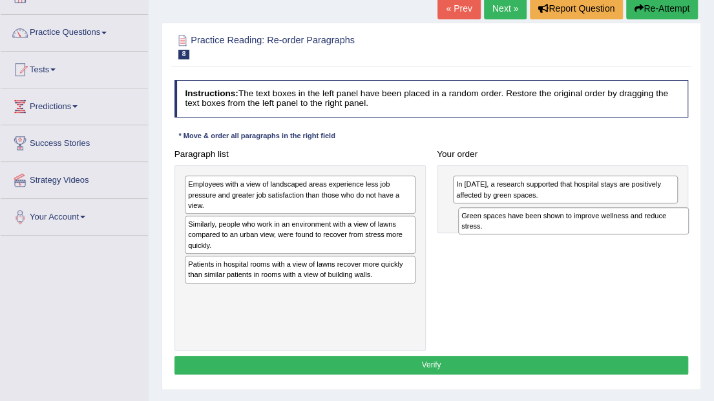
drag, startPoint x: 255, startPoint y: 275, endPoint x: 579, endPoint y: 239, distance: 326.5
click at [579, 239] on div "Paragraph list Employees with a view of landscaped areas experience less job pr…" at bounding box center [432, 248] width 526 height 206
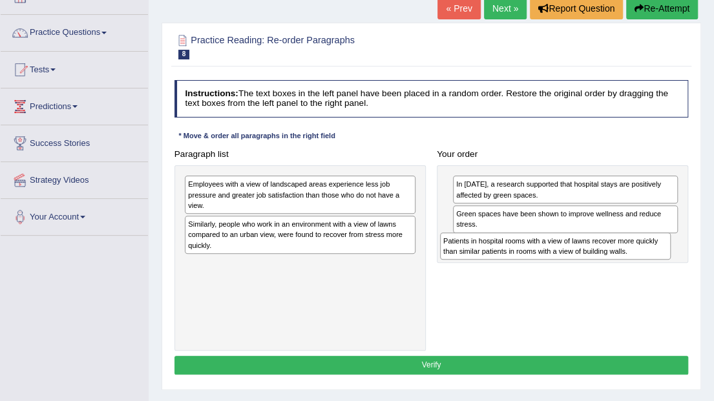
drag, startPoint x: 335, startPoint y: 268, endPoint x: 639, endPoint y: 262, distance: 303.2
click at [639, 262] on div "Paragraph list Employees with a view of landscaped areas experience less job pr…" at bounding box center [432, 248] width 526 height 206
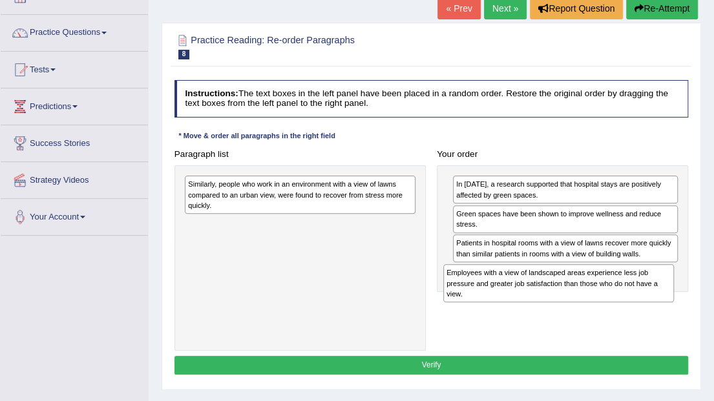
drag, startPoint x: 255, startPoint y: 198, endPoint x: 562, endPoint y: 308, distance: 326.1
click at [562, 308] on div "Paragraph list Employees with a view of landscaped areas experience less job pr…" at bounding box center [432, 248] width 526 height 206
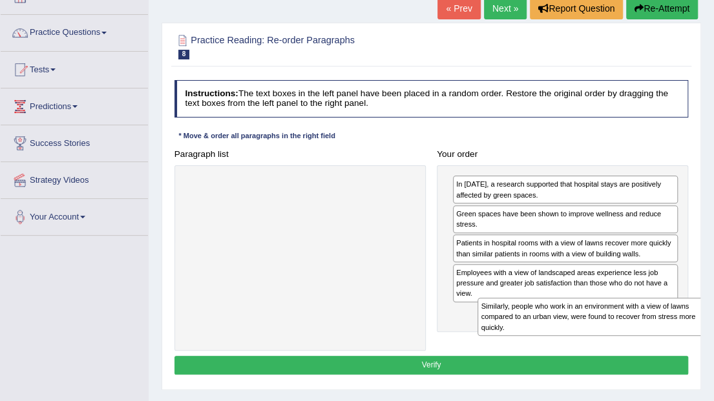
drag, startPoint x: 266, startPoint y: 187, endPoint x: 614, endPoint y: 336, distance: 378.2
click at [614, 336] on div "Paragraph list Similarly, people who work in an environment with a view of lawn…" at bounding box center [432, 248] width 526 height 206
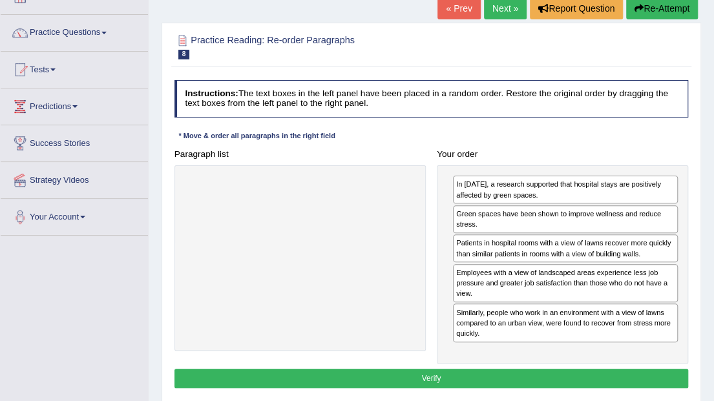
click at [430, 376] on button "Verify" at bounding box center [432, 378] width 515 height 19
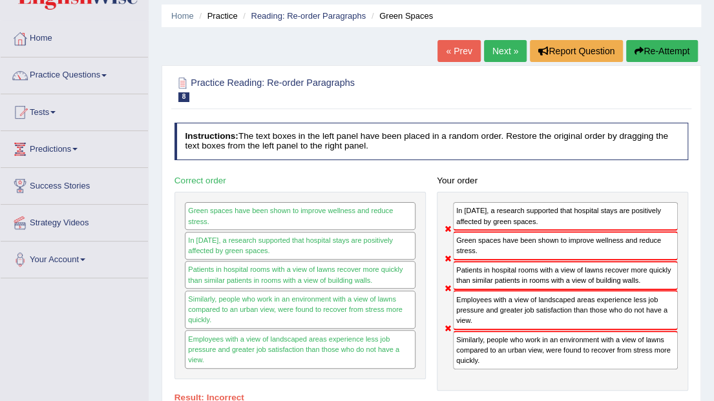
scroll to position [0, 0]
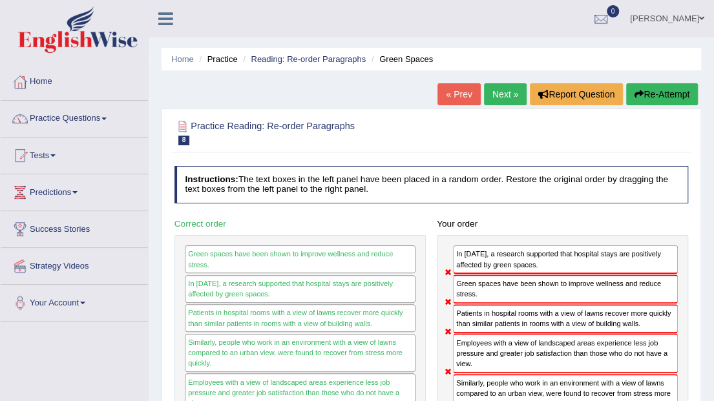
click at [665, 98] on button "Re-Attempt" at bounding box center [662, 94] width 72 height 22
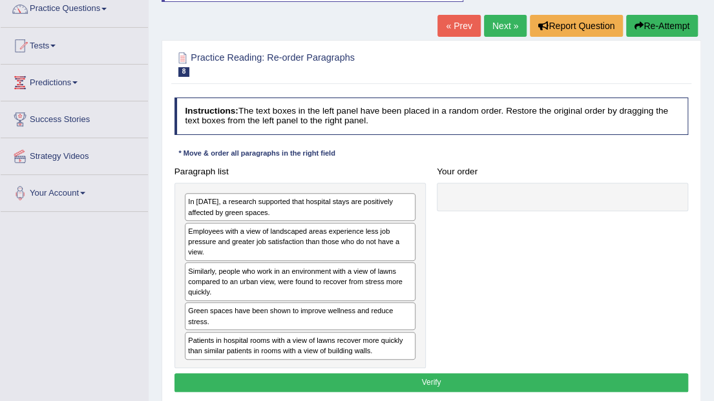
scroll to position [129, 0]
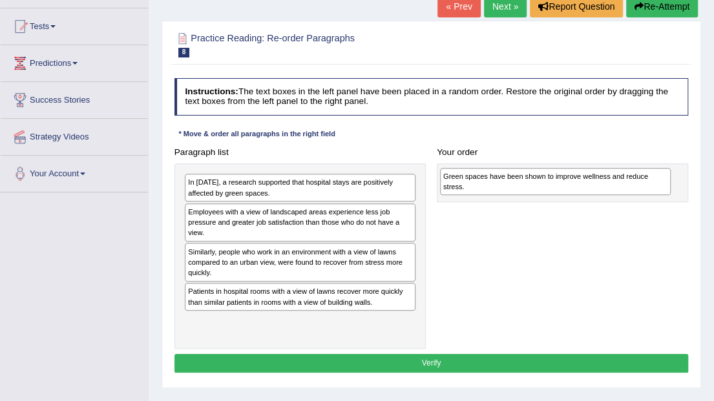
drag, startPoint x: 357, startPoint y: 294, endPoint x: 661, endPoint y: 185, distance: 322.2
click at [661, 185] on div "Green spaces have been shown to improve wellness and reduce stress." at bounding box center [555, 181] width 231 height 27
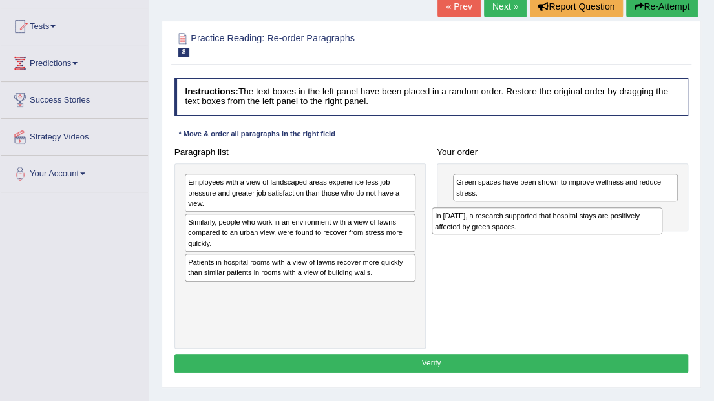
drag, startPoint x: 278, startPoint y: 191, endPoint x: 571, endPoint y: 237, distance: 296.9
click at [571, 237] on div "Paragraph list In [DATE], a research supported that hospital stays are positive…" at bounding box center [432, 246] width 526 height 206
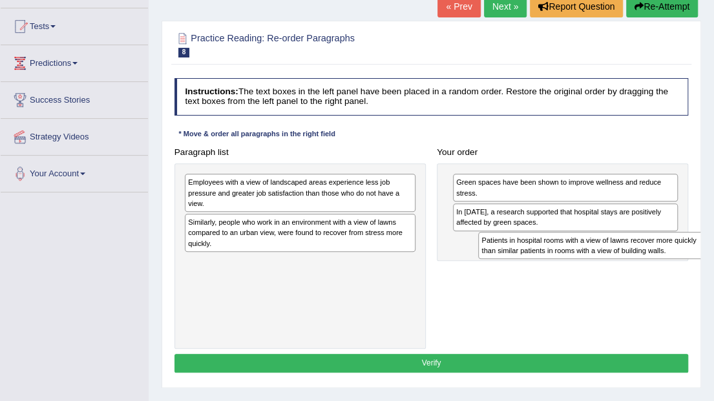
drag, startPoint x: 259, startPoint y: 270, endPoint x: 607, endPoint y: 265, distance: 348.4
click at [607, 265] on div "Paragraph list Employees with a view of landscaped areas experience less job pr…" at bounding box center [432, 246] width 526 height 206
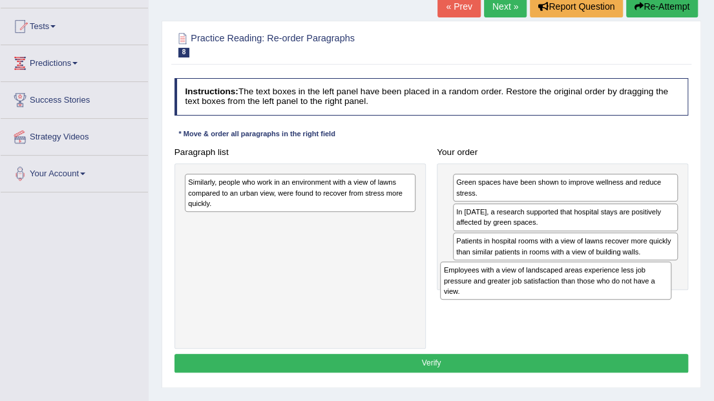
drag, startPoint x: 303, startPoint y: 196, endPoint x: 608, endPoint y: 306, distance: 324.1
click at [608, 306] on div "Paragraph list Employees with a view of landscaped areas experience less job pr…" at bounding box center [432, 246] width 526 height 206
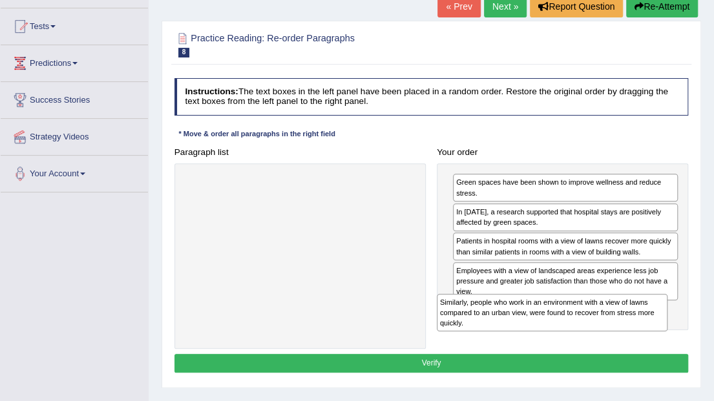
drag, startPoint x: 357, startPoint y: 196, endPoint x: 663, endPoint y: 344, distance: 339.7
click at [663, 344] on div "Paragraph list Similarly, people who work in an environment with a view of lawn…" at bounding box center [432, 246] width 526 height 206
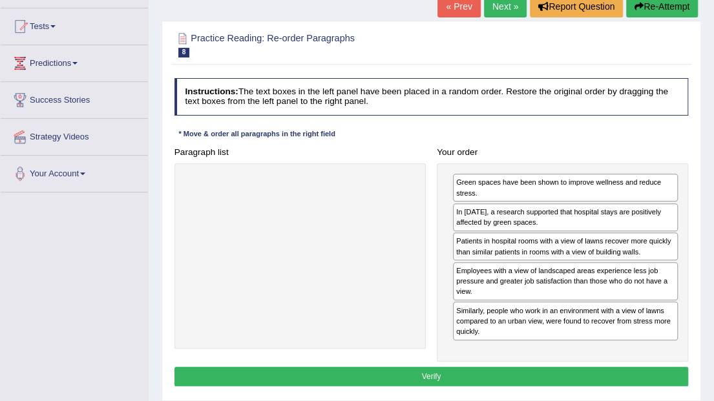
click at [453, 375] on button "Verify" at bounding box center [432, 376] width 515 height 19
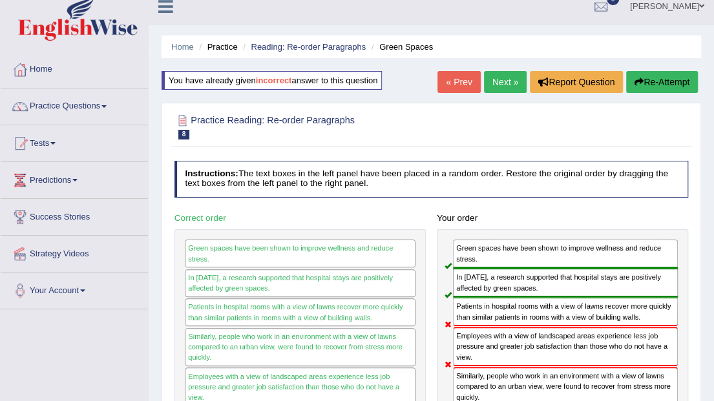
scroll to position [0, 0]
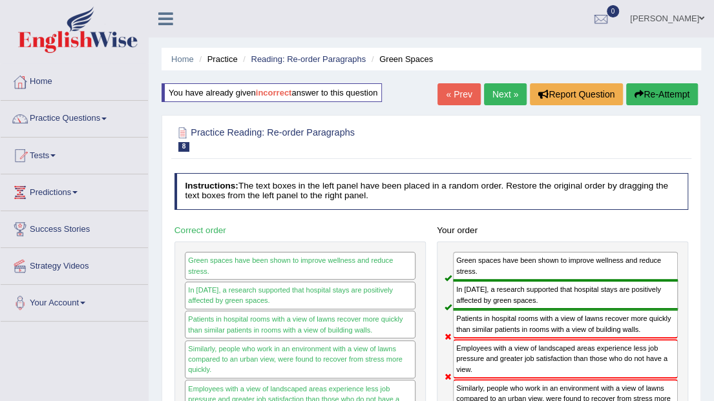
click at [659, 101] on button "Re-Attempt" at bounding box center [662, 94] width 72 height 22
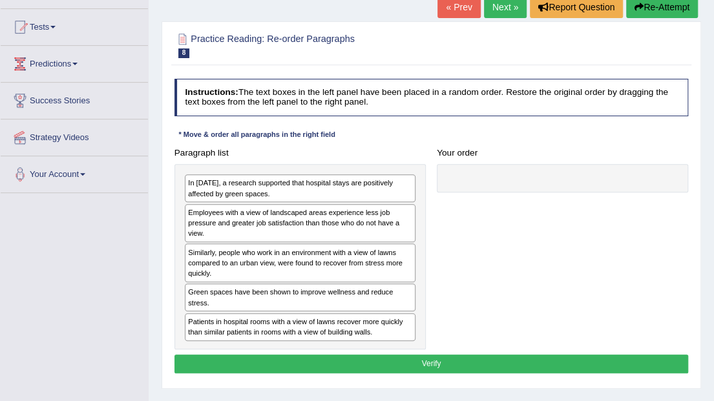
scroll to position [129, 0]
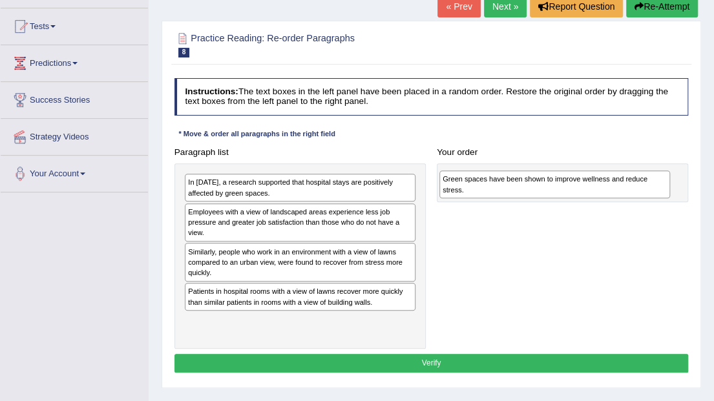
drag, startPoint x: 271, startPoint y: 297, endPoint x: 573, endPoint y: 191, distance: 320.5
click at [573, 191] on div "Green spaces have been shown to improve wellness and reduce stress." at bounding box center [555, 184] width 231 height 27
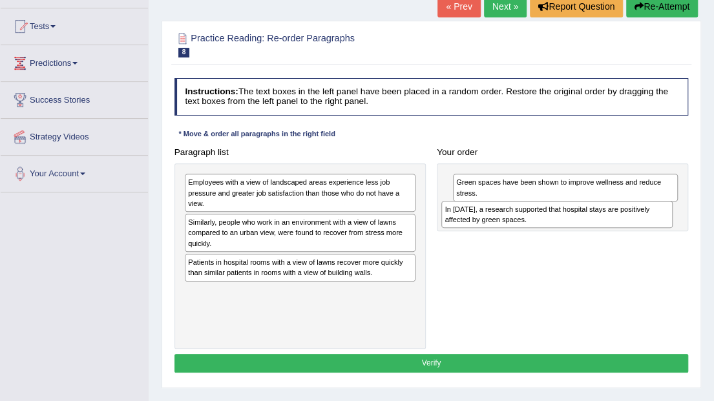
drag, startPoint x: 323, startPoint y: 189, endPoint x: 628, endPoint y: 226, distance: 307.4
click at [628, 226] on div "Paragraph list In [DATE], a research supported that hospital stays are positive…" at bounding box center [432, 246] width 526 height 206
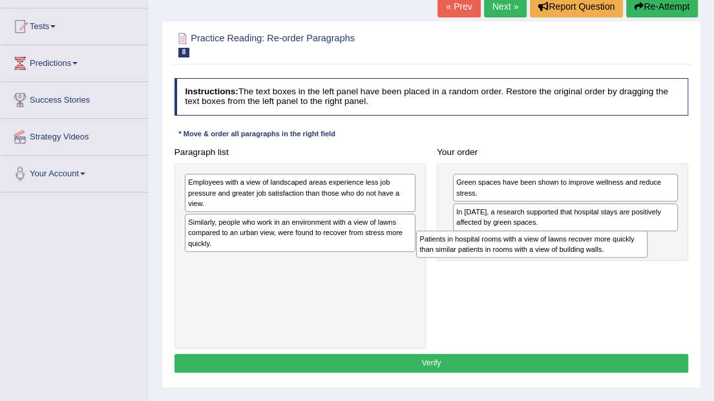
drag, startPoint x: 321, startPoint y: 269, endPoint x: 596, endPoint y: 262, distance: 275.4
click at [596, 262] on div "Paragraph list Employees with a view of landscaped areas experience less job pr…" at bounding box center [432, 246] width 526 height 206
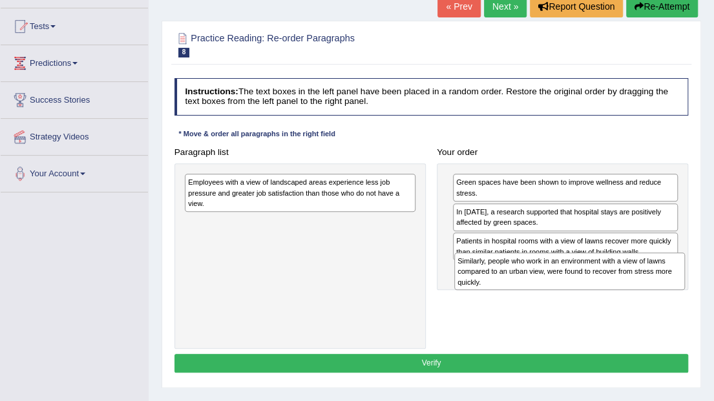
drag, startPoint x: 312, startPoint y: 222, endPoint x: 632, endPoint y: 281, distance: 325.3
click at [632, 281] on div "Similarly, people who work in an environment with a view of lawns compared to a…" at bounding box center [569, 272] width 231 height 38
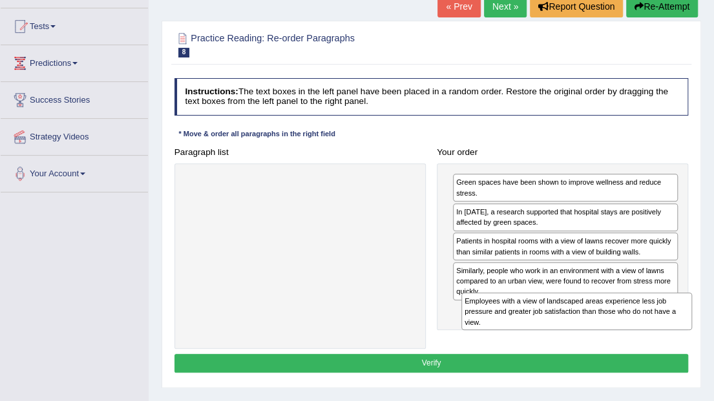
drag, startPoint x: 323, startPoint y: 191, endPoint x: 652, endPoint y: 336, distance: 359.1
click at [652, 336] on div "Paragraph list Employees with a view of landscaped areas experience less job pr…" at bounding box center [432, 246] width 526 height 206
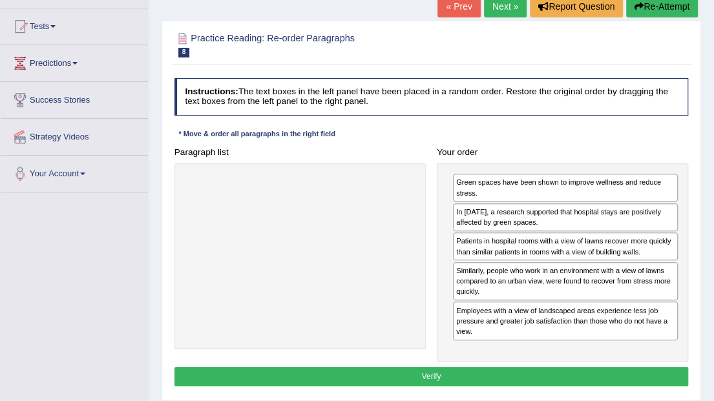
click at [461, 374] on button "Verify" at bounding box center [432, 376] width 515 height 19
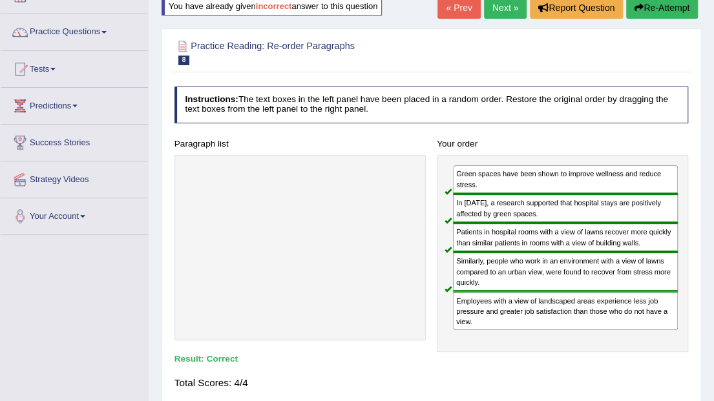
scroll to position [0, 0]
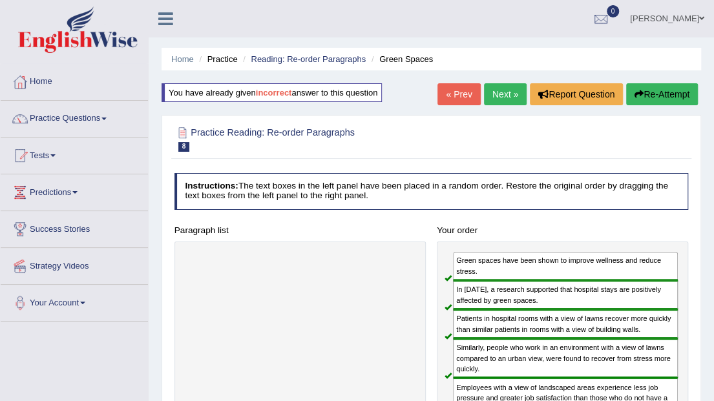
click at [504, 94] on link "Next »" at bounding box center [505, 94] width 43 height 22
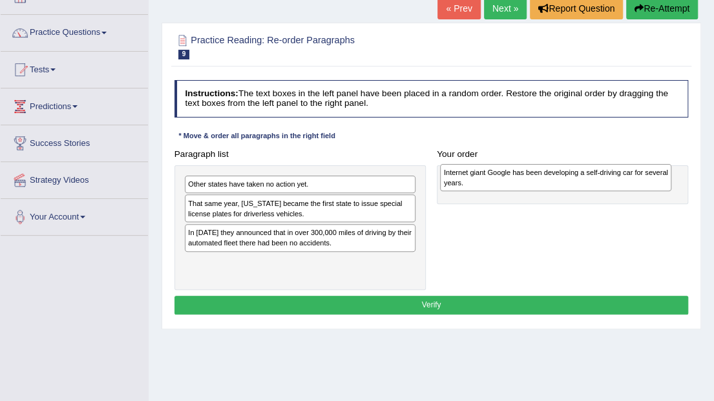
drag, startPoint x: 288, startPoint y: 235, endPoint x: 592, endPoint y: 180, distance: 308.7
click at [592, 180] on div "Internet giant Google has been developing a self-driving car for several years." at bounding box center [555, 177] width 231 height 27
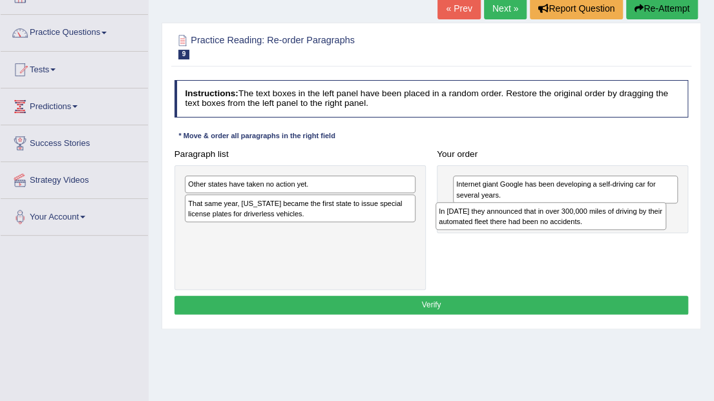
drag, startPoint x: 233, startPoint y: 239, endPoint x: 531, endPoint y: 229, distance: 298.1
click at [531, 229] on div "Paragraph list Other states have taken no action yet. That same year, Nevada be…" at bounding box center [432, 217] width 526 height 145
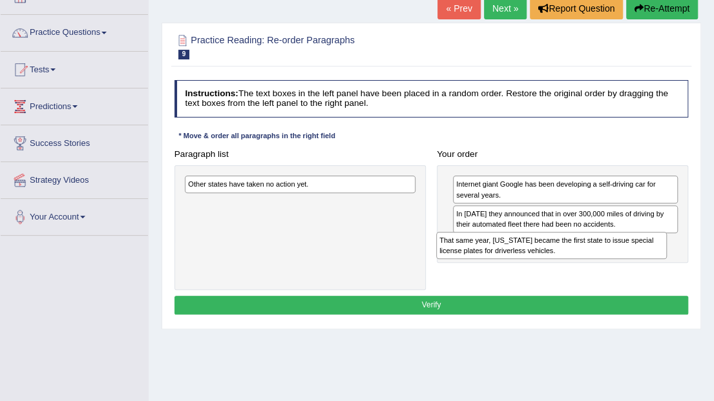
drag, startPoint x: 288, startPoint y: 212, endPoint x: 587, endPoint y: 265, distance: 303.3
click at [587, 265] on div "Paragraph list Other states have taken no action yet. That same year, Nevada be…" at bounding box center [432, 217] width 526 height 145
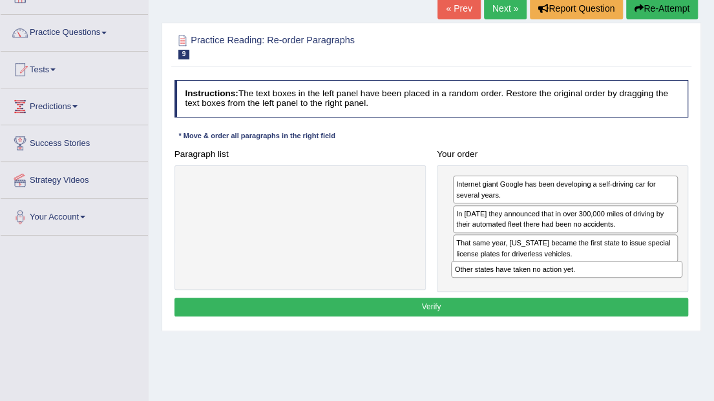
drag, startPoint x: 259, startPoint y: 182, endPoint x: 575, endPoint y: 288, distance: 334.0
click at [575, 288] on div "Paragraph list Other states have taken no action yet. Correct order Internet gi…" at bounding box center [432, 219] width 526 height 148
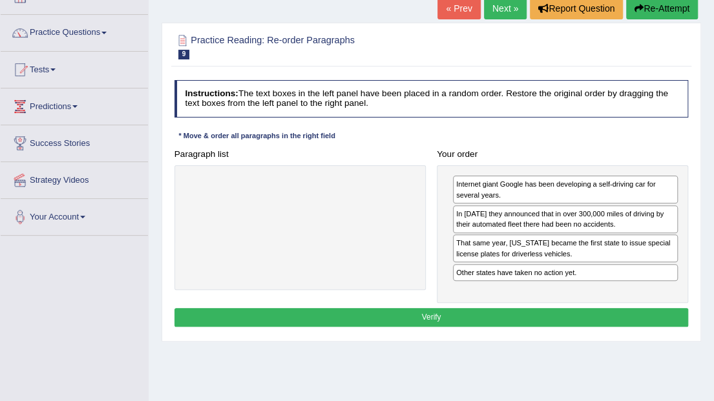
click at [428, 315] on button "Verify" at bounding box center [432, 317] width 515 height 19
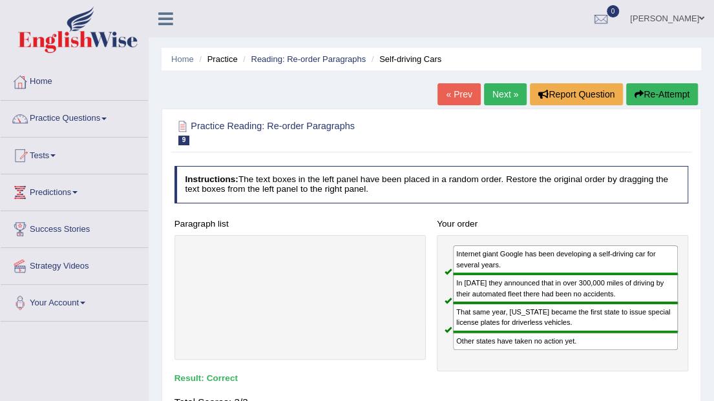
click at [508, 93] on link "Next »" at bounding box center [505, 94] width 43 height 22
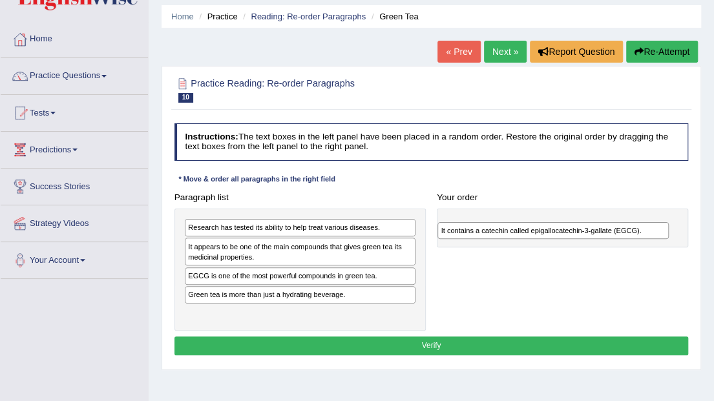
drag, startPoint x: 239, startPoint y: 278, endPoint x: 540, endPoint y: 240, distance: 303.6
click at [540, 240] on div "Paragraph list Research has tested its ability to help treat various diseases. …" at bounding box center [432, 259] width 526 height 143
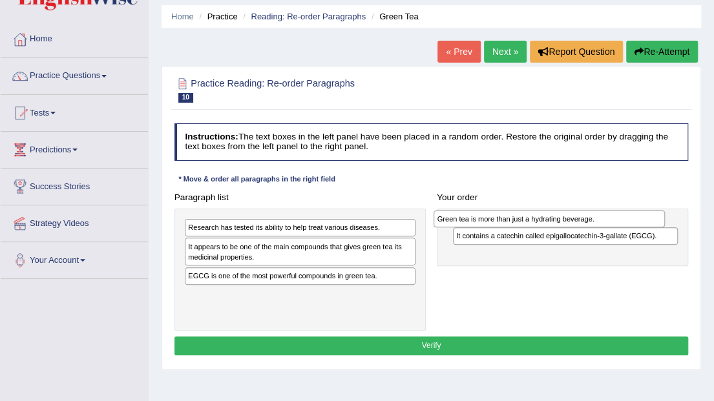
drag, startPoint x: 315, startPoint y: 293, endPoint x: 611, endPoint y: 223, distance: 304.3
click at [611, 223] on div "Green tea is more than just a hydrating beverage." at bounding box center [549, 219] width 231 height 17
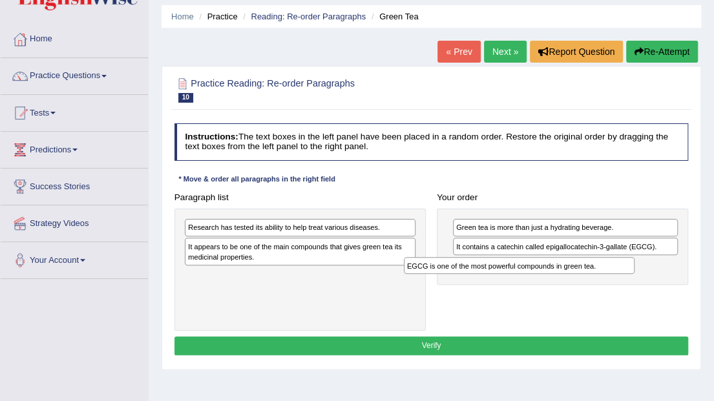
drag, startPoint x: 282, startPoint y: 279, endPoint x: 543, endPoint y: 282, distance: 260.5
click at [543, 282] on div "Paragraph list Research has tested its ability to help treat various diseases. …" at bounding box center [432, 259] width 526 height 143
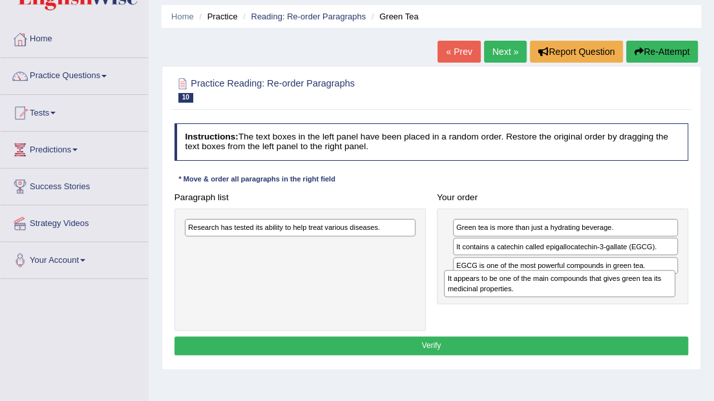
drag, startPoint x: 296, startPoint y: 255, endPoint x: 604, endPoint y: 303, distance: 312.0
click at [604, 303] on div "Paragraph list Research has tested its ability to help treat various diseases. …" at bounding box center [432, 259] width 526 height 143
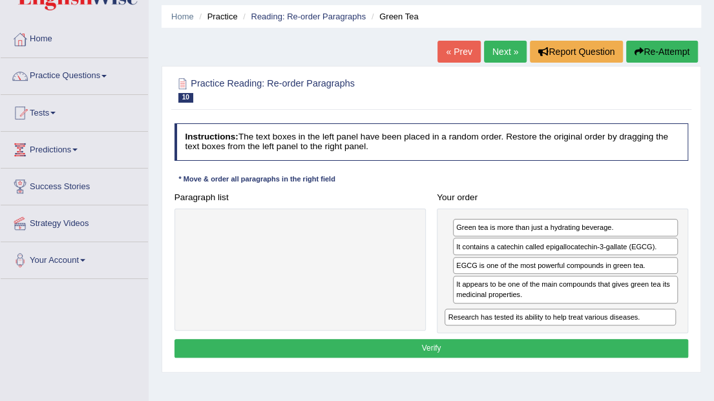
drag, startPoint x: 356, startPoint y: 229, endPoint x: 664, endPoint y: 339, distance: 327.9
click at [664, 339] on div "Instructions: The text boxes in the left panel have been placed in a random ord…" at bounding box center [431, 242] width 520 height 249
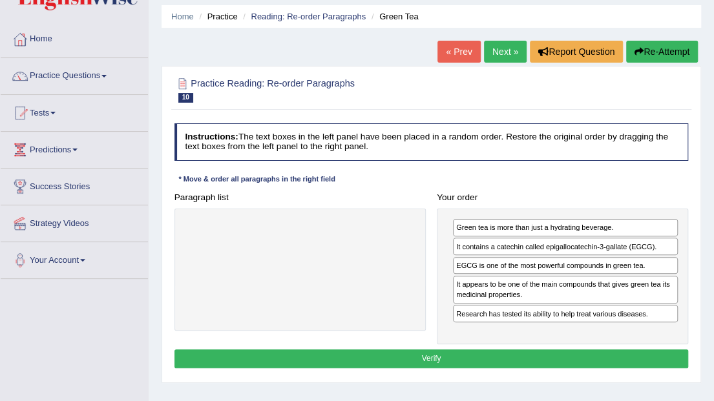
click at [452, 352] on button "Verify" at bounding box center [432, 359] width 515 height 19
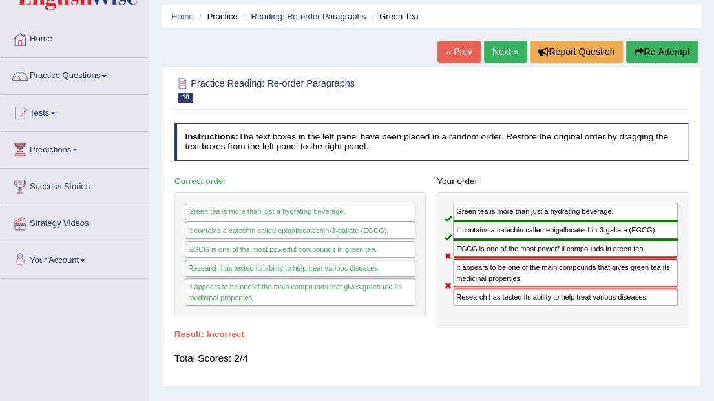
click at [650, 56] on button "Re-Attempt" at bounding box center [662, 52] width 72 height 22
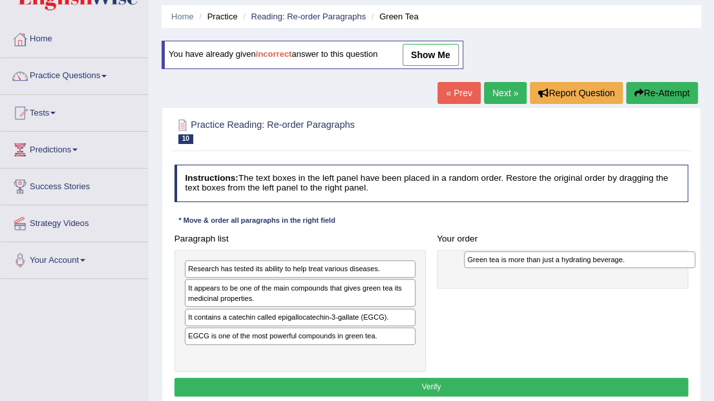
drag, startPoint x: 277, startPoint y: 354, endPoint x: 609, endPoint y: 264, distance: 343.5
click at [609, 264] on div "Green tea is more than just a hydrating beverage." at bounding box center [579, 259] width 231 height 17
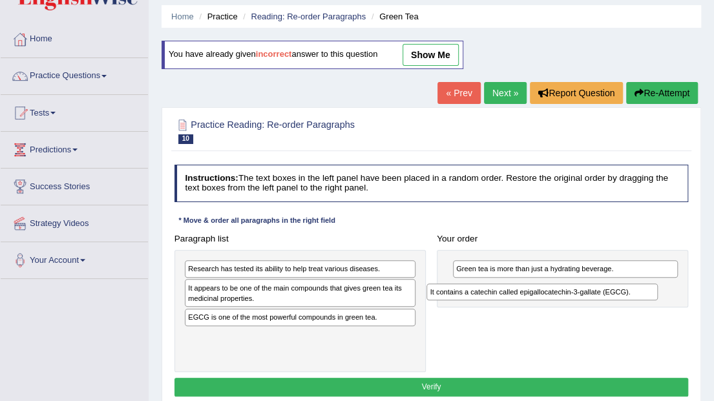
drag, startPoint x: 321, startPoint y: 318, endPoint x: 609, endPoint y: 303, distance: 288.1
click at [609, 303] on div "Paragraph list Research has tested its ability to help treat various diseases. …" at bounding box center [432, 300] width 526 height 143
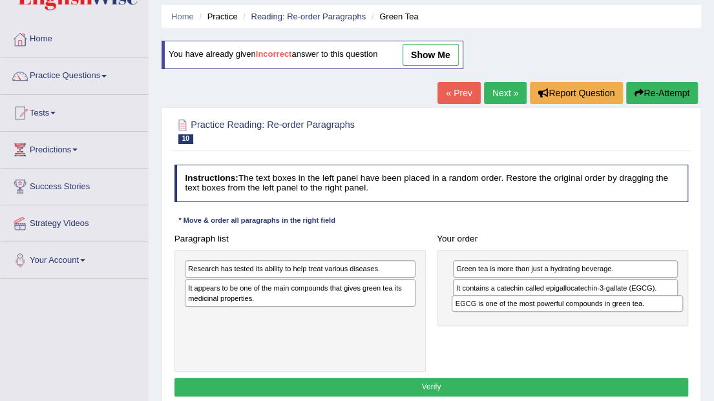
drag, startPoint x: 311, startPoint y: 317, endPoint x: 624, endPoint y: 317, distance: 313.5
click at [624, 317] on div "Paragraph list Research has tested its ability to help treat various diseases. …" at bounding box center [432, 300] width 526 height 143
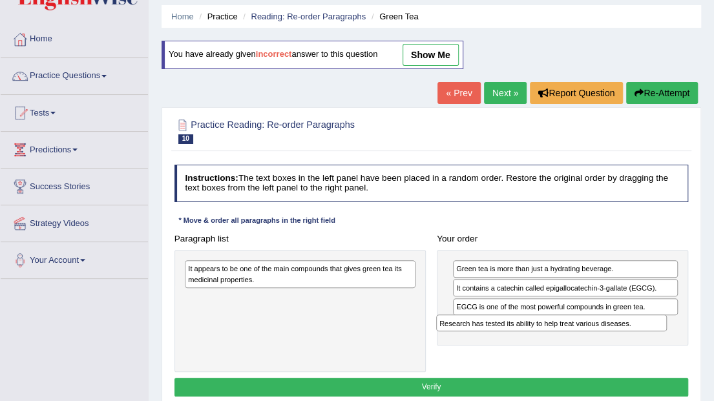
drag, startPoint x: 334, startPoint y: 265, endPoint x: 632, endPoint y: 335, distance: 306.7
click at [632, 335] on div "Paragraph list Research has tested its ability to help treat various diseases. …" at bounding box center [432, 300] width 526 height 143
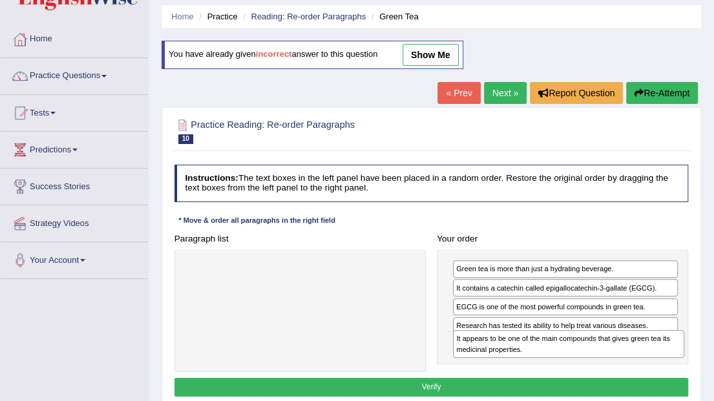
drag, startPoint x: 305, startPoint y: 275, endPoint x: 624, endPoint y: 363, distance: 330.7
click at [624, 363] on div "Paragraph list It appears to be one of the main compounds that gives green tea …" at bounding box center [432, 300] width 526 height 143
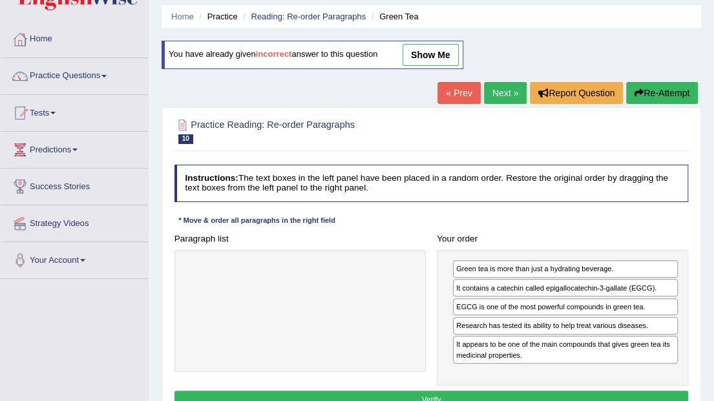
click at [476, 392] on button "Verify" at bounding box center [432, 400] width 515 height 19
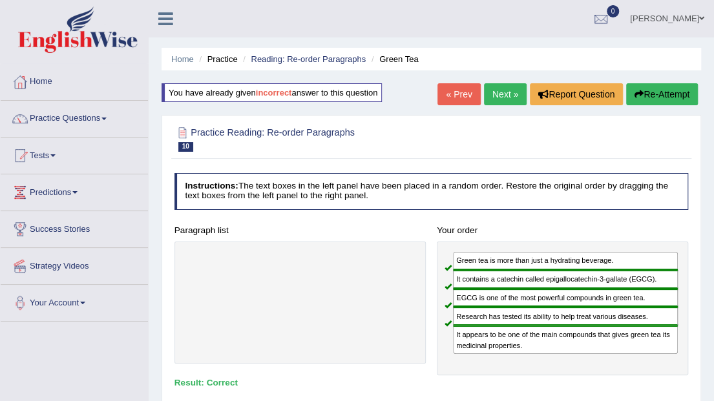
click at [512, 96] on link "Next »" at bounding box center [505, 94] width 43 height 22
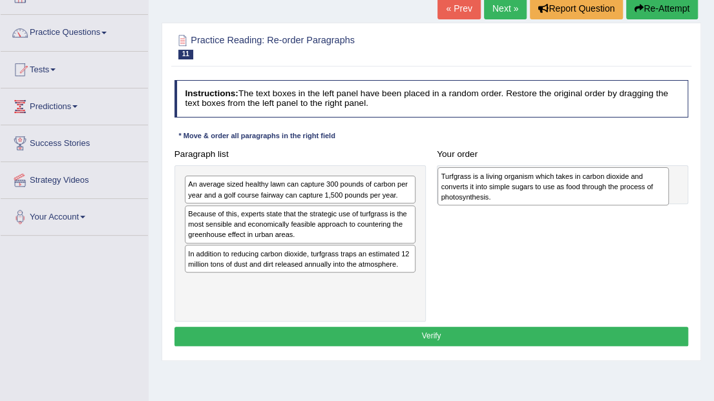
drag, startPoint x: 245, startPoint y: 292, endPoint x: 546, endPoint y: 190, distance: 317.4
click at [546, 190] on div "Turfgrass is a living organism which takes in carbon dioxide and converts it in…" at bounding box center [553, 186] width 231 height 38
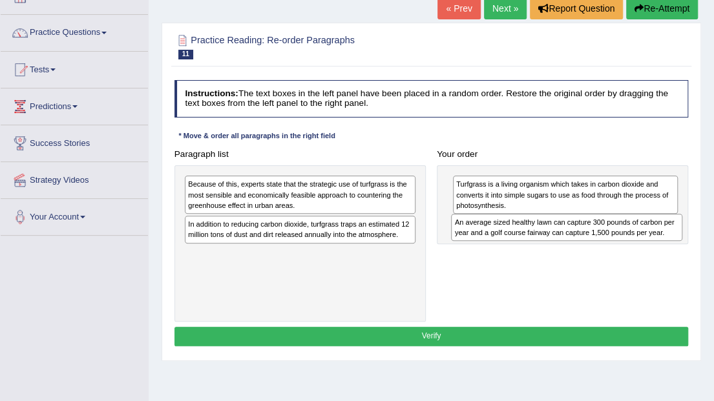
drag, startPoint x: 291, startPoint y: 190, endPoint x: 607, endPoint y: 241, distance: 320.2
click at [607, 241] on div "Paragraph list An average sized healthy lawn can capture 300 pounds of carbon p…" at bounding box center [432, 233] width 526 height 177
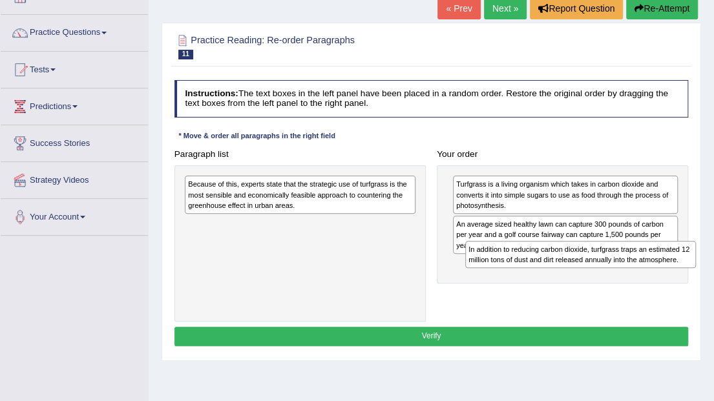
drag, startPoint x: 266, startPoint y: 231, endPoint x: 599, endPoint y: 275, distance: 335.0
click at [599, 275] on div "Paragraph list Because of this, experts state that the strategic use of turfgra…" at bounding box center [432, 233] width 526 height 177
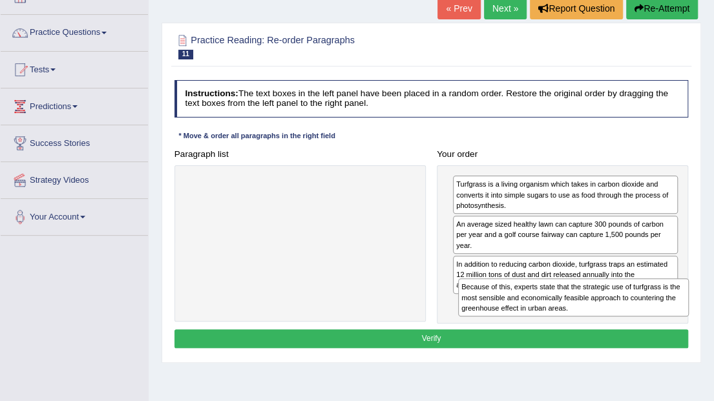
drag, startPoint x: 290, startPoint y: 191, endPoint x: 614, endPoint y: 317, distance: 348.3
click at [614, 317] on div "Paragraph list Because of this, experts state that the strategic use of turfgra…" at bounding box center [432, 234] width 526 height 179
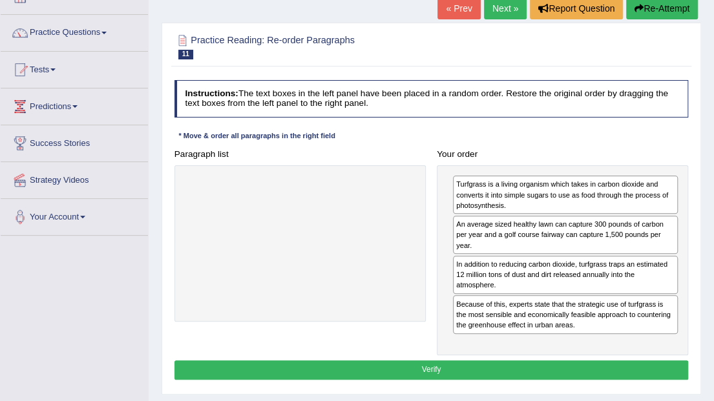
click at [450, 361] on button "Verify" at bounding box center [432, 370] width 515 height 19
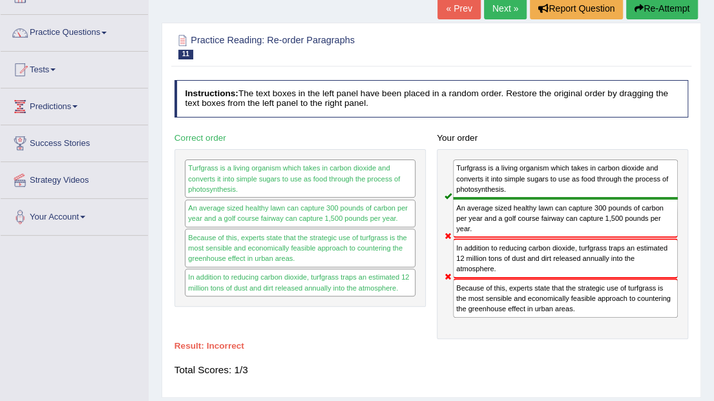
click at [648, 13] on button "Re-Attempt" at bounding box center [662, 8] width 72 height 22
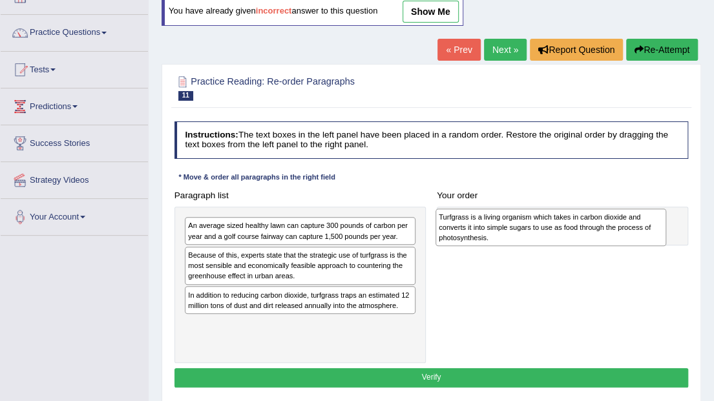
drag, startPoint x: 259, startPoint y: 332, endPoint x: 557, endPoint y: 229, distance: 315.0
click at [557, 229] on div "Turfgrass is a living organism which takes in carbon dioxide and converts it in…" at bounding box center [551, 228] width 231 height 38
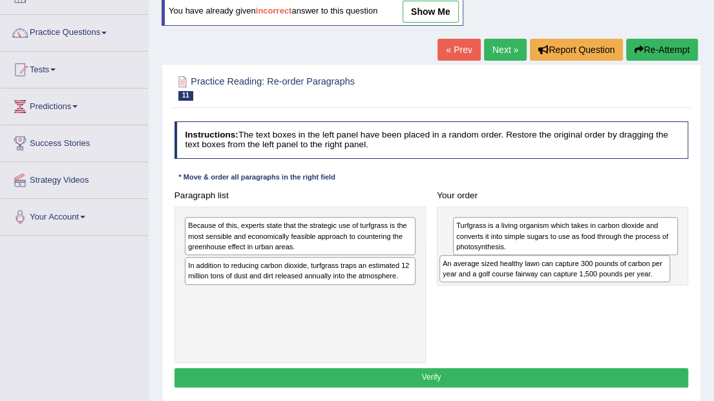
drag, startPoint x: 284, startPoint y: 233, endPoint x: 587, endPoint y: 283, distance: 306.7
click at [587, 283] on div "Paragraph list An average sized healthy lawn can capture 300 pounds of carbon p…" at bounding box center [432, 274] width 526 height 177
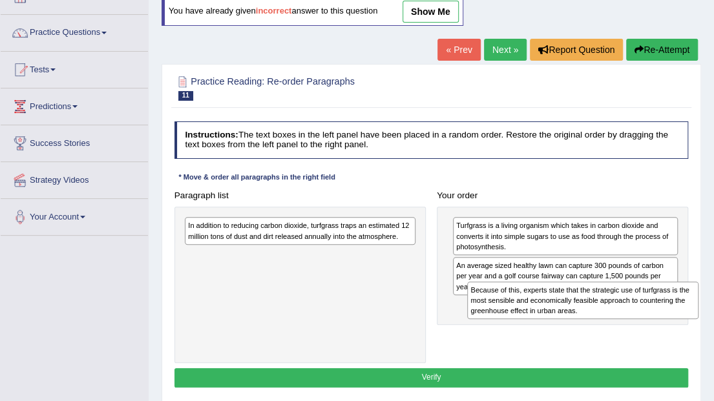
drag, startPoint x: 260, startPoint y: 238, endPoint x: 596, endPoint y: 319, distance: 345.2
click at [596, 319] on div "Paragraph list Because of this, experts state that the strategic use of turfgra…" at bounding box center [432, 274] width 526 height 177
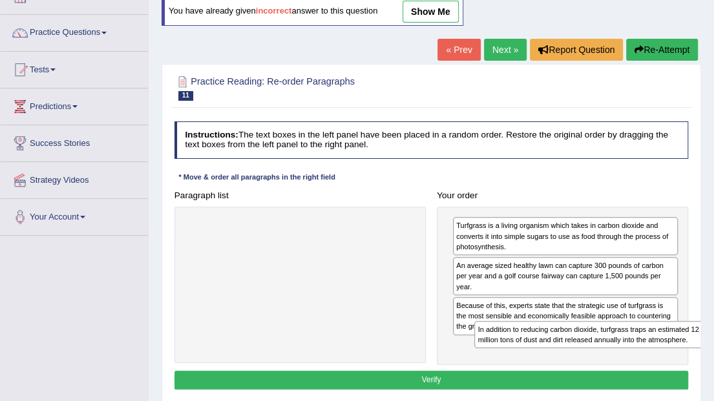
drag, startPoint x: 278, startPoint y: 231, endPoint x: 621, endPoint y: 359, distance: 365.7
click at [621, 359] on div "Paragraph list In addition to reducing carbon dioxide, turfgrass traps an estim…" at bounding box center [432, 275] width 526 height 179
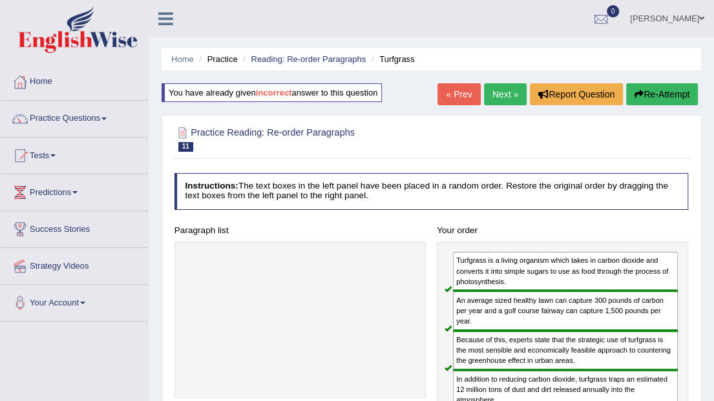
click at [502, 98] on link "Next »" at bounding box center [505, 94] width 43 height 22
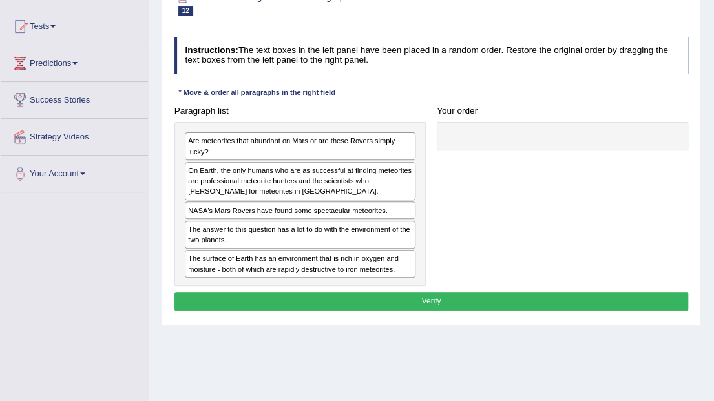
click at [257, 267] on div "The surface of Earth has an environment that is rich in oxygen and moisture - b…" at bounding box center [300, 264] width 231 height 28
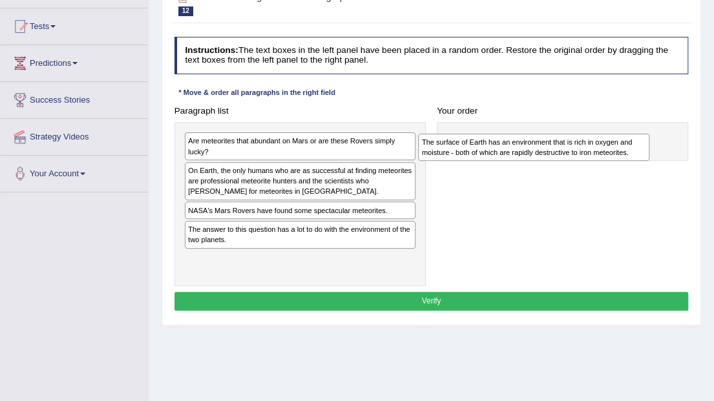
drag, startPoint x: 257, startPoint y: 267, endPoint x: 535, endPoint y: 158, distance: 298.6
click at [535, 158] on div "The surface of Earth has an environment that is rich in oxygen and moisture - b…" at bounding box center [533, 147] width 231 height 27
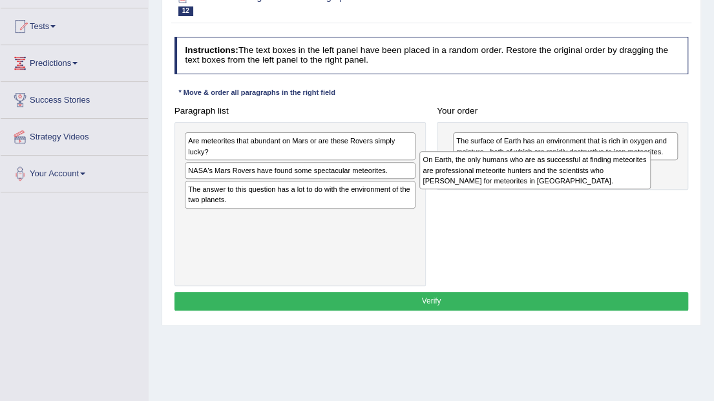
drag, startPoint x: 345, startPoint y: 184, endPoint x: 624, endPoint y: 183, distance: 279.2
click at [624, 183] on div "On Earth, the only humans who are as successful at finding meteorites are profe…" at bounding box center [535, 170] width 231 height 38
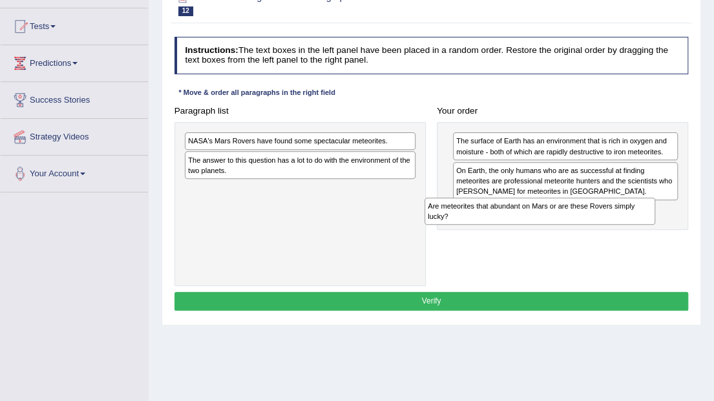
drag, startPoint x: 266, startPoint y: 151, endPoint x: 551, endPoint y: 233, distance: 297.3
click at [551, 233] on div "Paragraph list Are meteorites that abundant on Mars or are these Rovers simply …" at bounding box center [432, 193] width 526 height 185
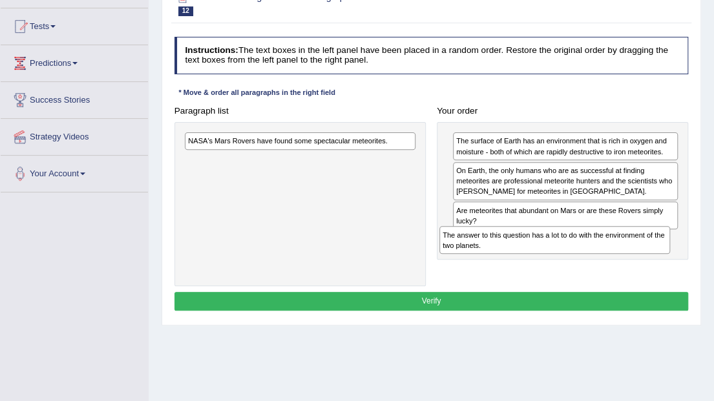
drag, startPoint x: 308, startPoint y: 181, endPoint x: 584, endPoint y: 259, distance: 286.9
click at [584, 259] on div "Paragraph list NASA's Mars Rovers have found some spectacular meteorites. The a…" at bounding box center [432, 193] width 526 height 185
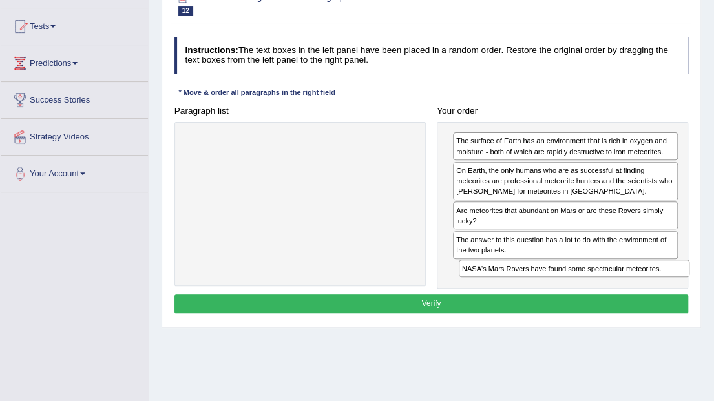
drag, startPoint x: 250, startPoint y: 140, endPoint x: 575, endPoint y: 296, distance: 360.5
click at [575, 296] on div "Instructions: The text boxes in the left panel have been placed in a random ord…" at bounding box center [431, 177] width 520 height 291
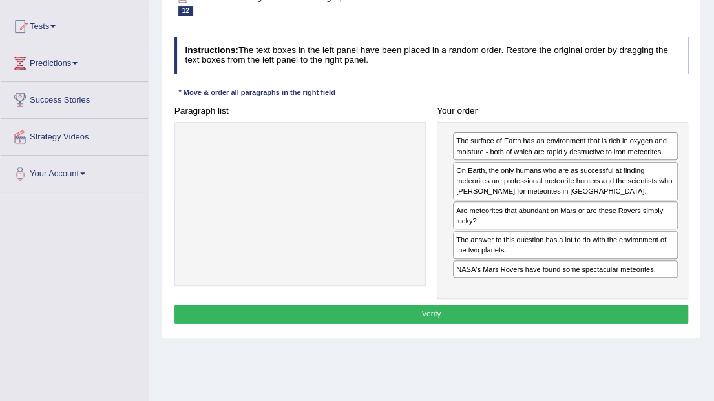
click at [469, 312] on button "Verify" at bounding box center [432, 314] width 515 height 19
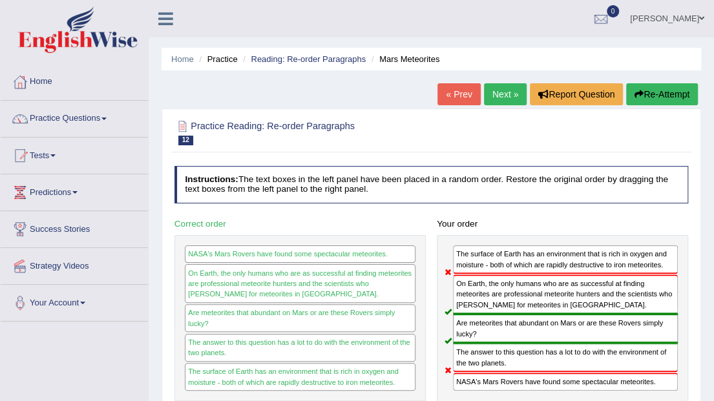
click at [462, 92] on link "« Prev" at bounding box center [459, 94] width 43 height 22
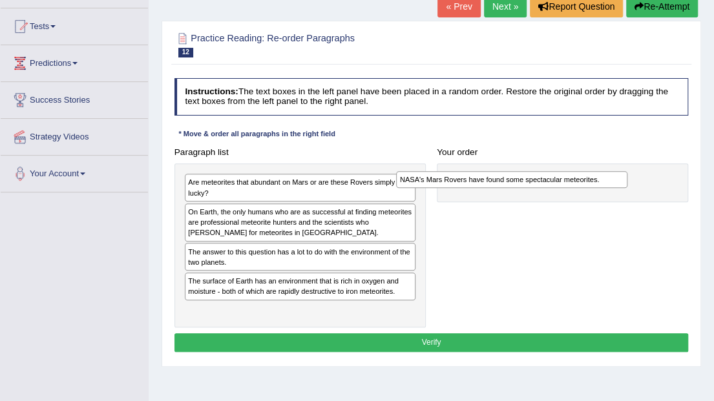
drag, startPoint x: 313, startPoint y: 252, endPoint x: 565, endPoint y: 186, distance: 260.6
click at [565, 186] on div "NASA's Mars Rovers have found some spectacular meteorites." at bounding box center [511, 179] width 231 height 17
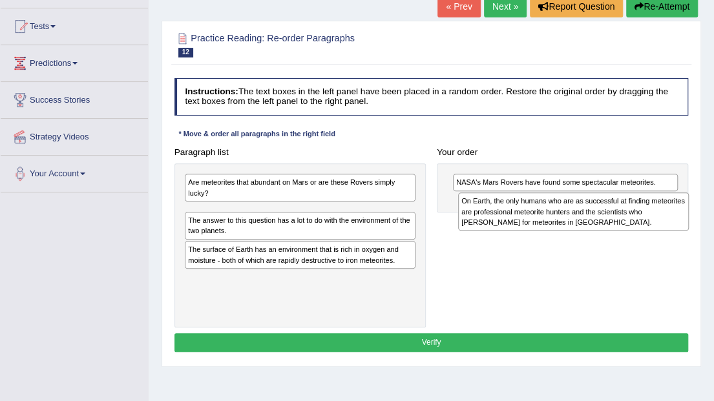
drag, startPoint x: 284, startPoint y: 228, endPoint x: 608, endPoint y: 226, distance: 324.5
click at [608, 226] on div "On Earth, the only humans who are as successful at finding meteorites are profe…" at bounding box center [573, 212] width 231 height 38
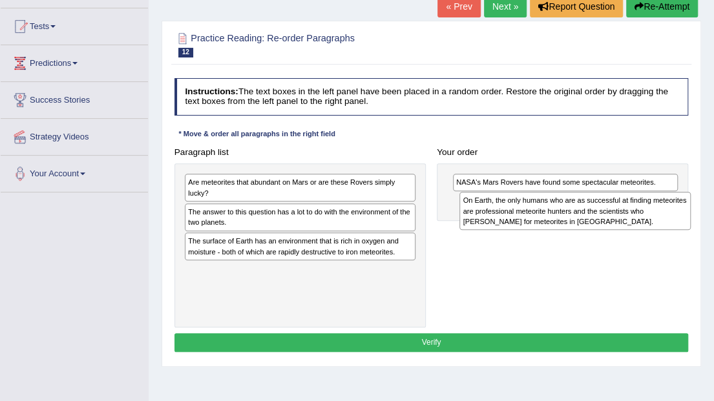
drag, startPoint x: 252, startPoint y: 225, endPoint x: 575, endPoint y: 224, distance: 323.2
click at [575, 224] on div "On Earth, the only humans who are as successful at finding meteorites are profe…" at bounding box center [575, 211] width 231 height 38
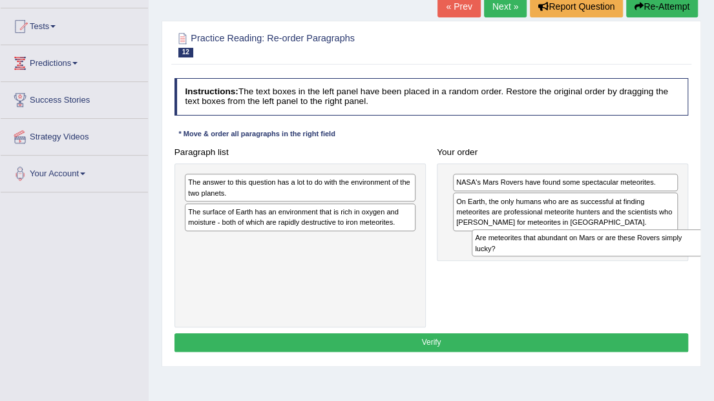
drag, startPoint x: 251, startPoint y: 188, endPoint x: 592, endPoint y: 259, distance: 348.0
click at [592, 259] on div "Paragraph list Are meteorites that abundant on Mars or are these Rovers simply …" at bounding box center [432, 235] width 526 height 185
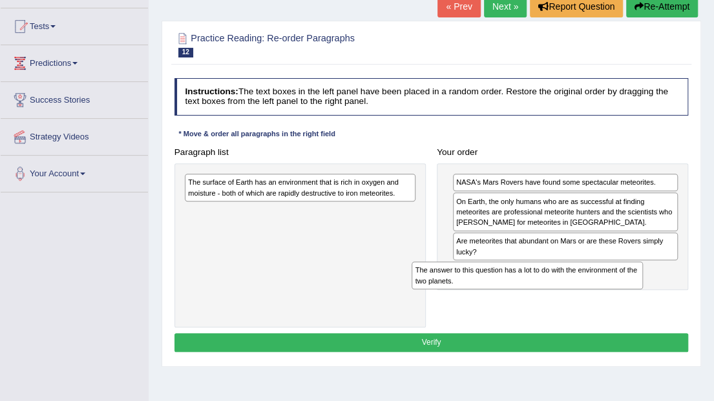
drag, startPoint x: 348, startPoint y: 187, endPoint x: 618, endPoint y: 297, distance: 291.4
click at [618, 297] on div "Paragraph list The answer to this question has a lot to do with the environment…" at bounding box center [432, 235] width 526 height 185
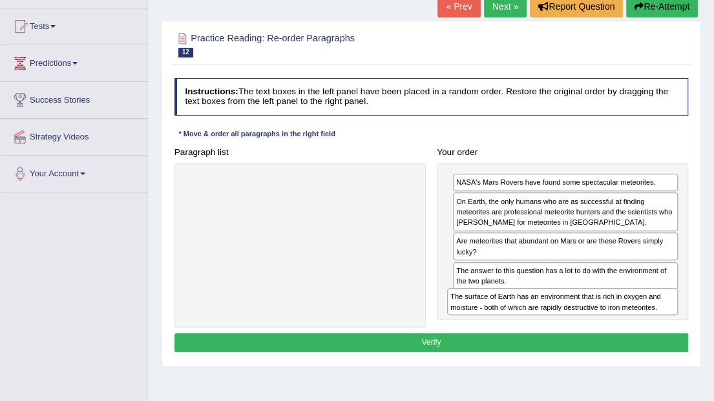
drag, startPoint x: 314, startPoint y: 186, endPoint x: 626, endPoint y: 326, distance: 341.7
click at [626, 326] on div "Instructions: The text boxes in the left panel have been placed in a random ord…" at bounding box center [431, 217] width 520 height 288
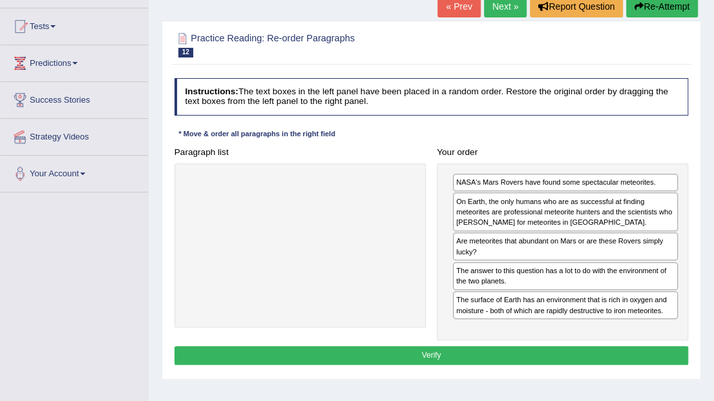
click at [465, 346] on button "Verify" at bounding box center [432, 355] width 515 height 19
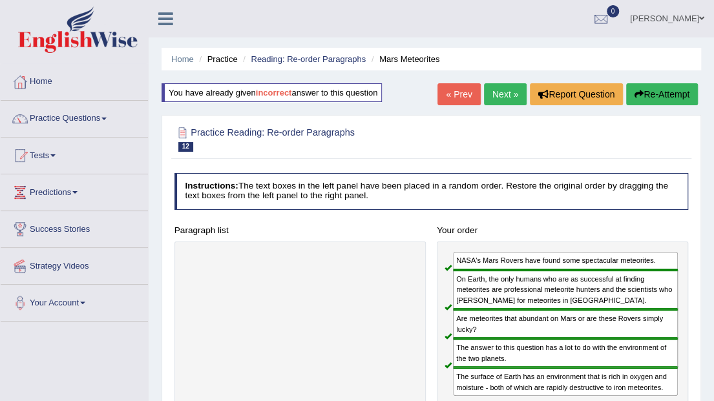
click at [505, 96] on link "Next »" at bounding box center [505, 94] width 43 height 22
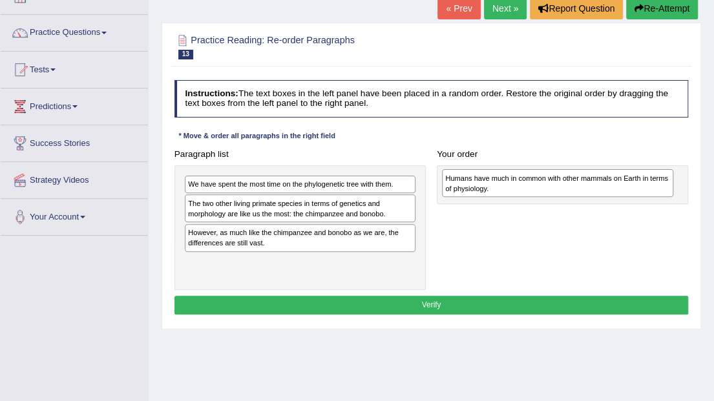
drag, startPoint x: 248, startPoint y: 239, endPoint x: 554, endPoint y: 190, distance: 309.7
click at [554, 190] on div "Humans have much in common with other mammals on Earth in terms of physiology." at bounding box center [557, 182] width 231 height 27
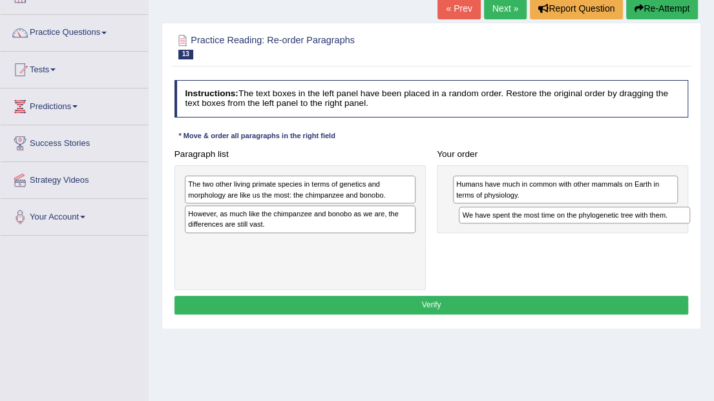
drag, startPoint x: 370, startPoint y: 184, endPoint x: 696, endPoint y: 225, distance: 328.4
click at [696, 225] on div "Practice Reading: Re-order Paragraphs 13 Chimpanzee and [PERSON_NAME] Instructi…" at bounding box center [432, 176] width 540 height 307
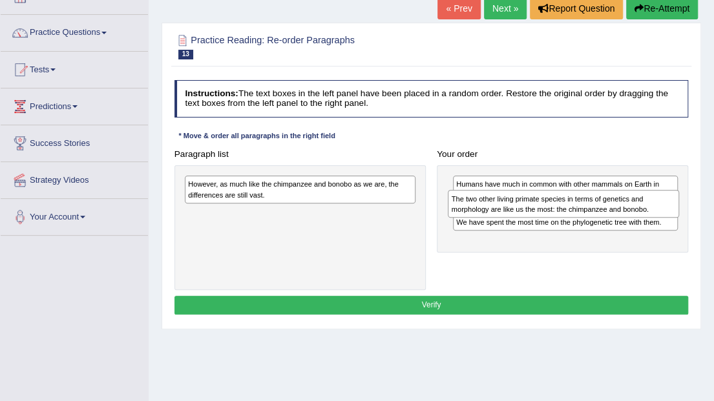
drag, startPoint x: 383, startPoint y: 196, endPoint x: 657, endPoint y: 209, distance: 274.3
click at [657, 209] on div "The two other living primate species in terms of genetics and morphology are li…" at bounding box center [563, 203] width 231 height 27
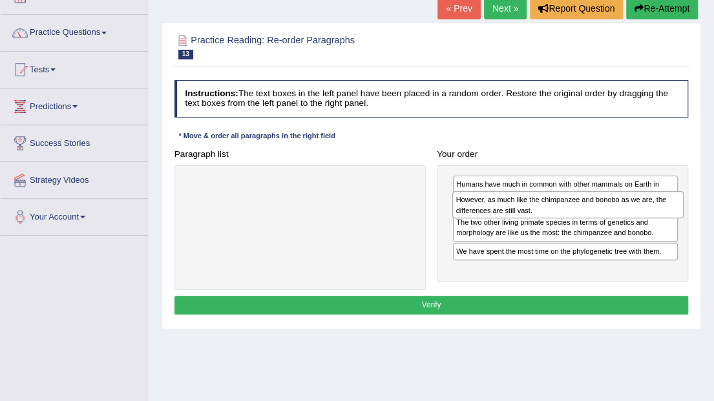
drag, startPoint x: 356, startPoint y: 194, endPoint x: 674, endPoint y: 218, distance: 318.9
click at [674, 218] on div "Paragraph list However, as much like the chimpanzee and bonobo as we are, the d…" at bounding box center [432, 217] width 526 height 145
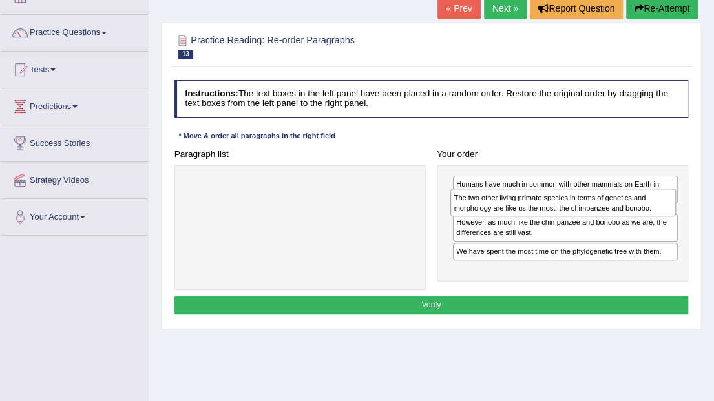
drag, startPoint x: 591, startPoint y: 248, endPoint x: 592, endPoint y: 211, distance: 36.9
click at [592, 211] on div "The two other living primate species in terms of genetics and morphology are li…" at bounding box center [564, 202] width 226 height 27
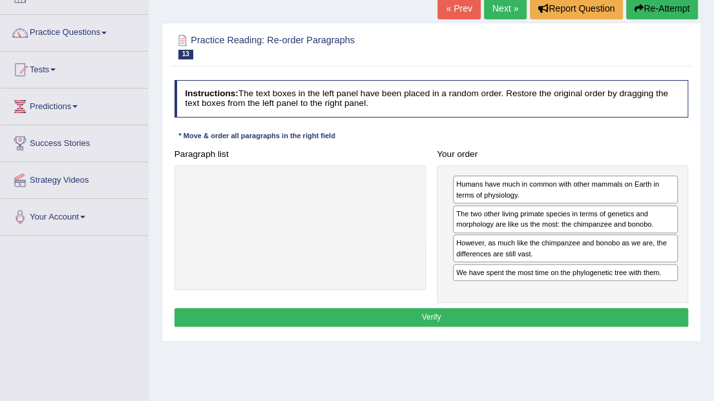
click at [434, 317] on button "Verify" at bounding box center [432, 317] width 515 height 19
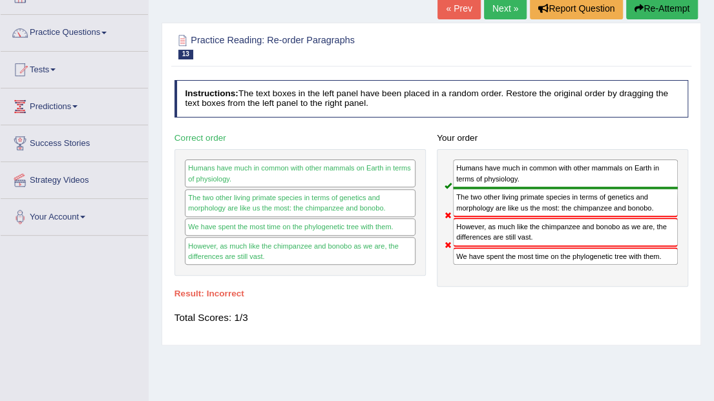
click at [659, 13] on button "Re-Attempt" at bounding box center [662, 8] width 72 height 22
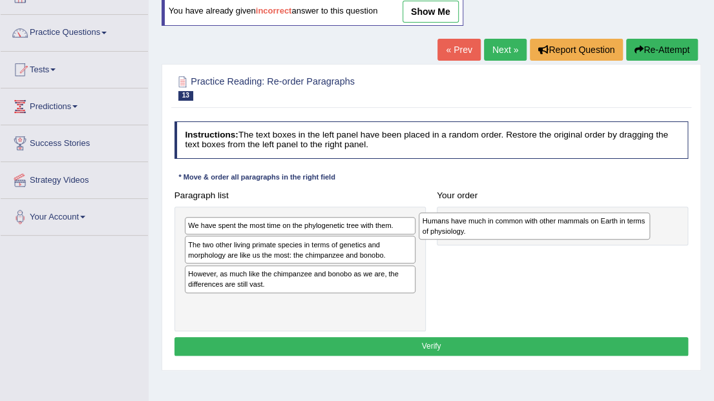
drag, startPoint x: 333, startPoint y: 281, endPoint x: 611, endPoint y: 233, distance: 282.7
click at [611, 233] on div "Humans have much in common with other mammals on Earth in terms of physiology." at bounding box center [534, 226] width 231 height 27
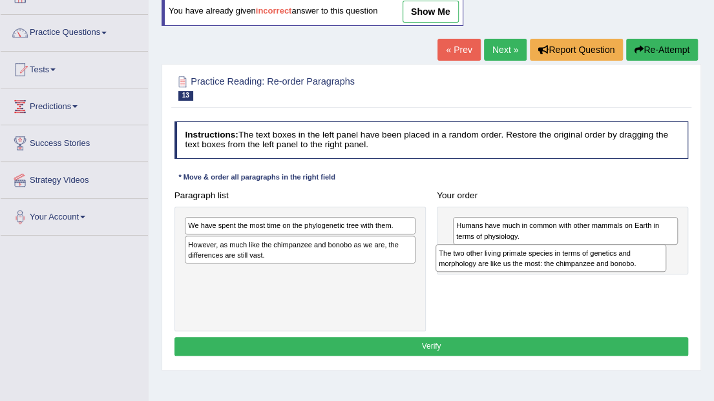
drag, startPoint x: 274, startPoint y: 253, endPoint x: 572, endPoint y: 273, distance: 298.6
click at [572, 273] on div "Paragraph list We have spent the most time on the phylogenetic tree with them. …" at bounding box center [432, 258] width 526 height 145
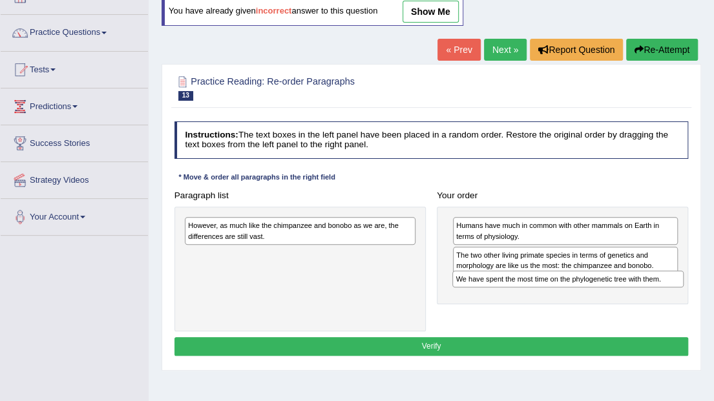
drag, startPoint x: 290, startPoint y: 224, endPoint x: 608, endPoint y: 293, distance: 325.3
click at [608, 293] on div "Paragraph list We have spent the most time on the phylogenetic tree with them. …" at bounding box center [432, 258] width 526 height 145
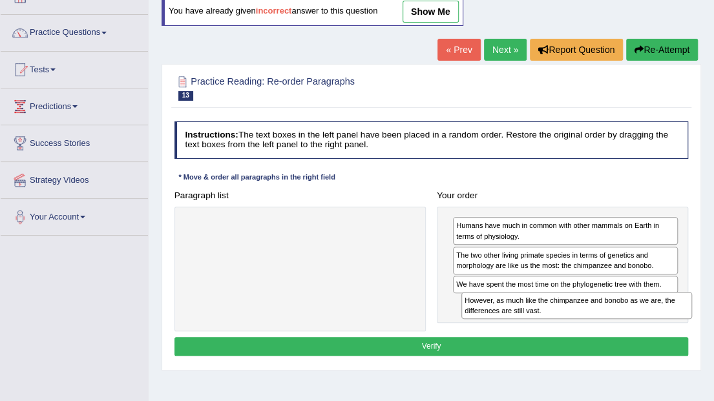
drag, startPoint x: 243, startPoint y: 226, endPoint x: 571, endPoint y: 319, distance: 341.3
click at [571, 319] on div "Paragraph list However, as much like the chimpanzee and bonobo as we are, the d…" at bounding box center [432, 258] width 526 height 145
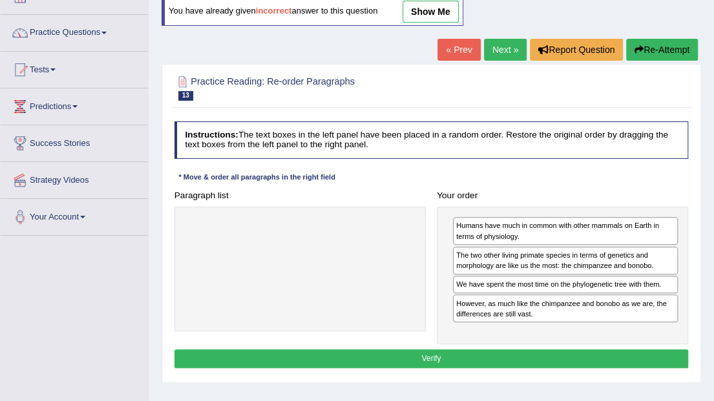
click at [441, 358] on button "Verify" at bounding box center [432, 359] width 515 height 19
